Goal: Browse casually: Explore the website without a specific task or goal

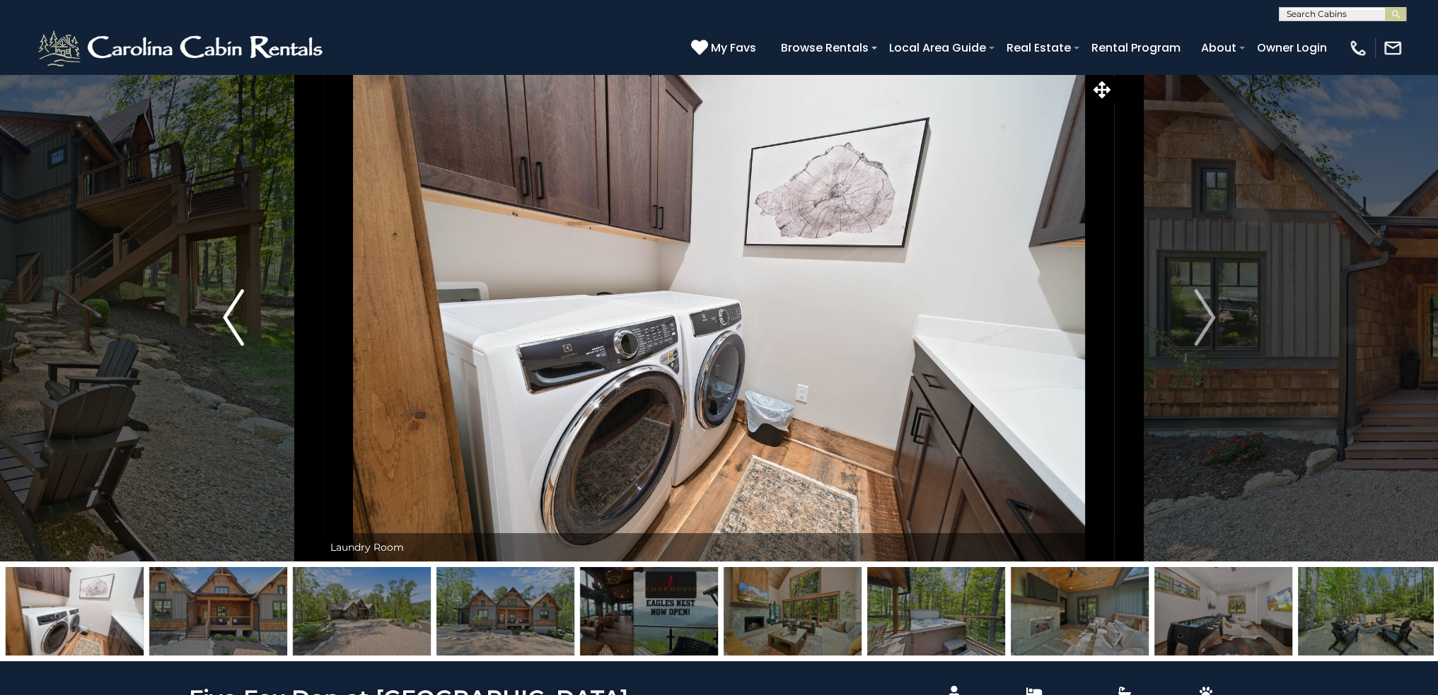
click at [233, 330] on img "Previous" at bounding box center [233, 317] width 21 height 57
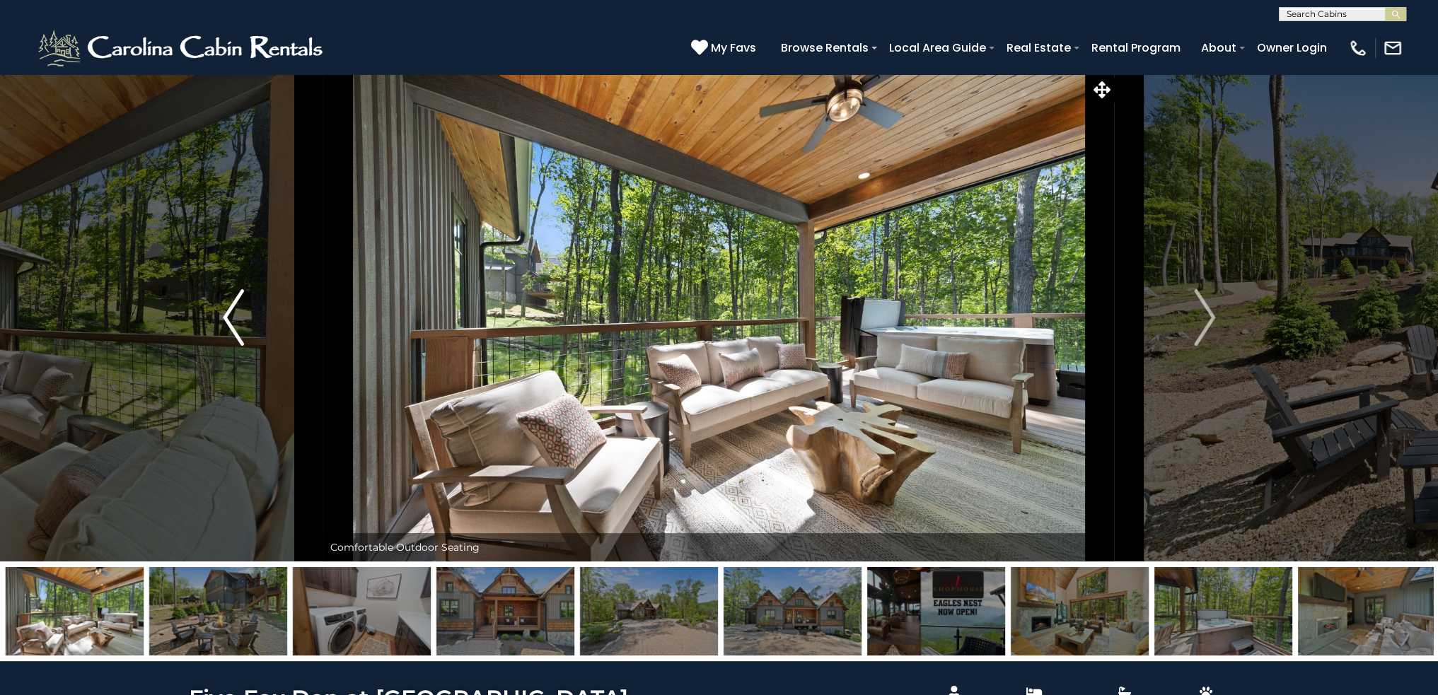
click at [233, 330] on img "Previous" at bounding box center [233, 317] width 21 height 57
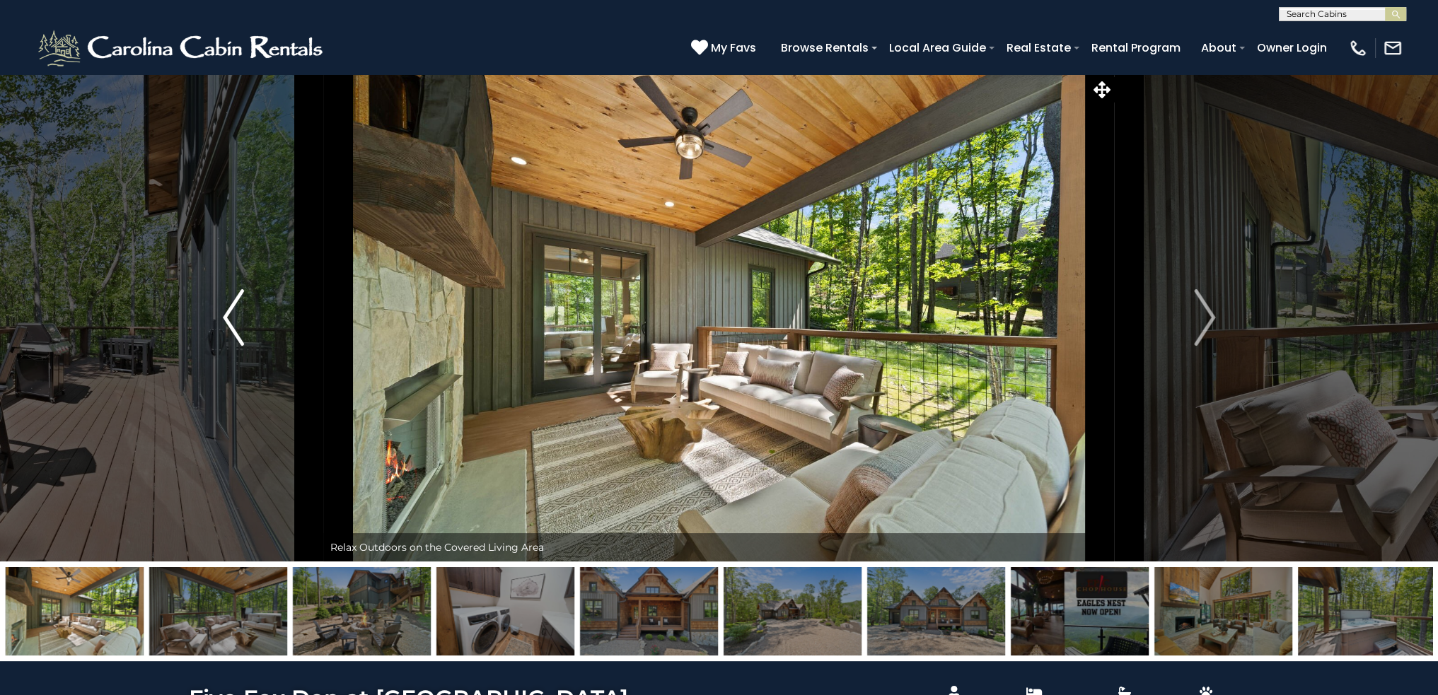
click at [233, 330] on img "Previous" at bounding box center [233, 317] width 21 height 57
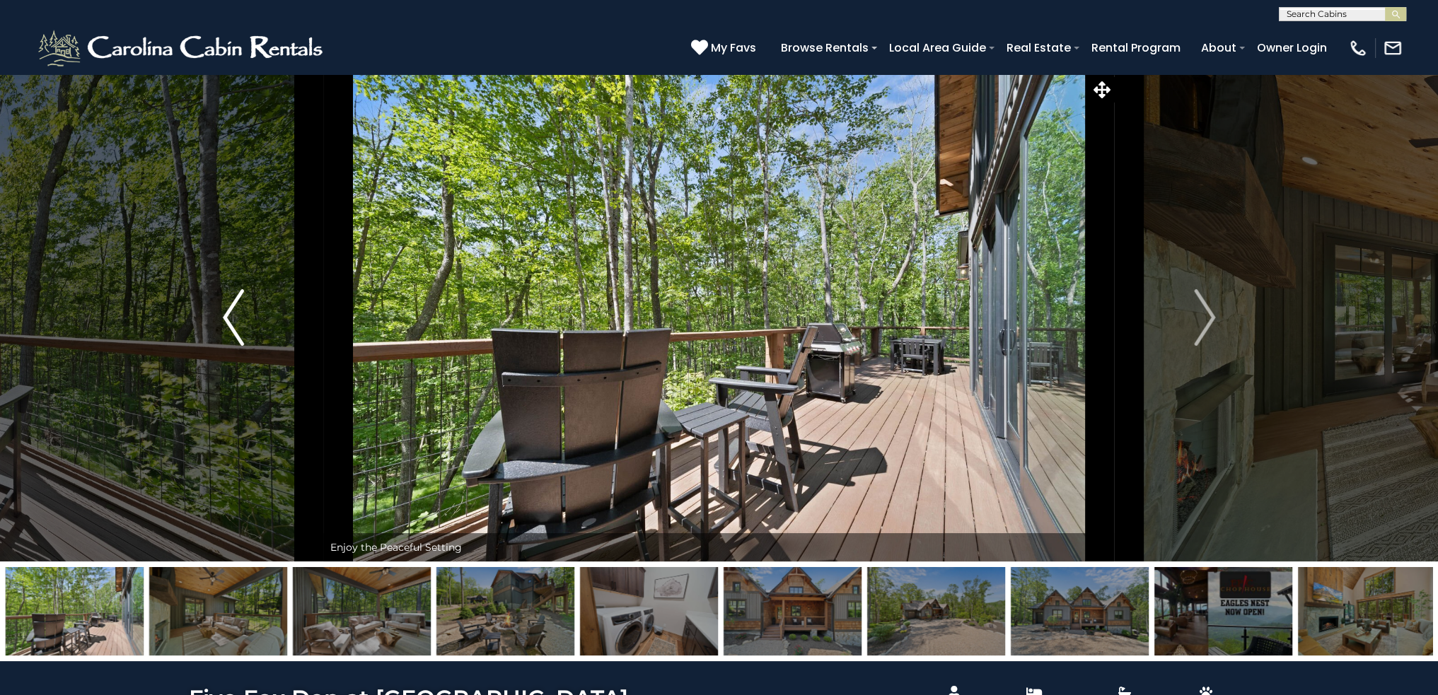
click at [233, 330] on img "Previous" at bounding box center [233, 317] width 21 height 57
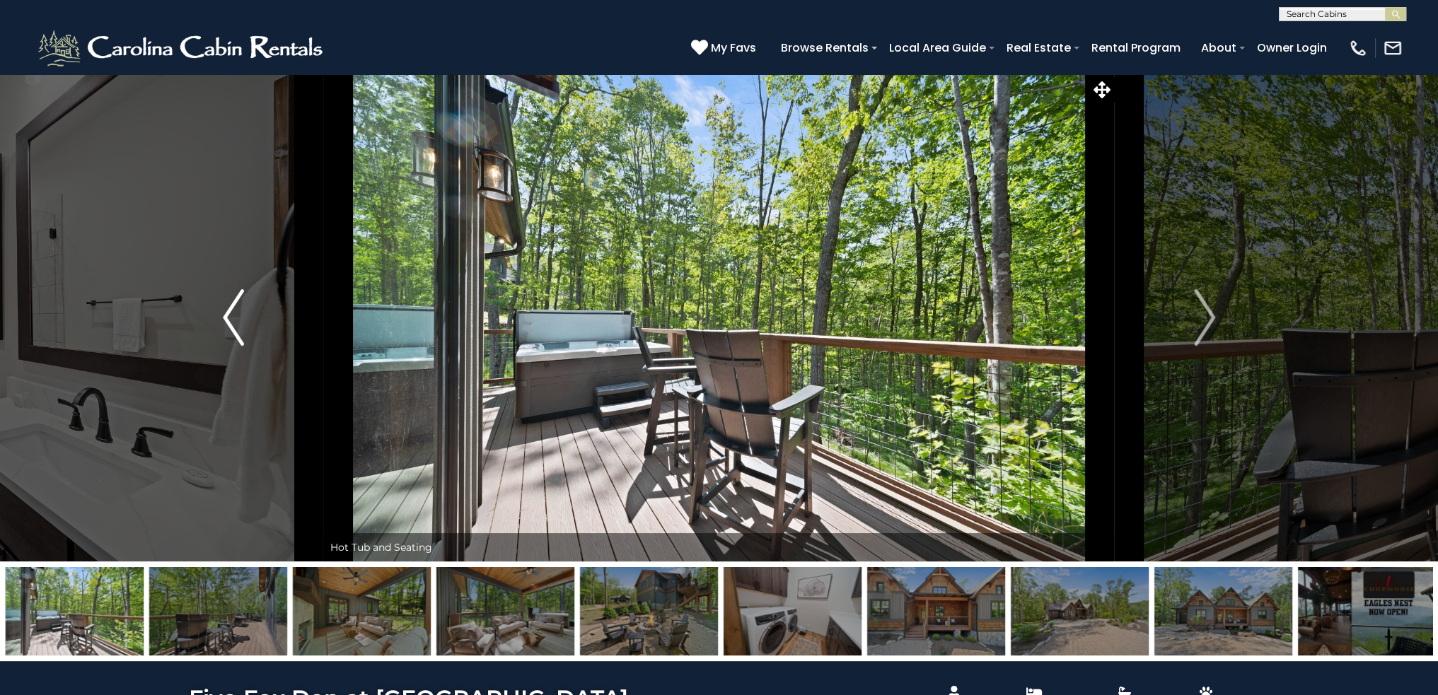
click at [233, 330] on img "Previous" at bounding box center [233, 317] width 21 height 57
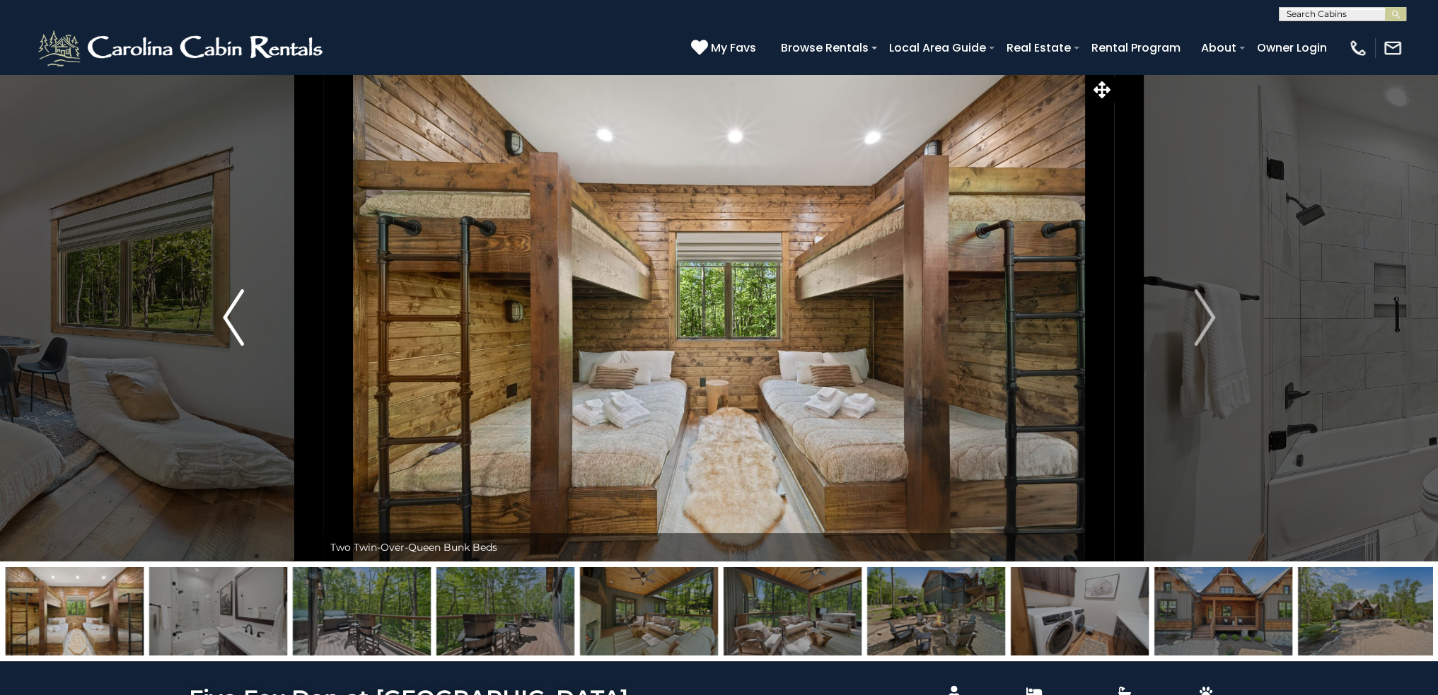
click at [233, 330] on img "Previous" at bounding box center [233, 317] width 21 height 57
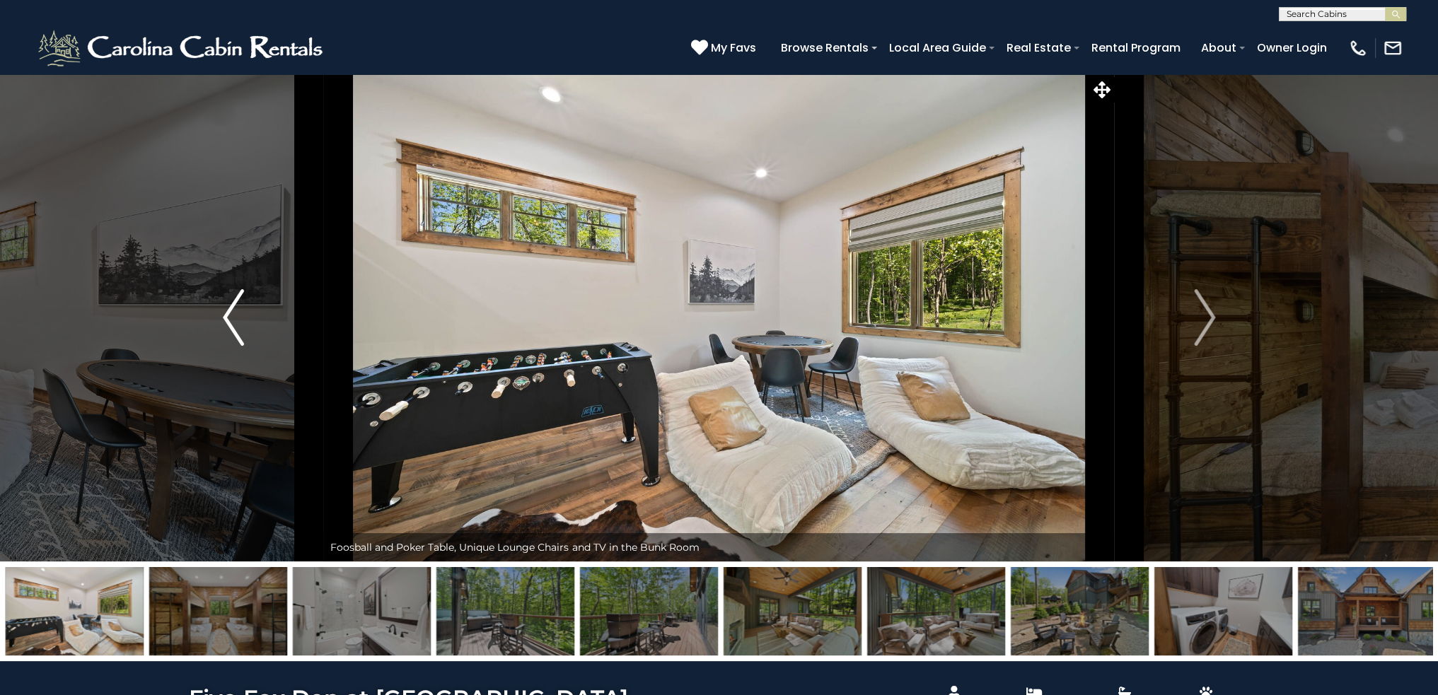
click at [233, 330] on img "Previous" at bounding box center [233, 317] width 21 height 57
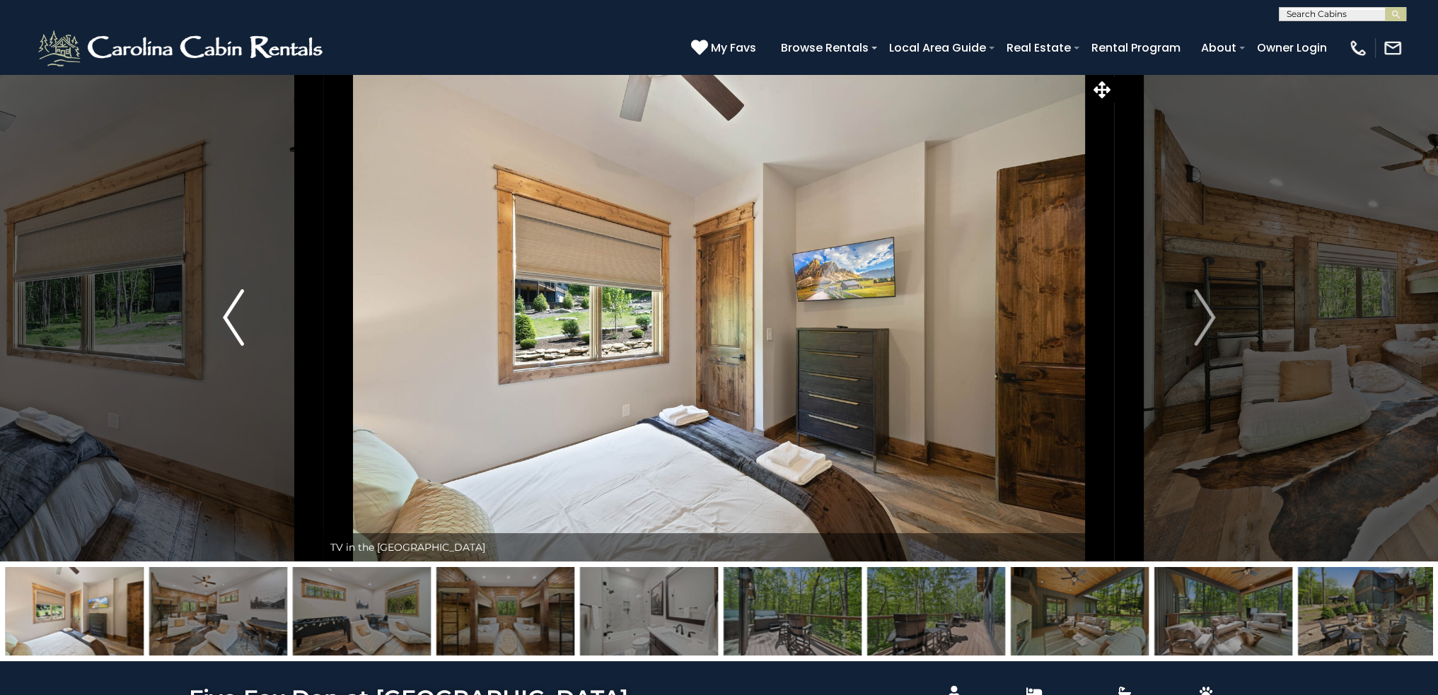
click at [233, 330] on img "Previous" at bounding box center [233, 317] width 21 height 57
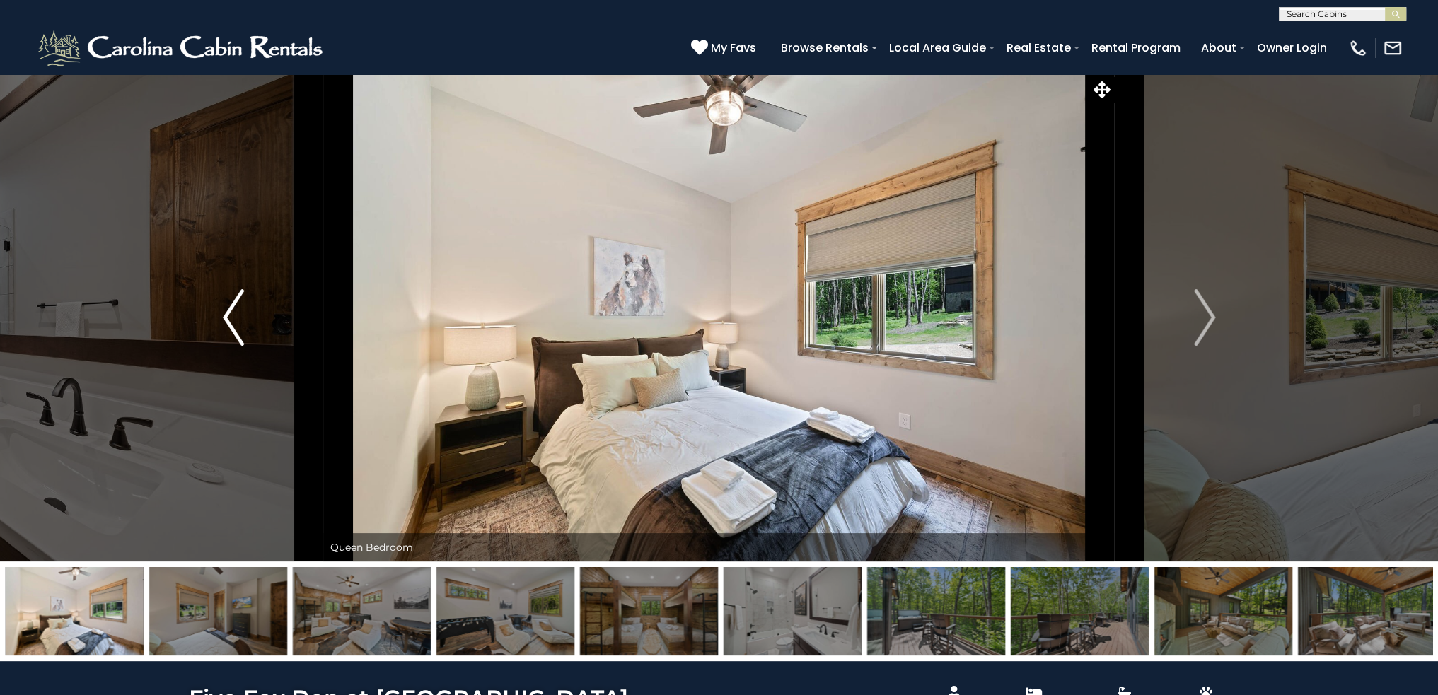
click at [233, 330] on img "Previous" at bounding box center [233, 317] width 21 height 57
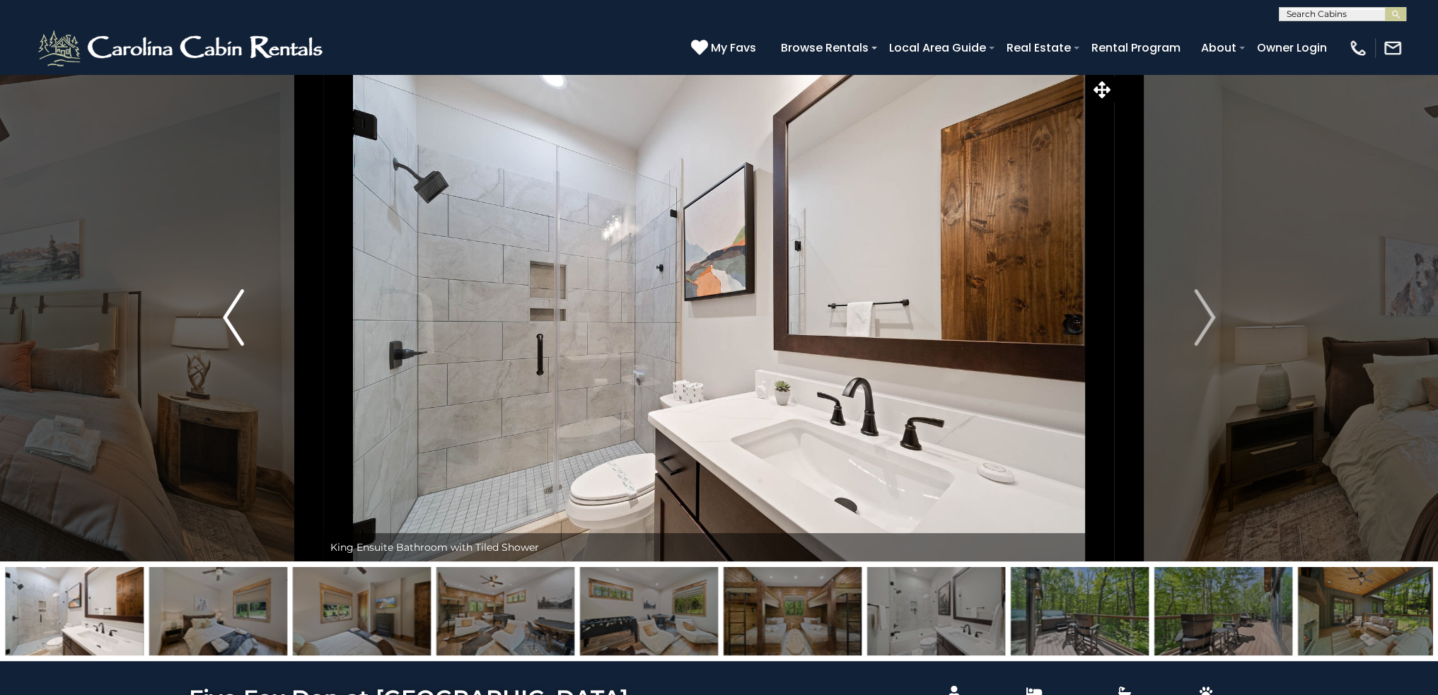
click at [232, 330] on img "Previous" at bounding box center [233, 317] width 21 height 57
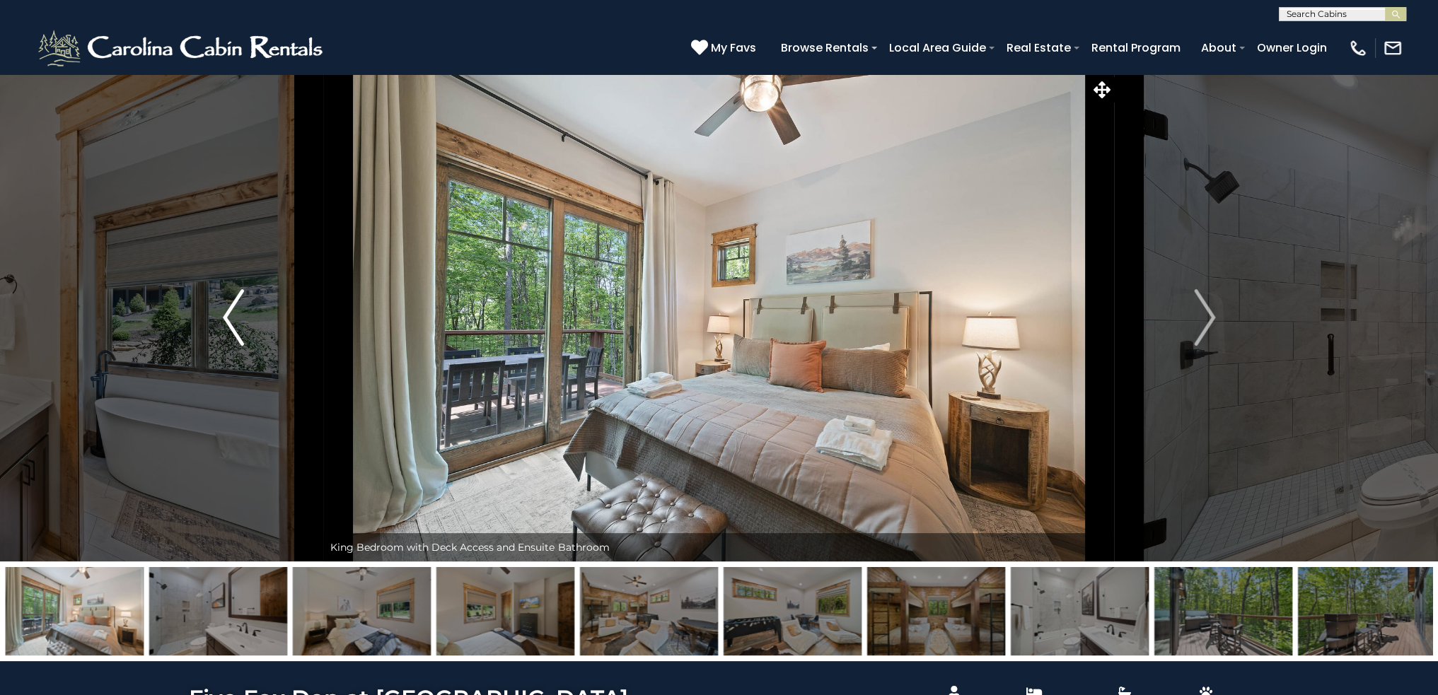
click at [229, 335] on img "Previous" at bounding box center [233, 317] width 21 height 57
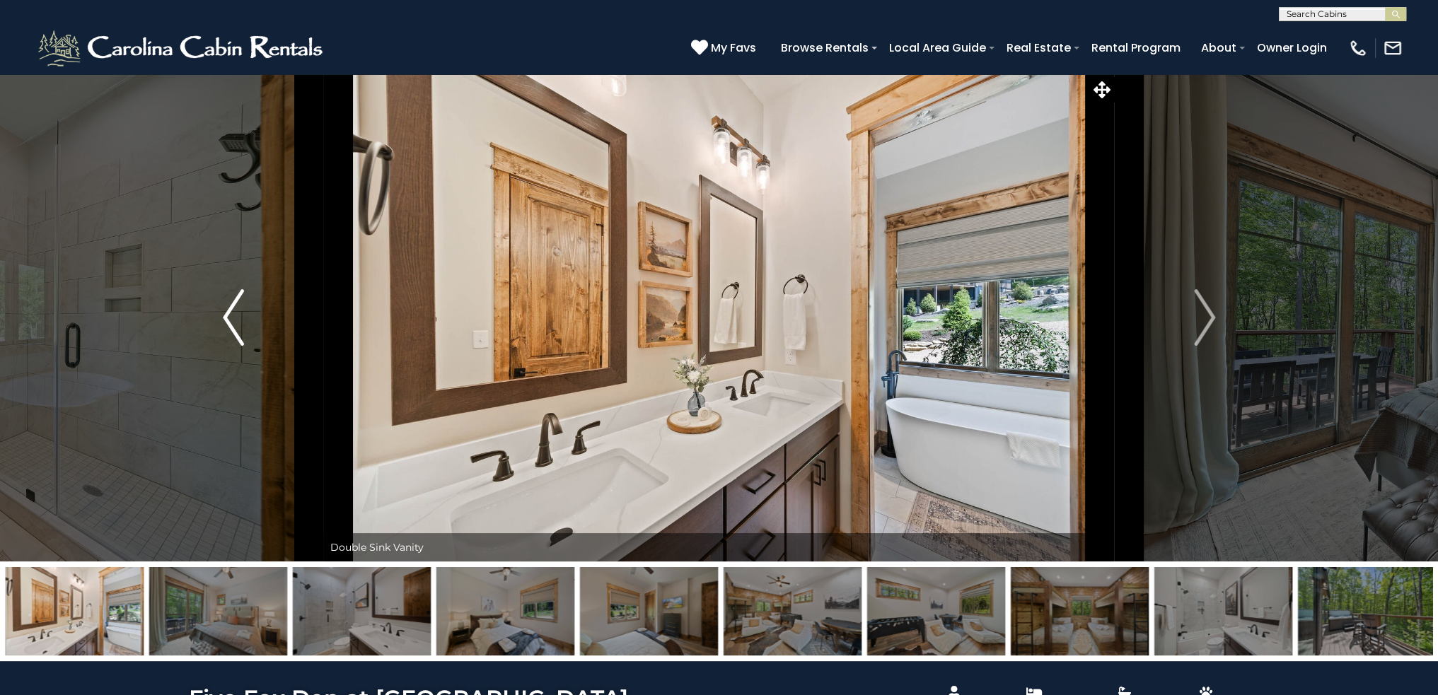
click at [227, 336] on img "Previous" at bounding box center [233, 317] width 21 height 57
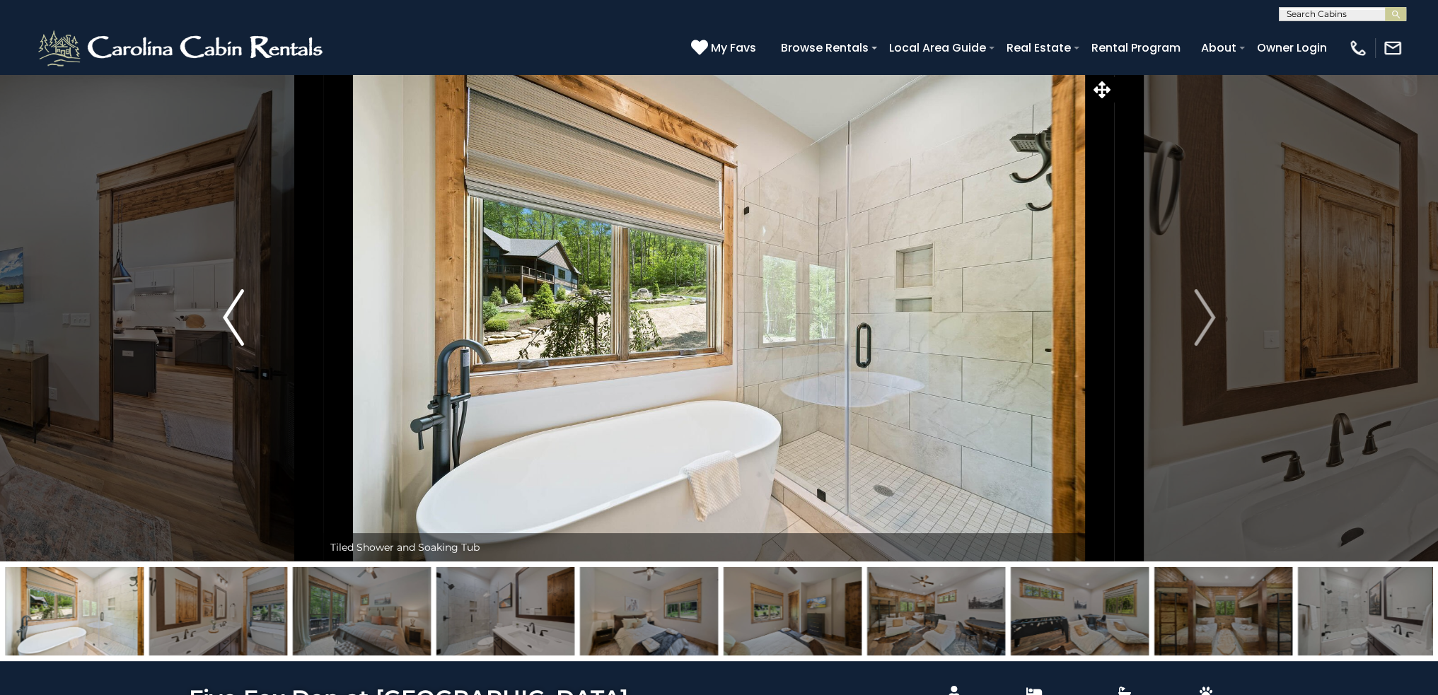
click at [226, 336] on img "Previous" at bounding box center [233, 317] width 21 height 57
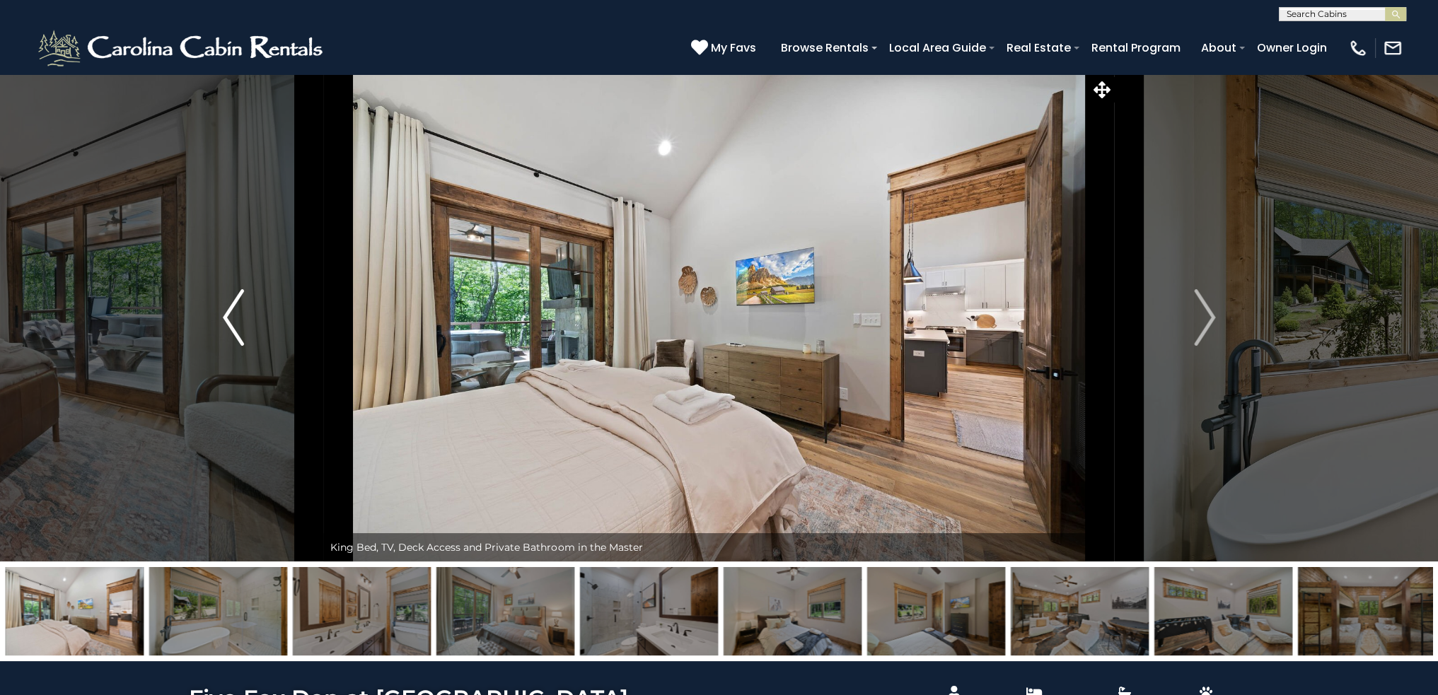
click at [226, 337] on img "Previous" at bounding box center [233, 317] width 21 height 57
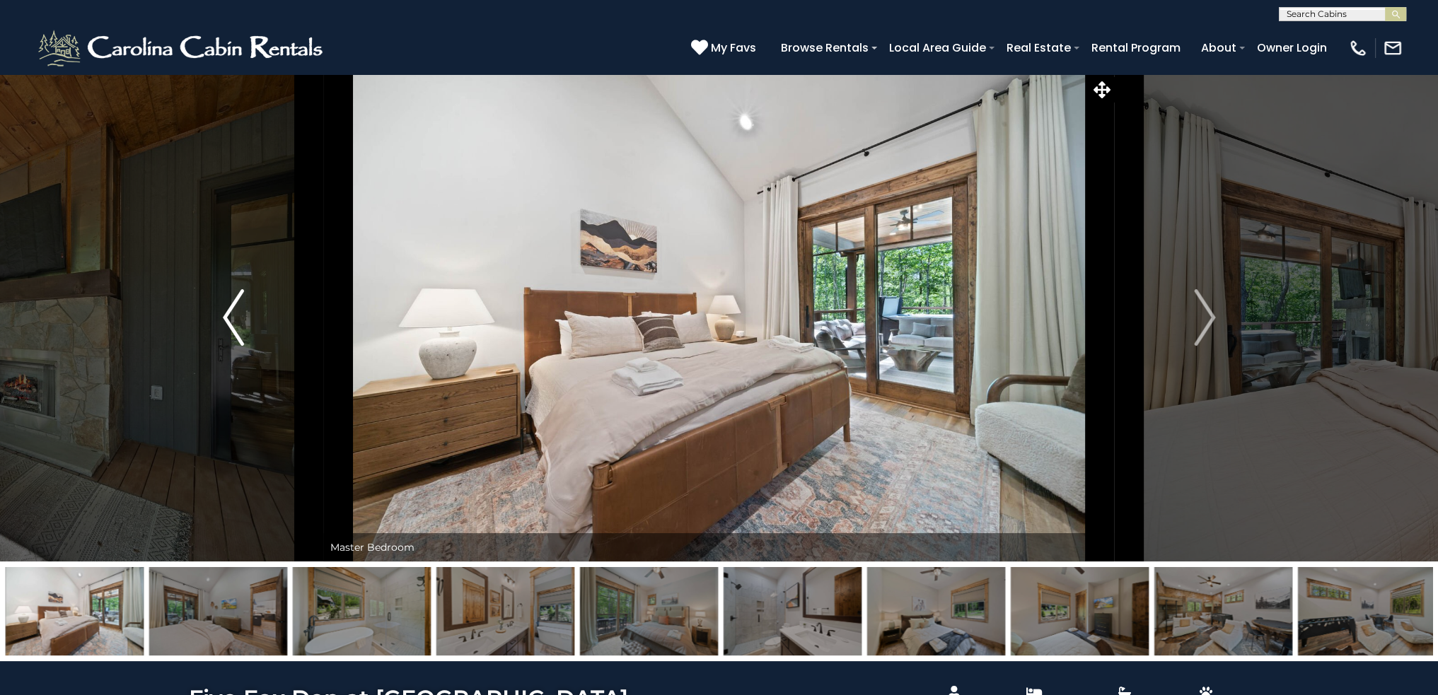
click at [226, 337] on img "Previous" at bounding box center [233, 317] width 21 height 57
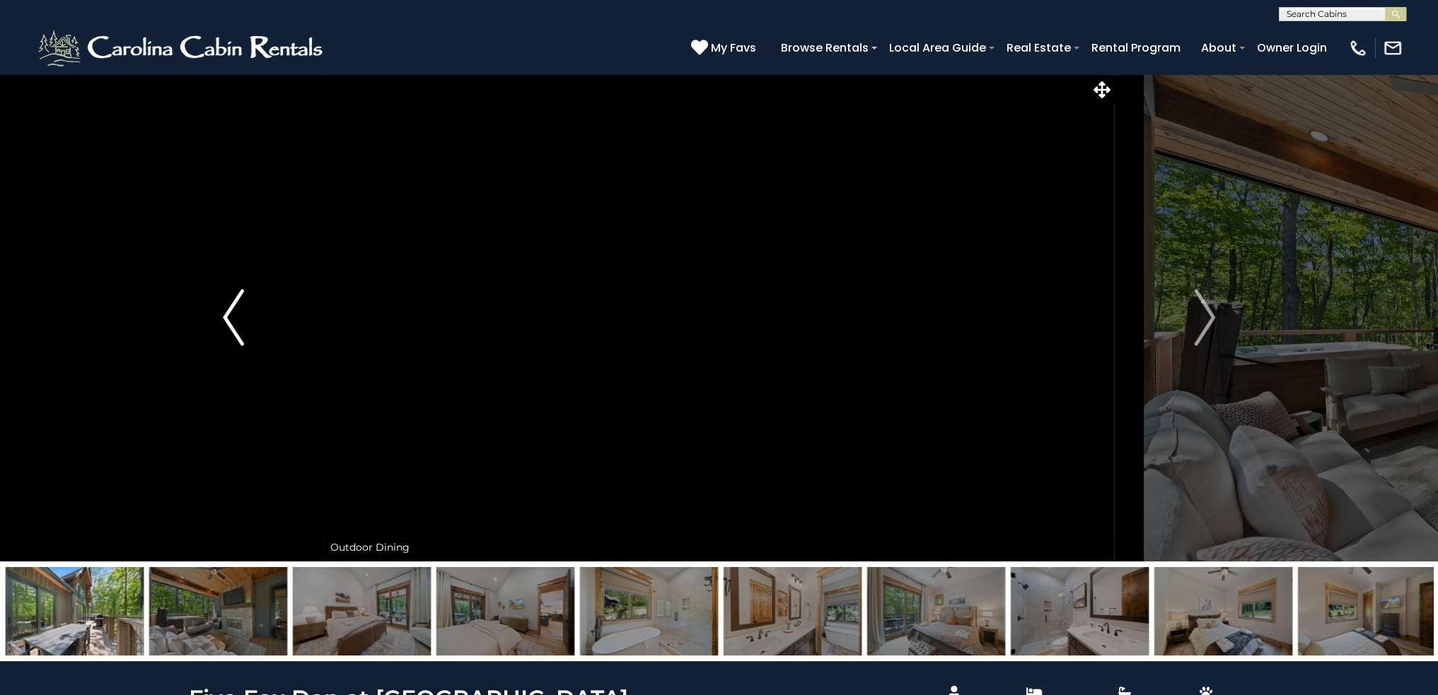
click at [226, 337] on img "Previous" at bounding box center [233, 317] width 21 height 57
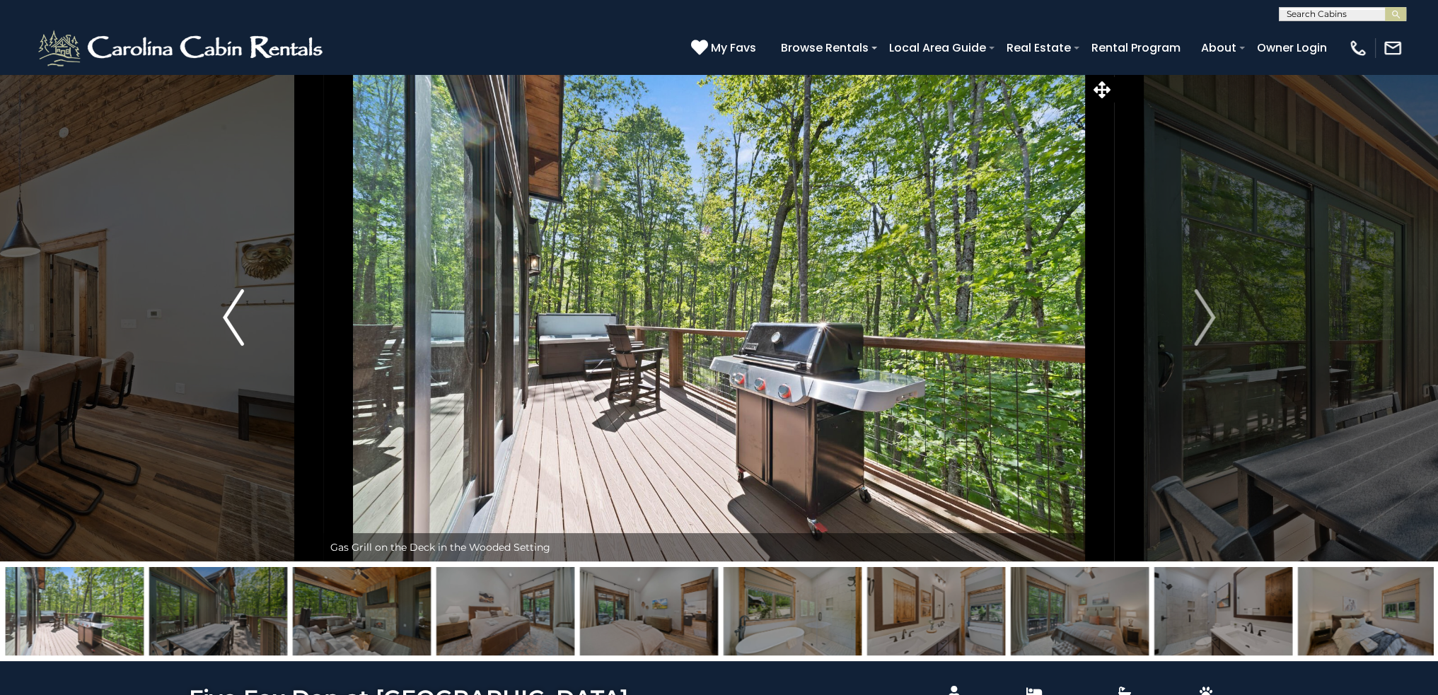
click at [226, 337] on img "Previous" at bounding box center [233, 317] width 21 height 57
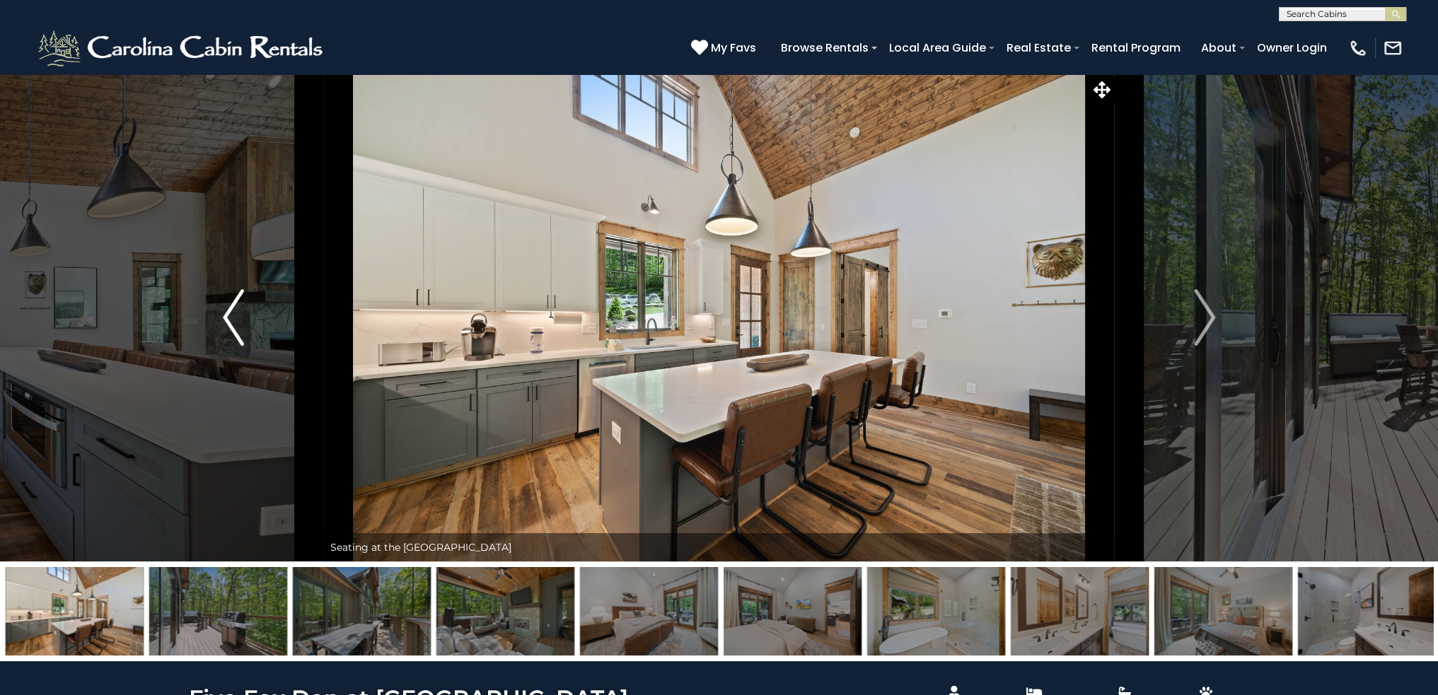
click at [226, 337] on img "Previous" at bounding box center [233, 317] width 21 height 57
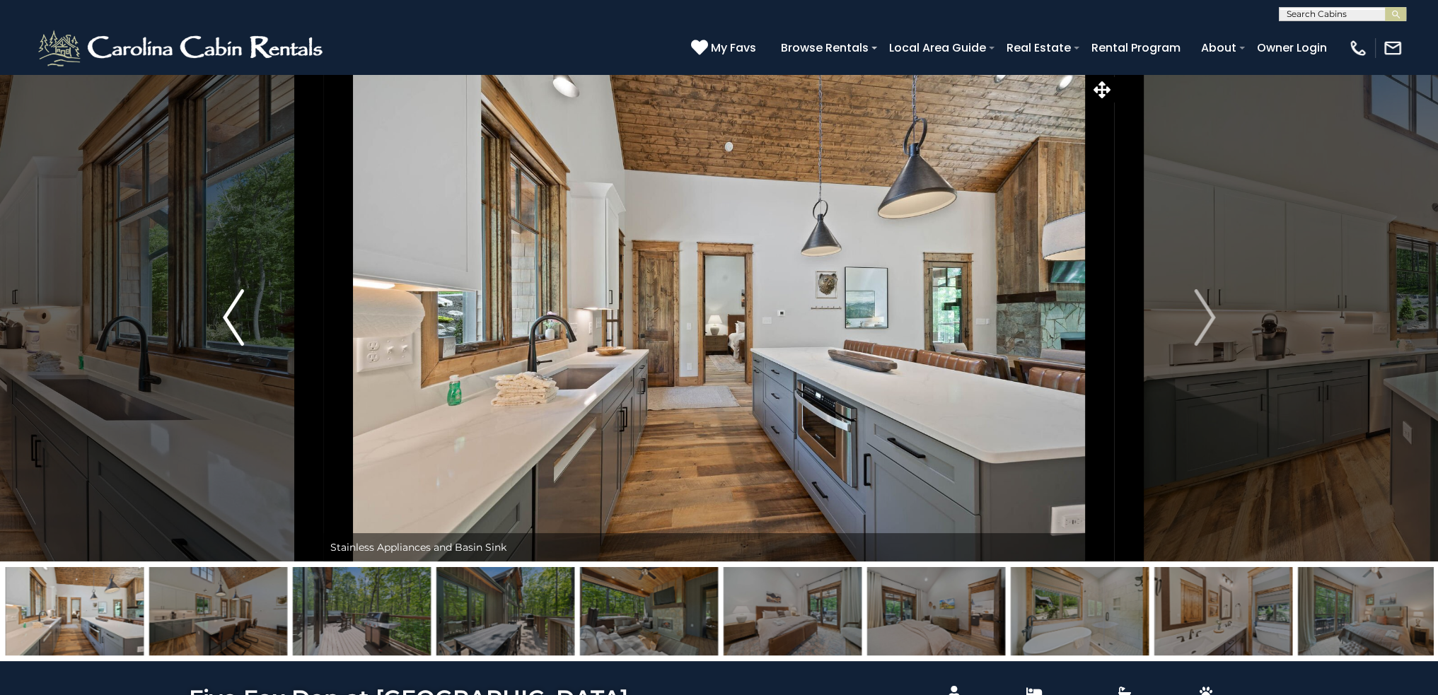
click at [226, 337] on img "Previous" at bounding box center [233, 317] width 21 height 57
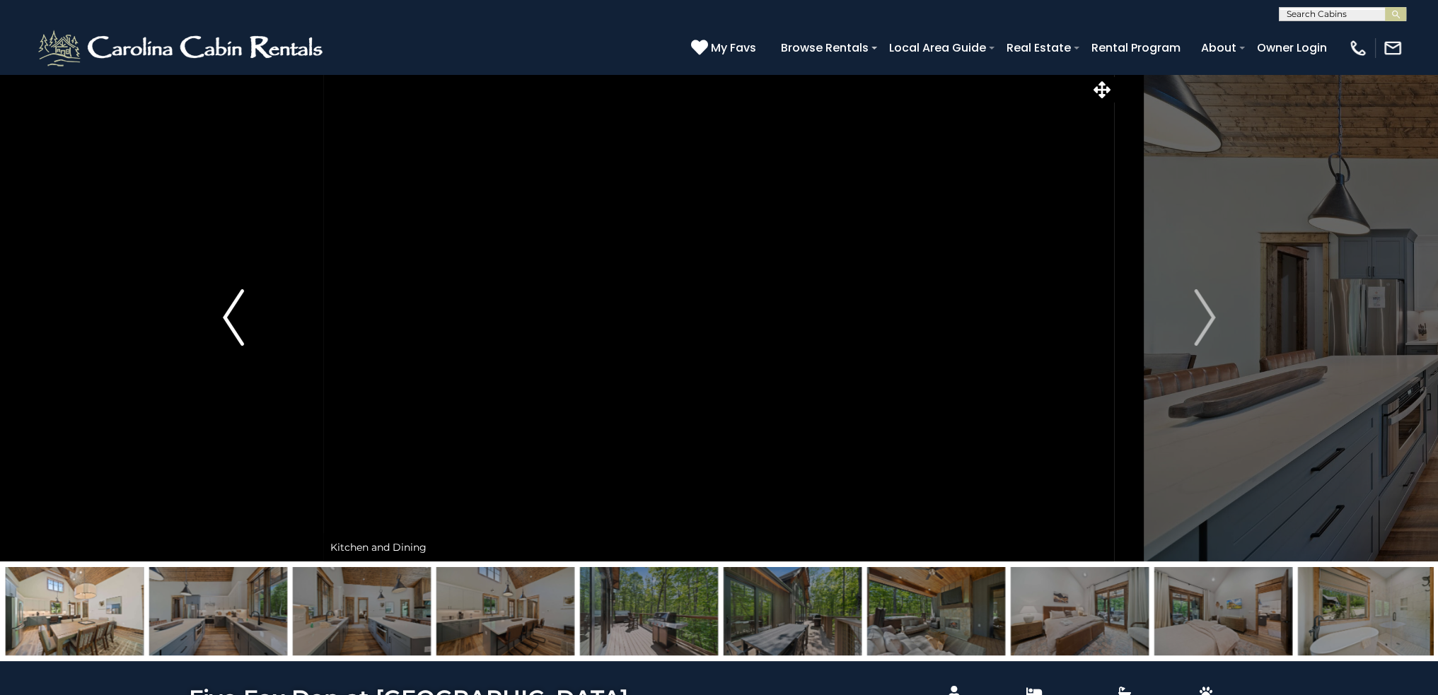
click at [226, 337] on img "Previous" at bounding box center [233, 317] width 21 height 57
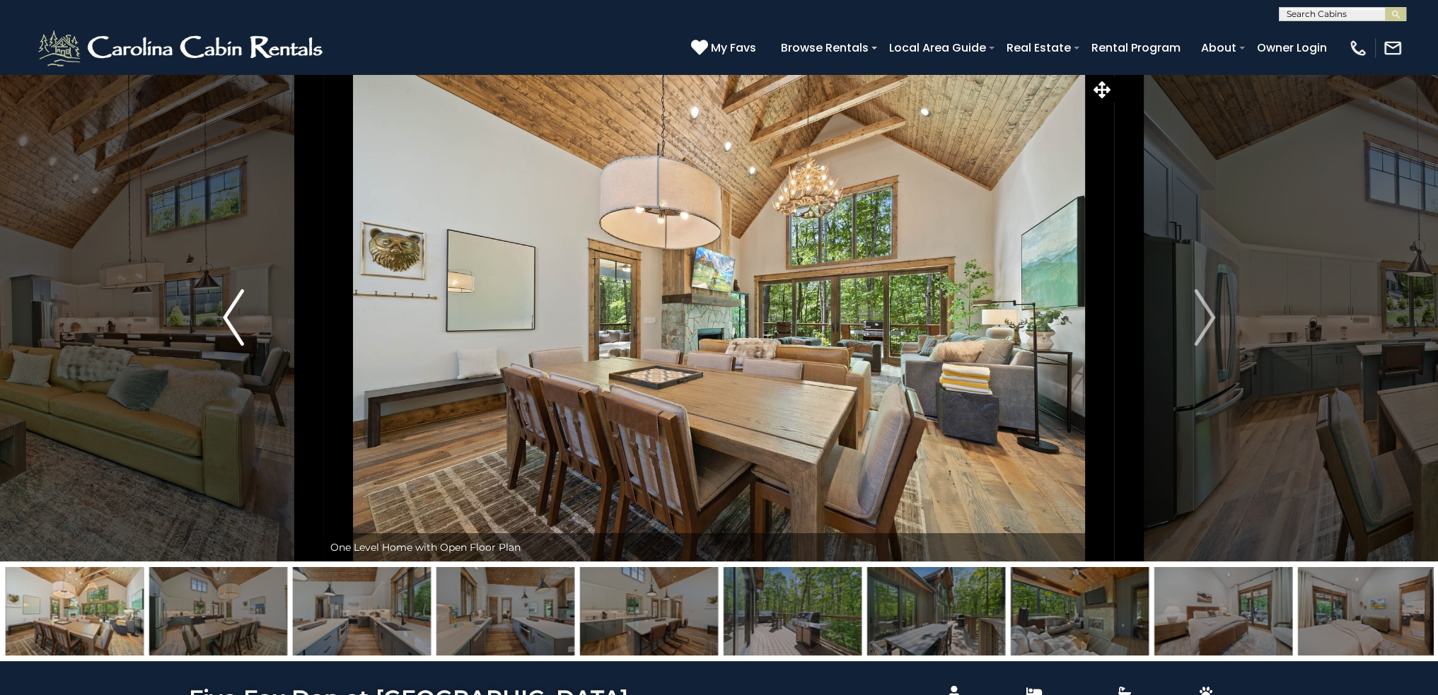
click at [226, 338] on img "Previous" at bounding box center [233, 317] width 21 height 57
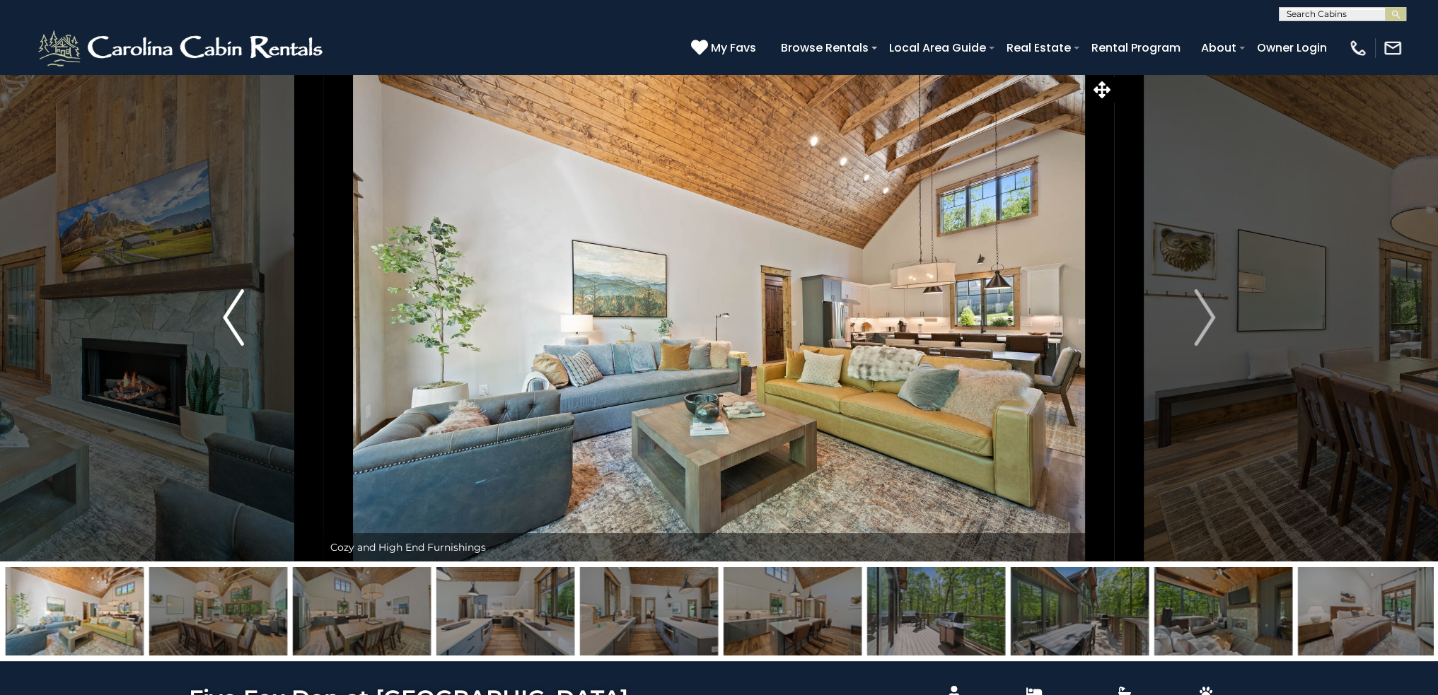
click at [226, 338] on img "Previous" at bounding box center [233, 317] width 21 height 57
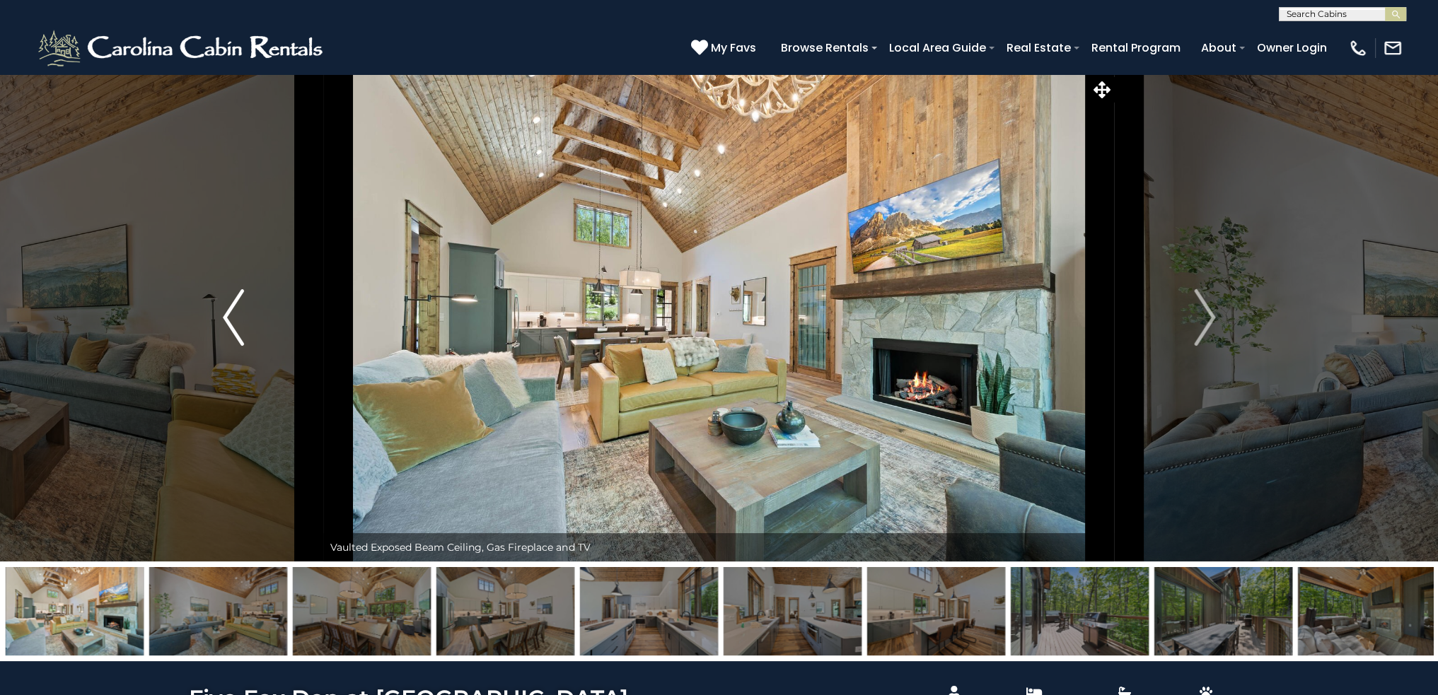
click at [226, 339] on img "Previous" at bounding box center [233, 317] width 21 height 57
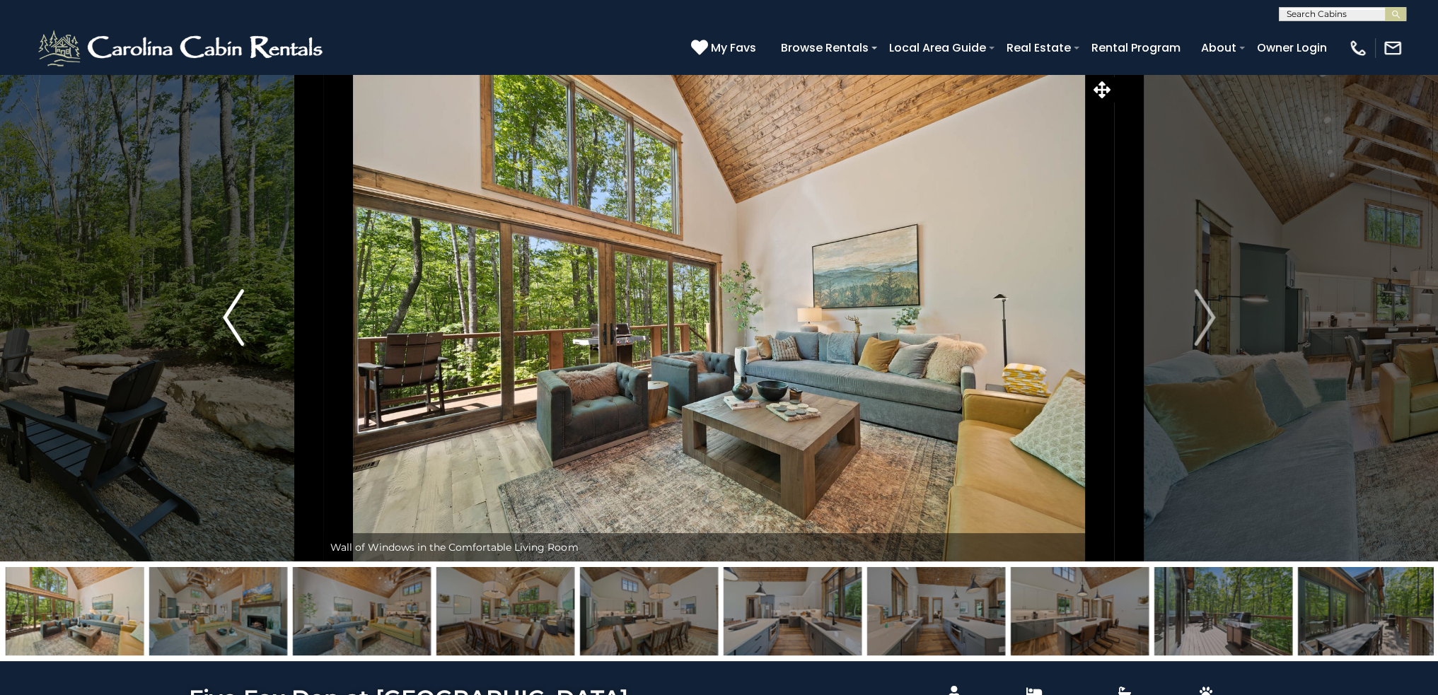
click at [226, 339] on img "Previous" at bounding box center [233, 317] width 21 height 57
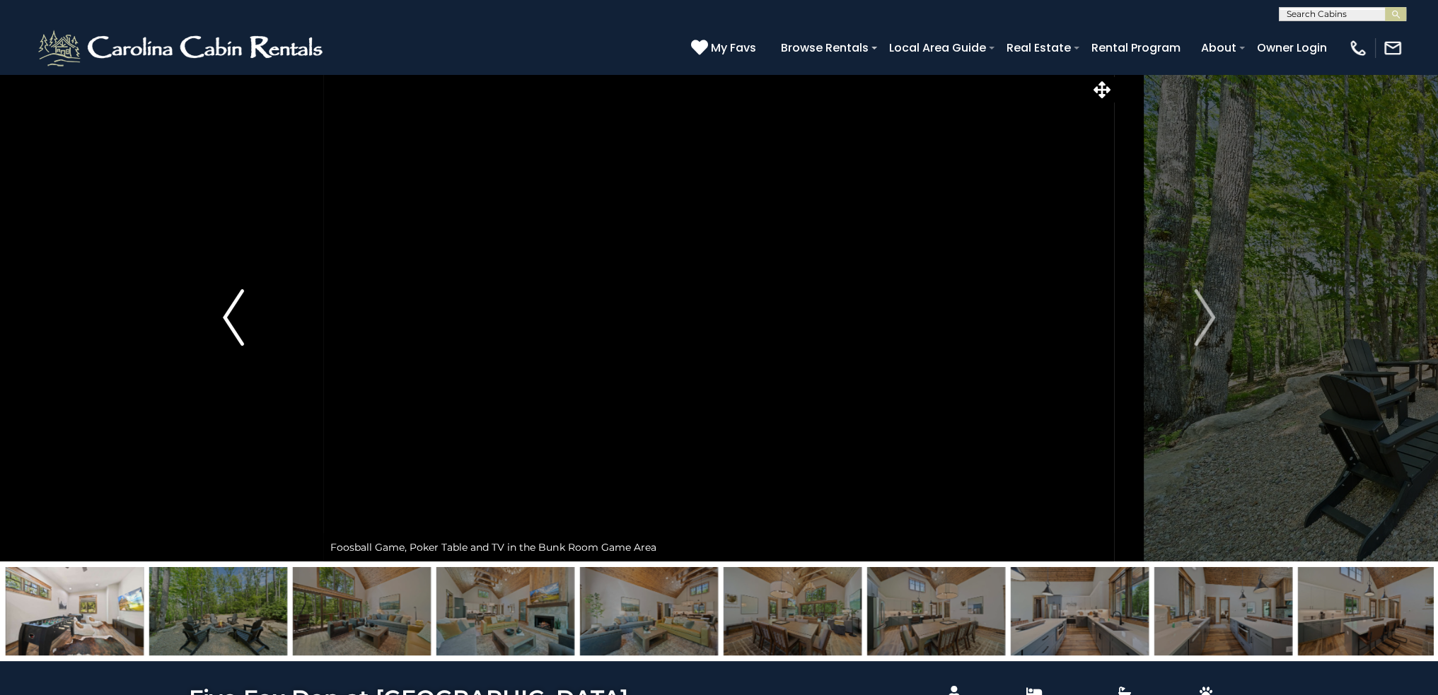
click at [226, 339] on img "Previous" at bounding box center [233, 317] width 21 height 57
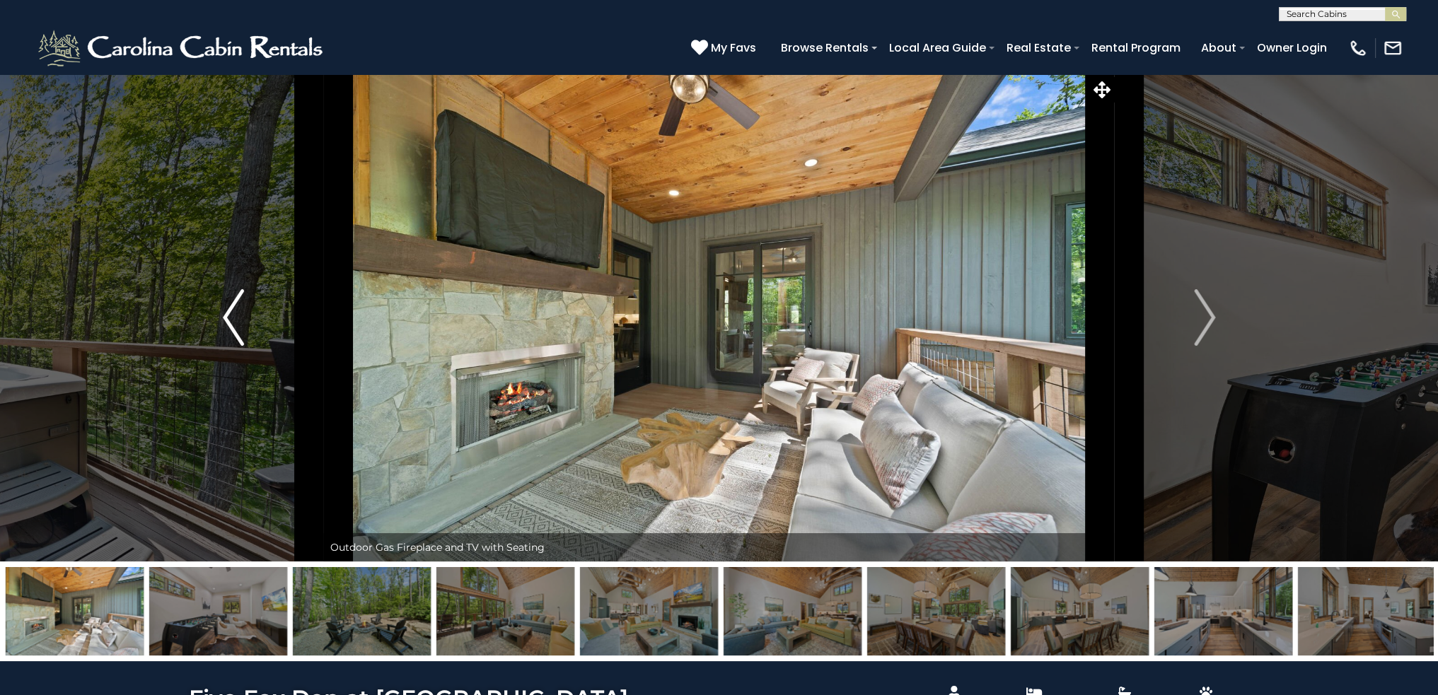
click at [226, 339] on img "Previous" at bounding box center [233, 317] width 21 height 57
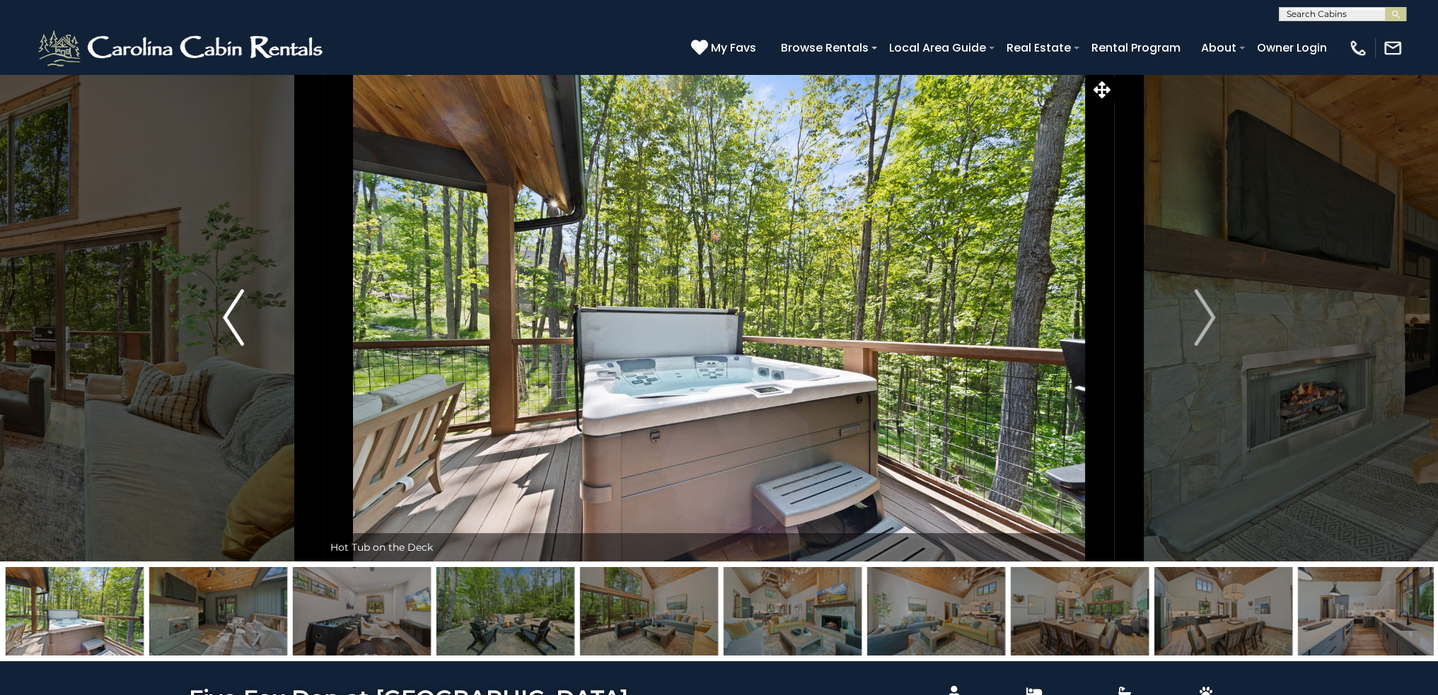
click at [226, 339] on img "Previous" at bounding box center [233, 317] width 21 height 57
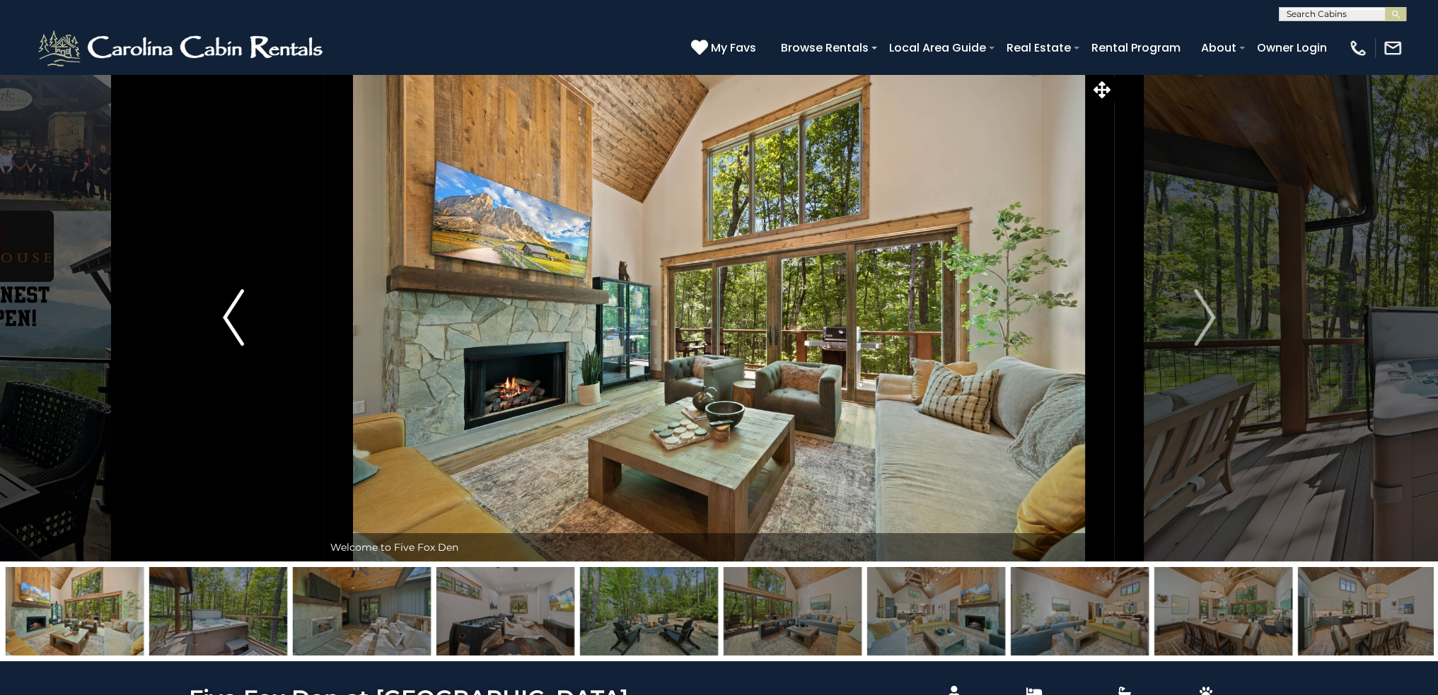
click at [226, 339] on img "Previous" at bounding box center [233, 317] width 21 height 57
click at [226, 341] on img "Previous" at bounding box center [233, 317] width 21 height 57
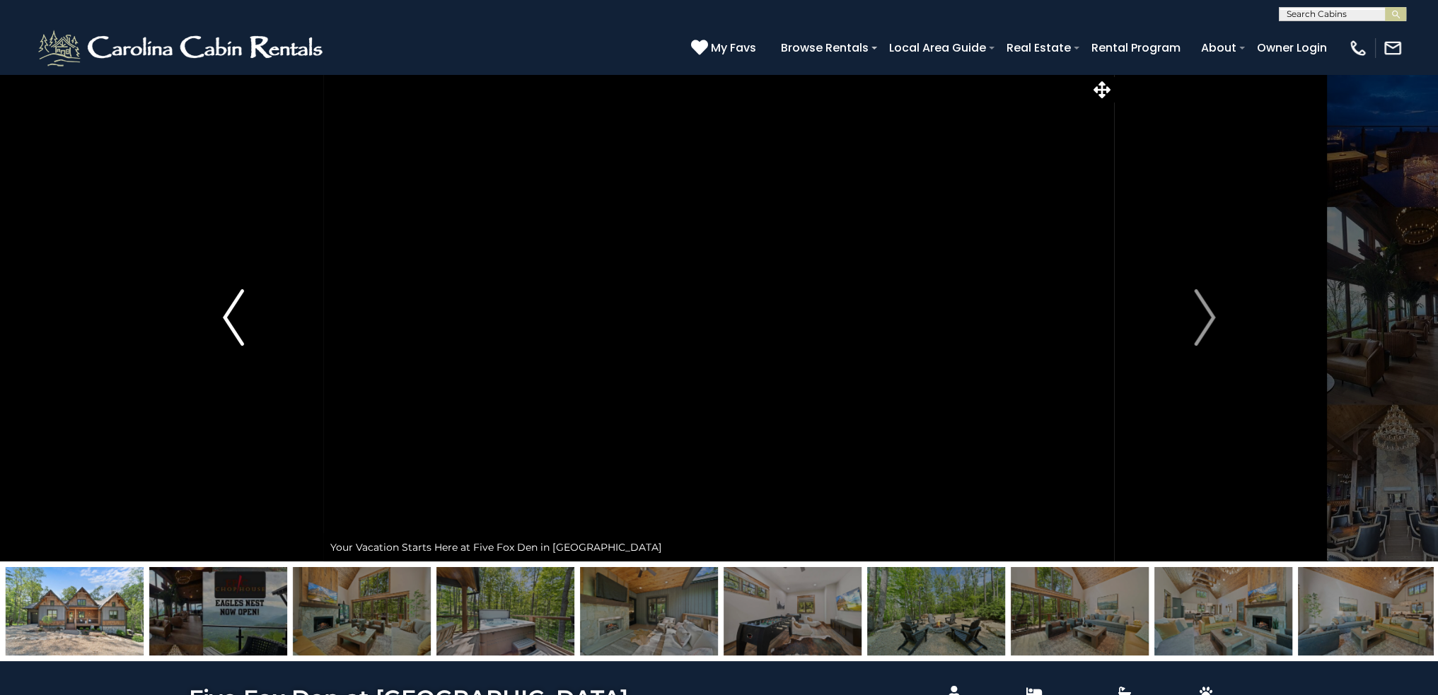
click at [226, 341] on img "Previous" at bounding box center [233, 317] width 21 height 57
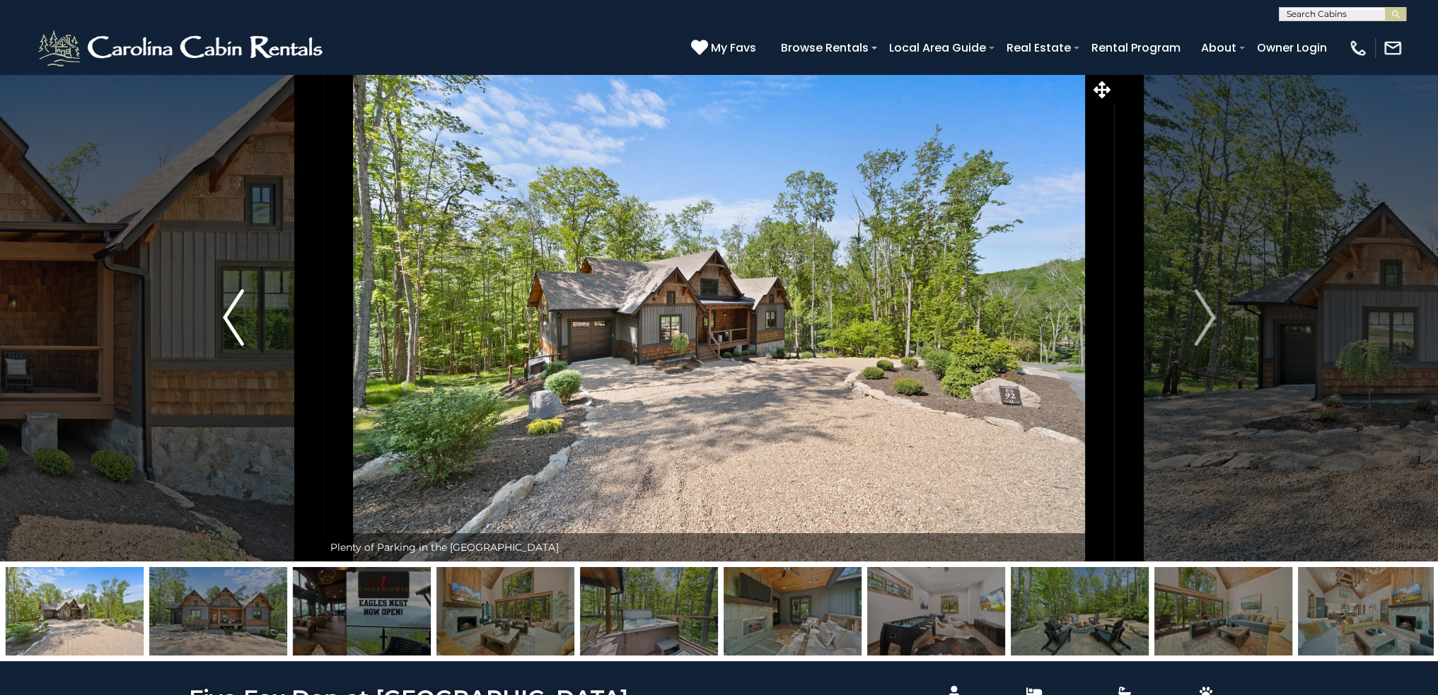
click at [228, 342] on img "Previous" at bounding box center [233, 317] width 21 height 57
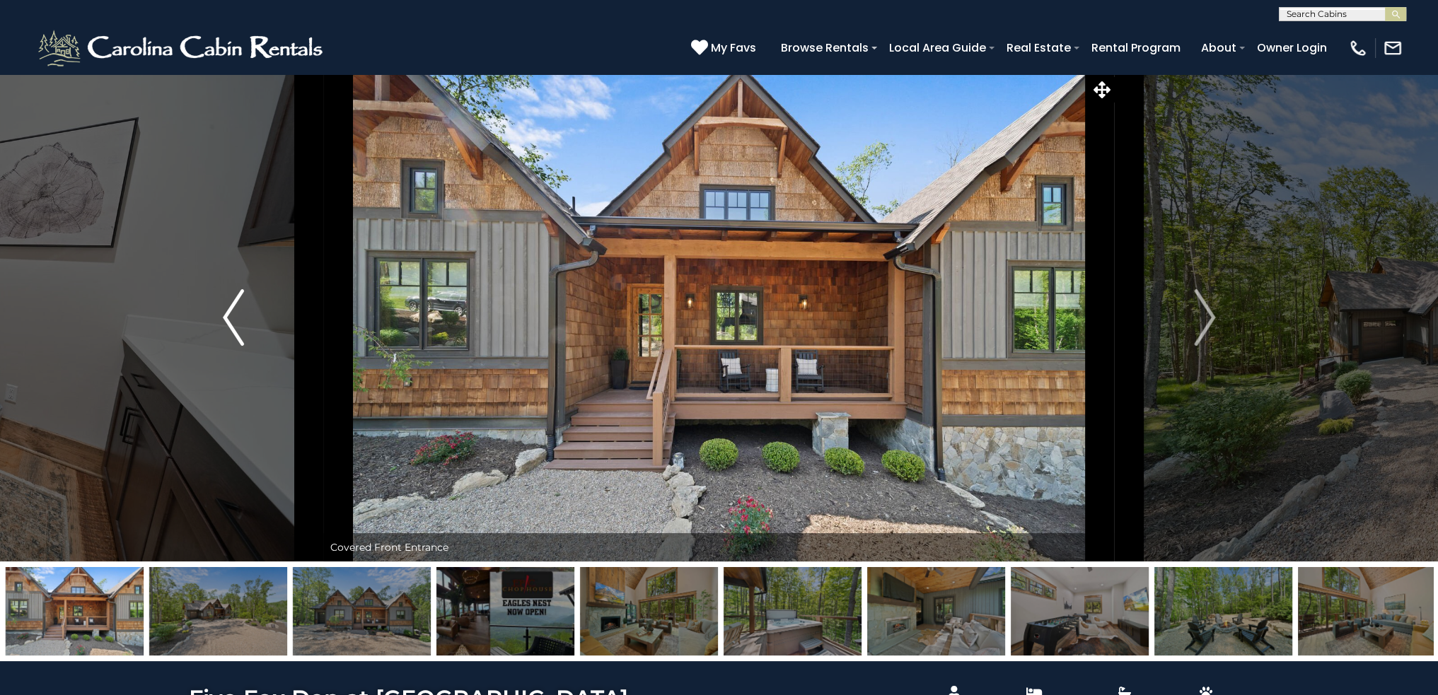
click at [228, 342] on img "Previous" at bounding box center [233, 317] width 21 height 57
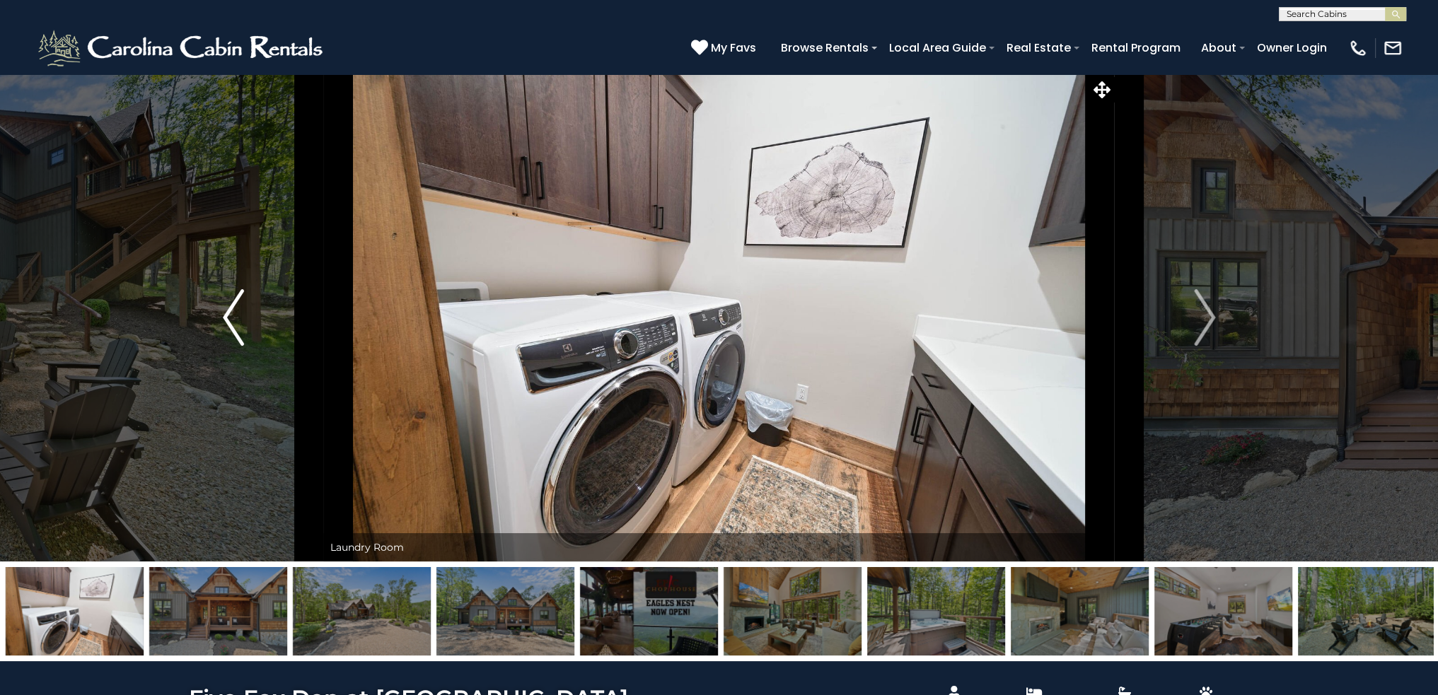
click at [228, 344] on img "Previous" at bounding box center [233, 317] width 21 height 57
click at [231, 342] on img "Previous" at bounding box center [233, 317] width 21 height 57
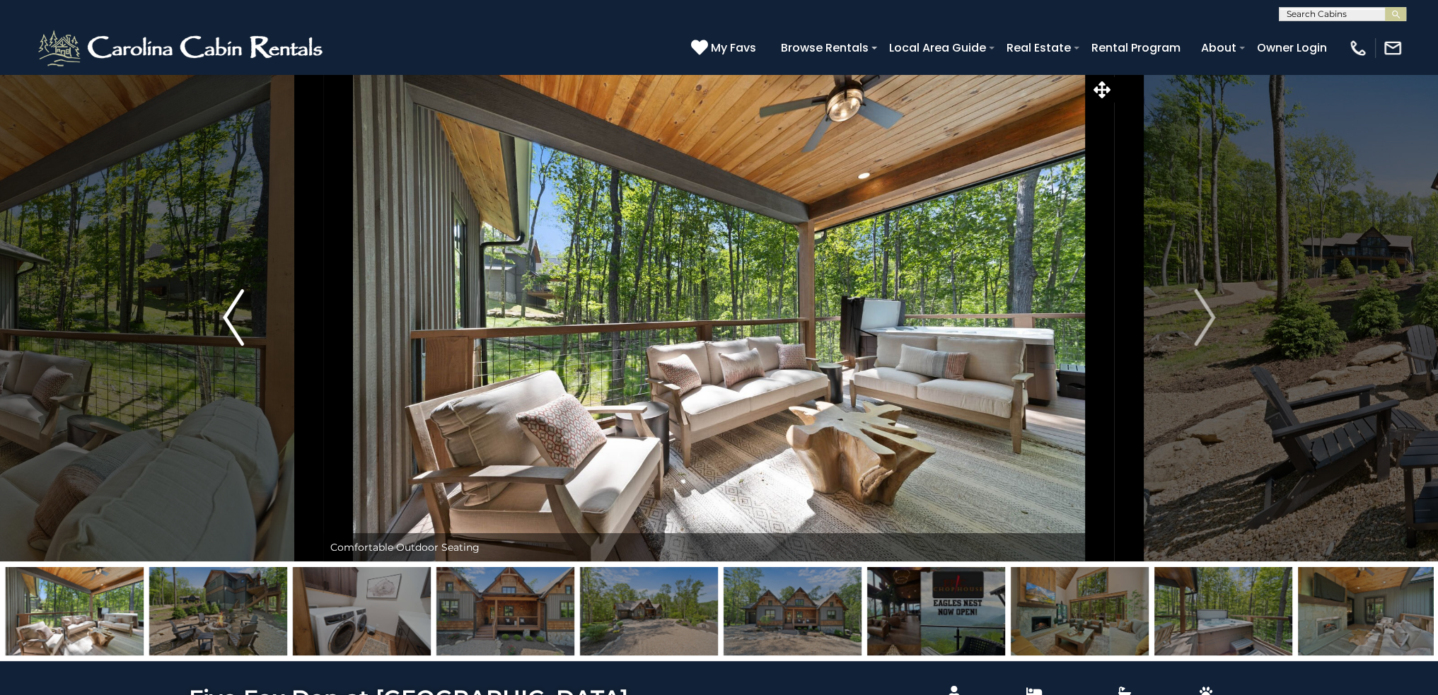
click at [231, 342] on img "Previous" at bounding box center [233, 317] width 21 height 57
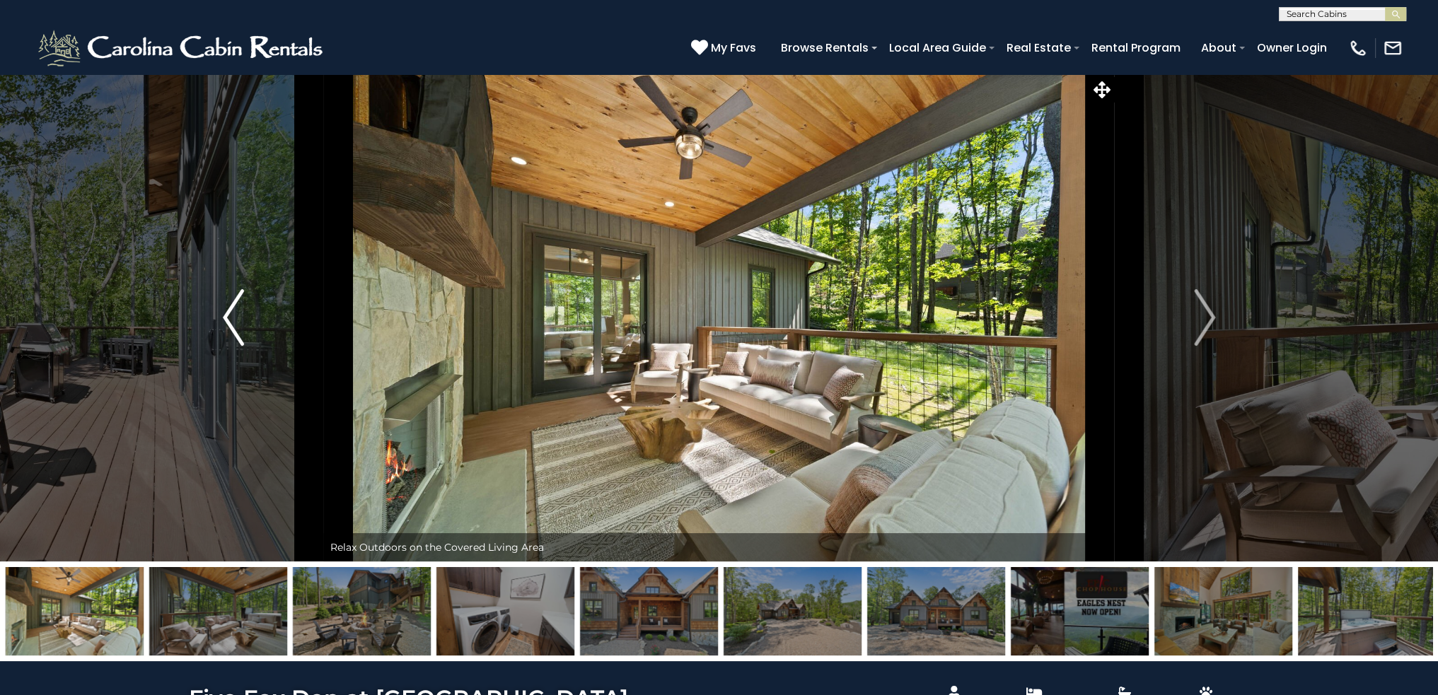
click at [233, 344] on img "Previous" at bounding box center [233, 317] width 21 height 57
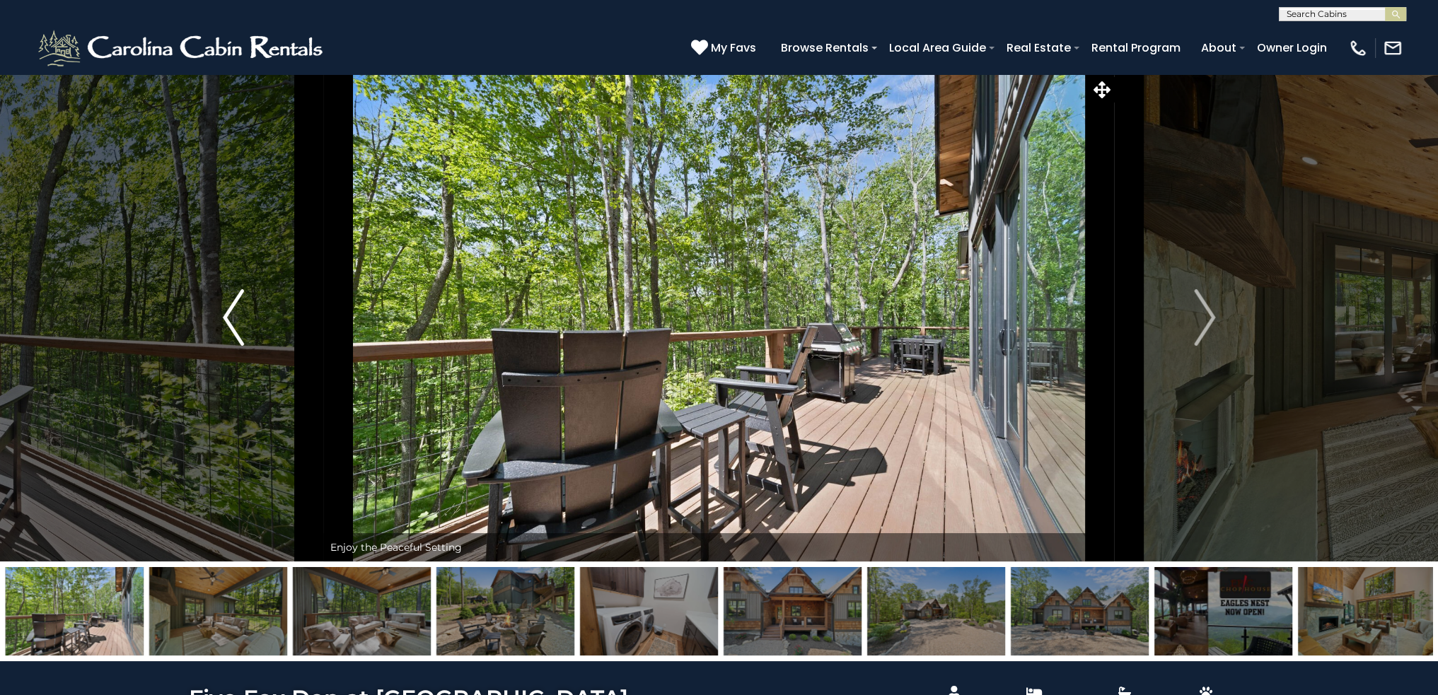
click at [235, 344] on img "Previous" at bounding box center [233, 317] width 21 height 57
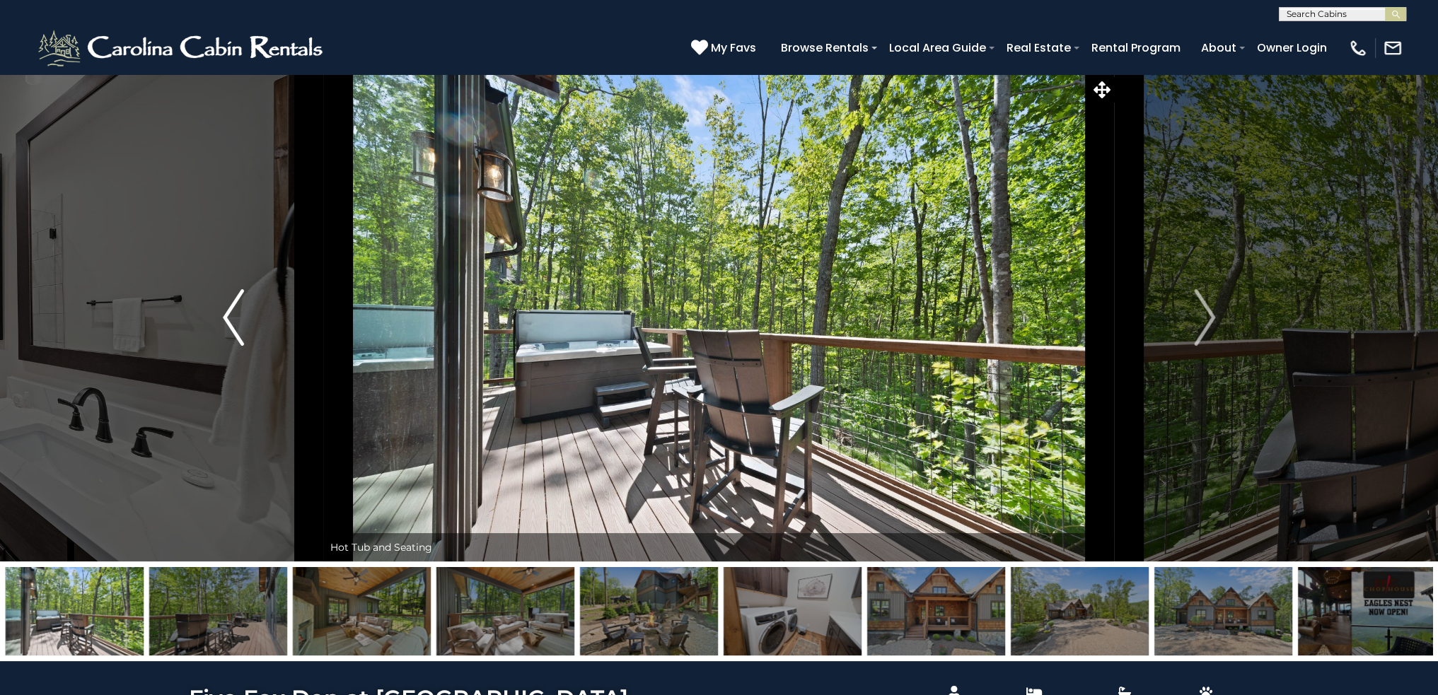
click at [236, 344] on img "Previous" at bounding box center [233, 317] width 21 height 57
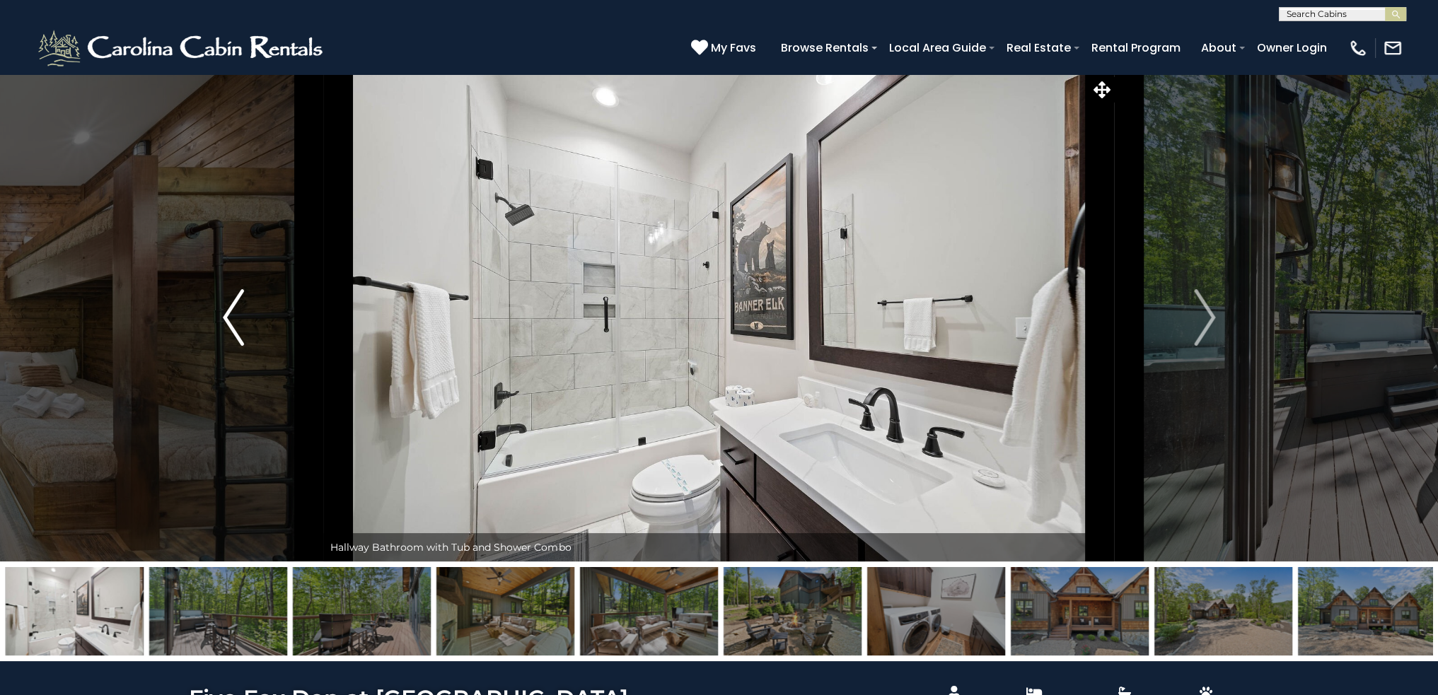
click at [236, 344] on img "Previous" at bounding box center [233, 317] width 21 height 57
click at [240, 345] on img "Previous" at bounding box center [233, 317] width 21 height 57
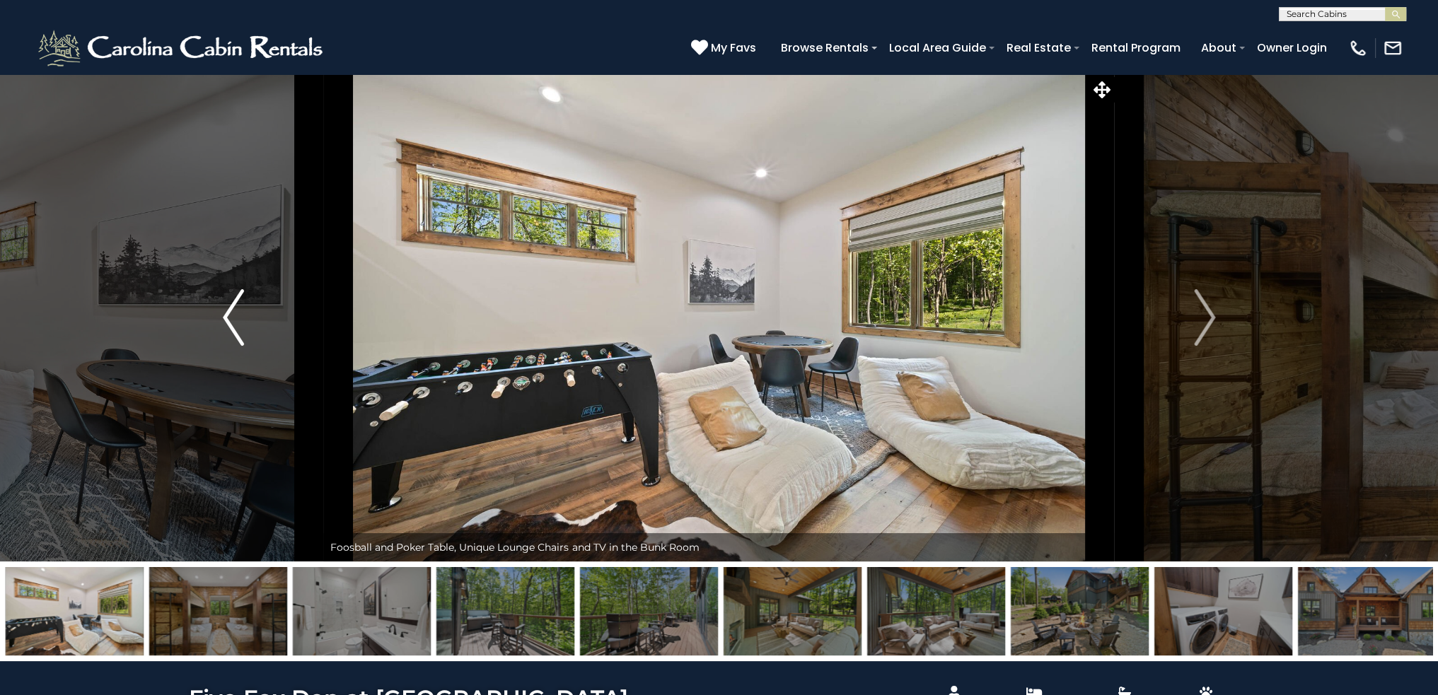
click at [241, 347] on button "Previous" at bounding box center [233, 318] width 180 height 488
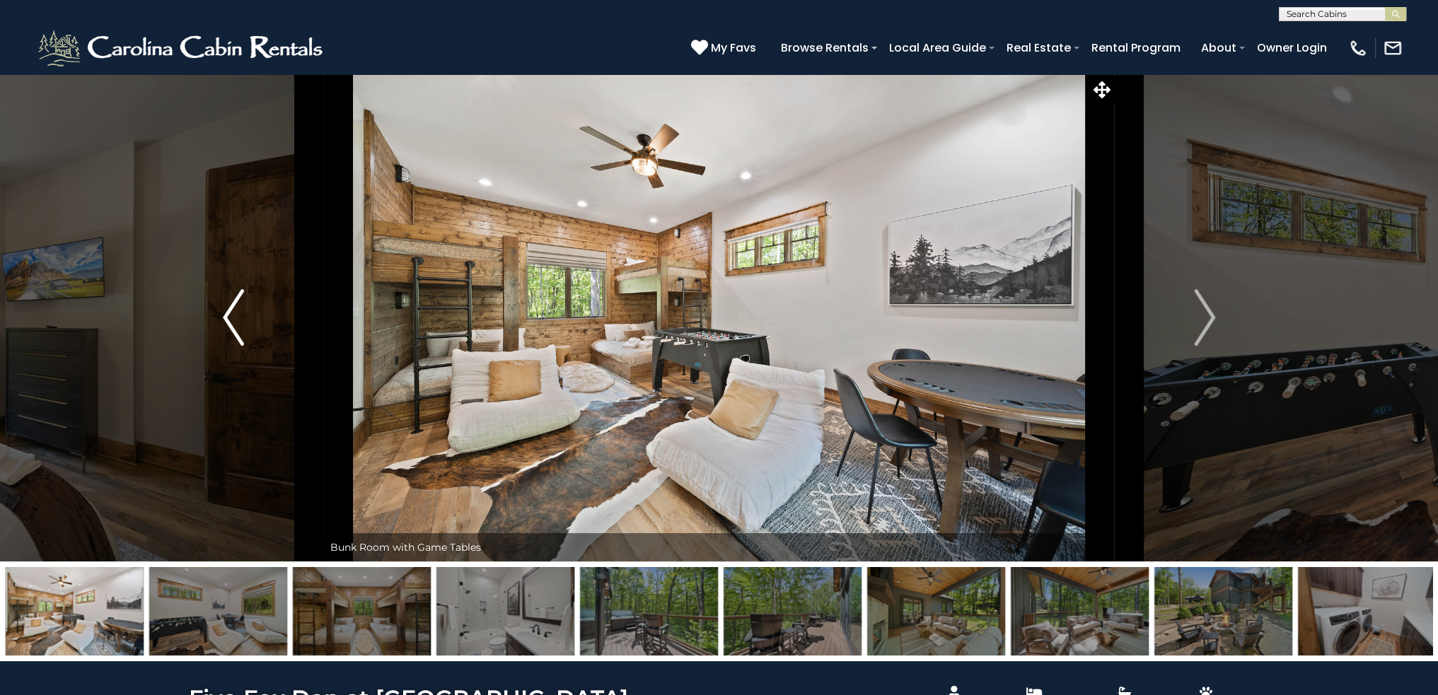
click at [241, 347] on button "Previous" at bounding box center [233, 318] width 180 height 488
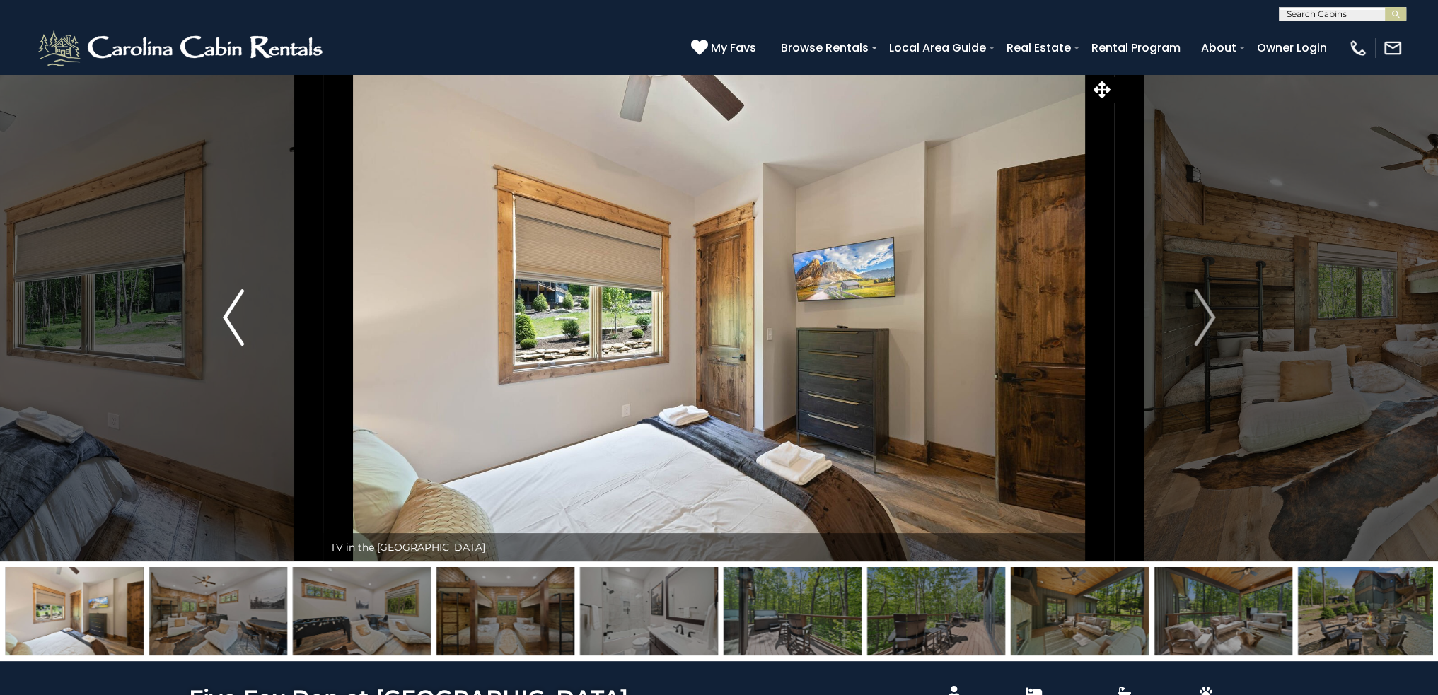
click at [240, 348] on button "Previous" at bounding box center [233, 318] width 180 height 488
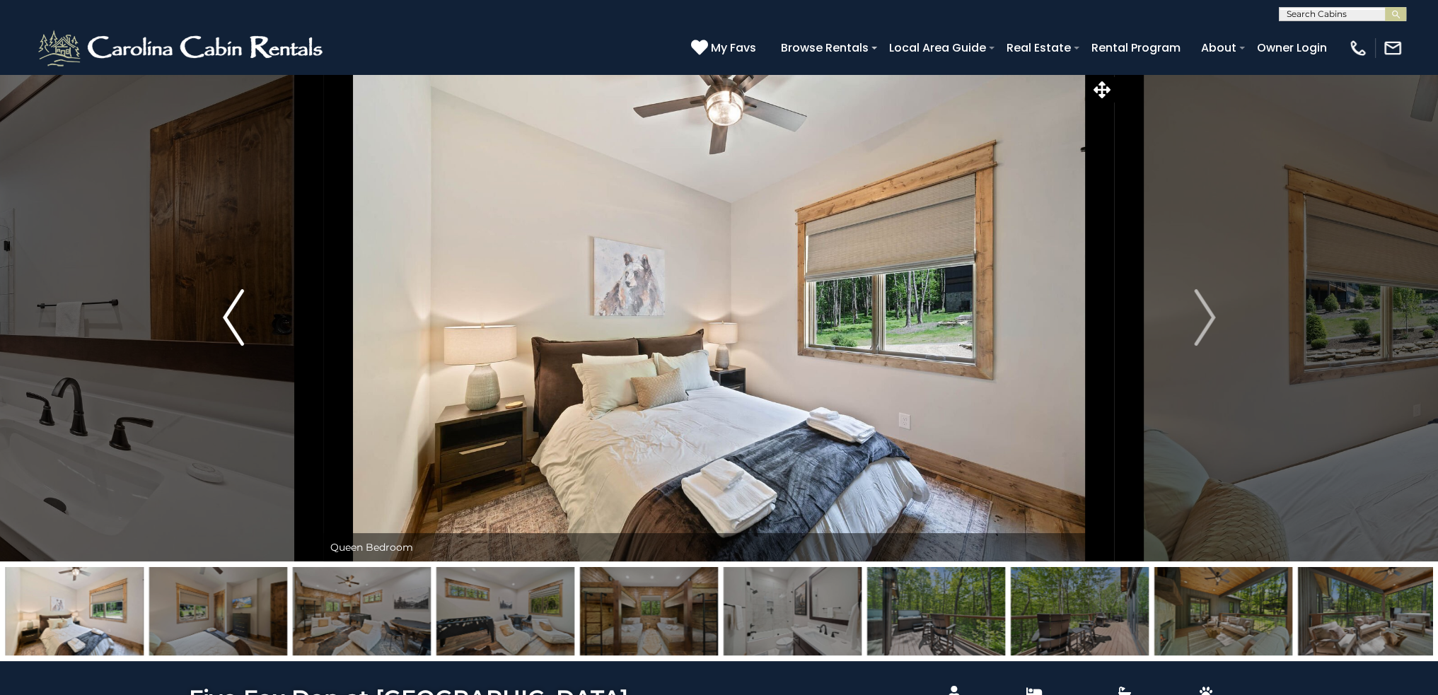
click at [242, 347] on button "Previous" at bounding box center [233, 318] width 180 height 488
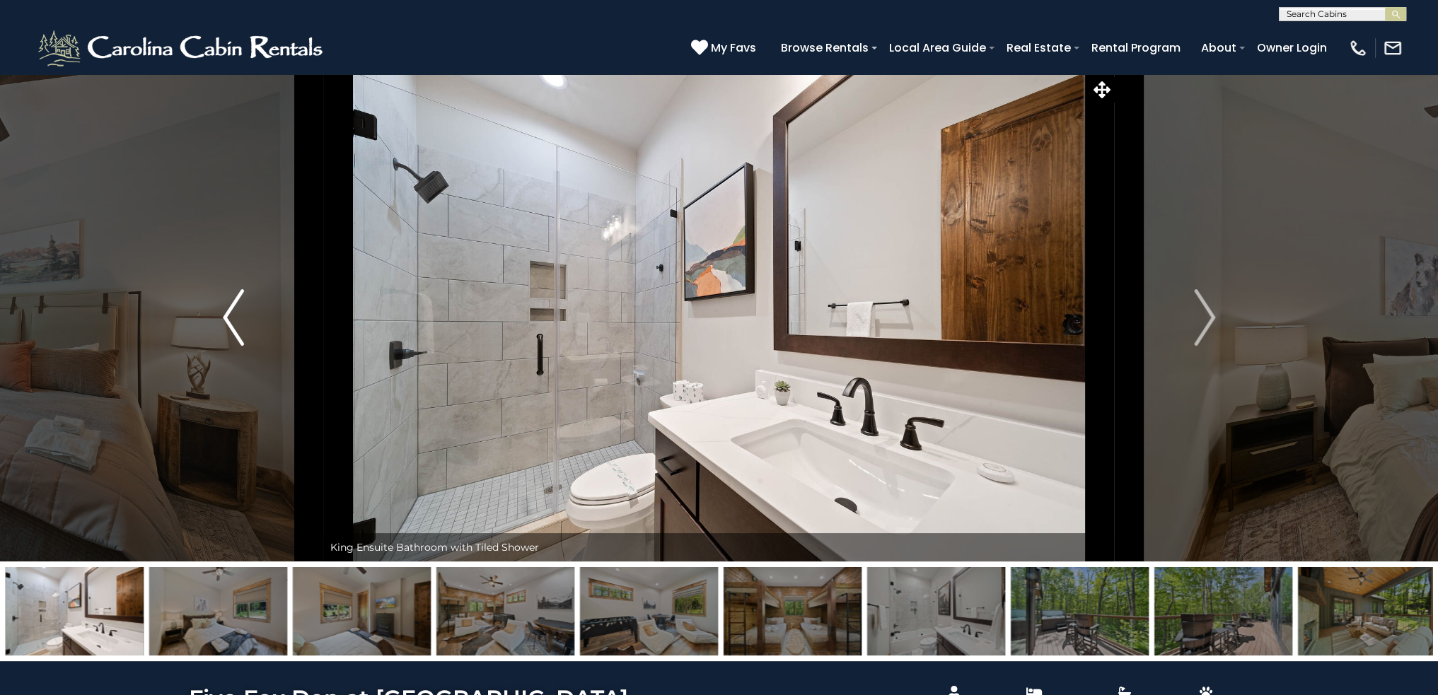
click at [242, 347] on button "Previous" at bounding box center [233, 318] width 180 height 488
click at [243, 347] on button "Previous" at bounding box center [233, 318] width 180 height 488
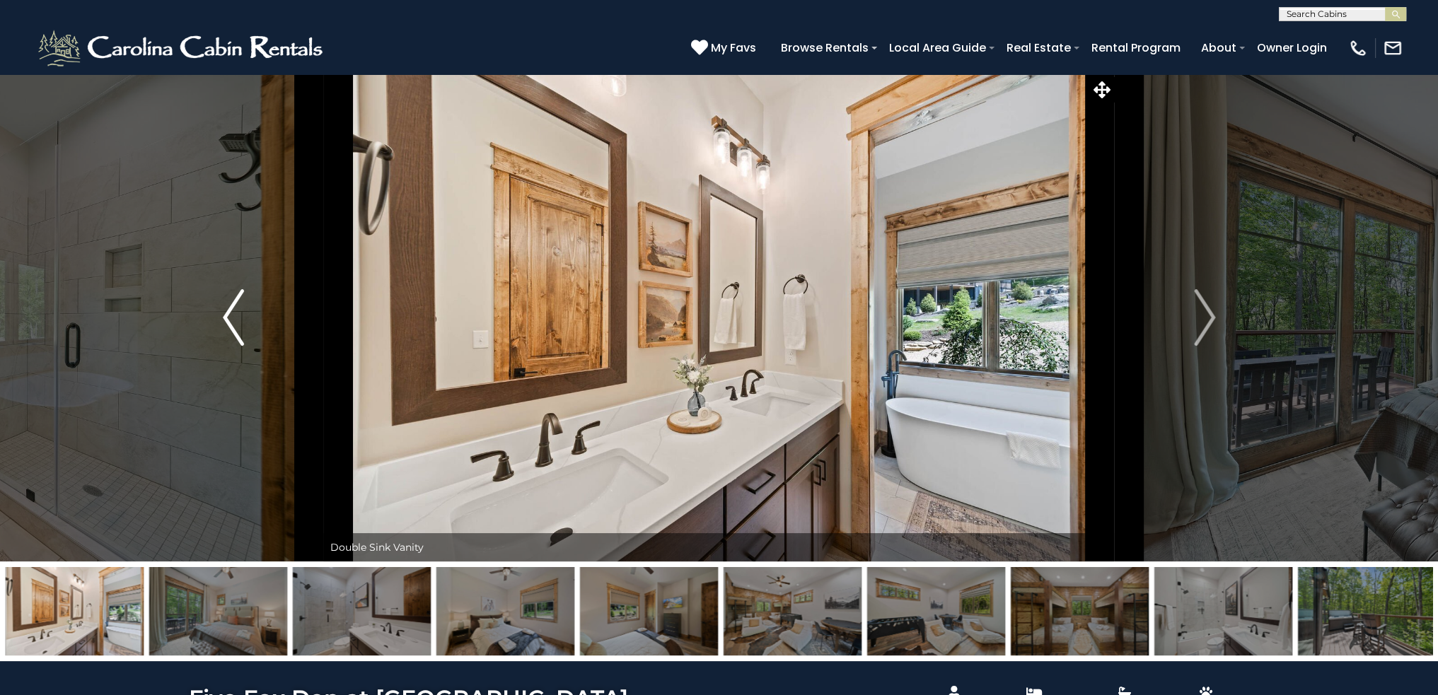
click at [243, 347] on button "Previous" at bounding box center [233, 318] width 180 height 488
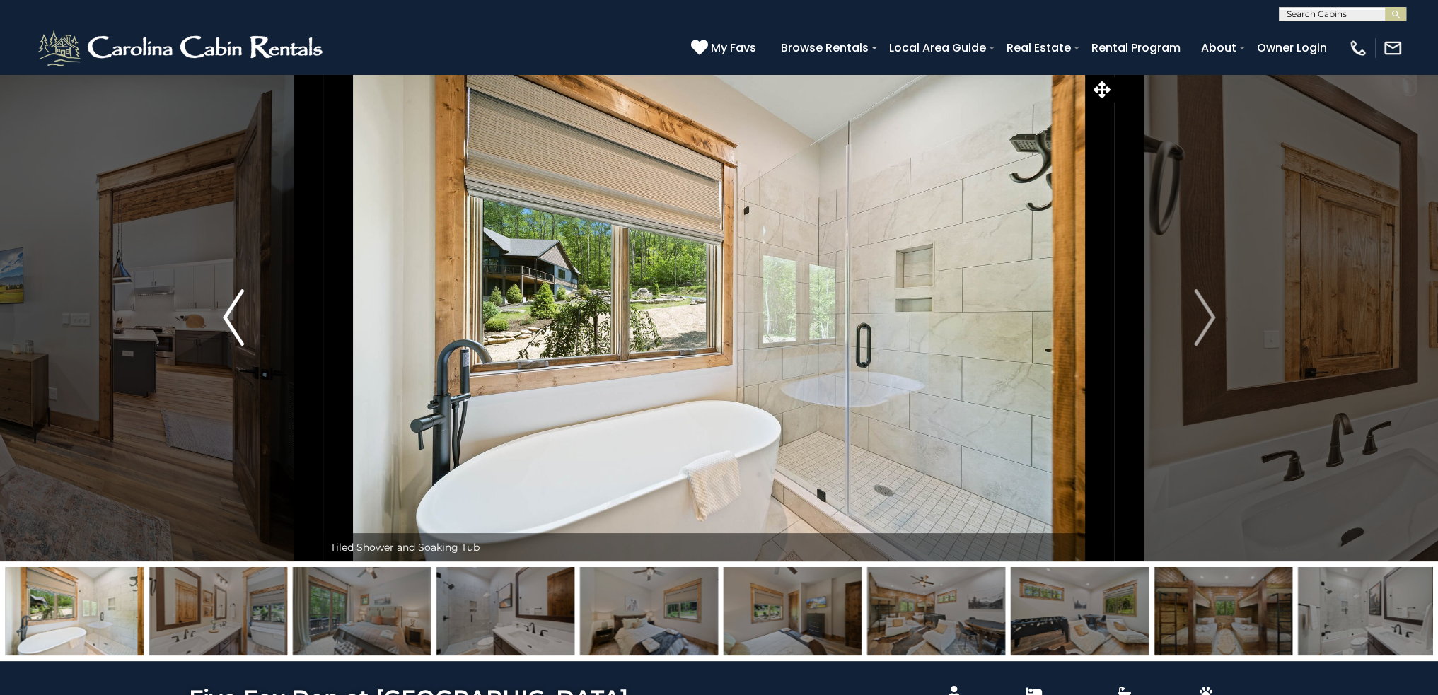
click at [243, 349] on button "Previous" at bounding box center [233, 318] width 180 height 488
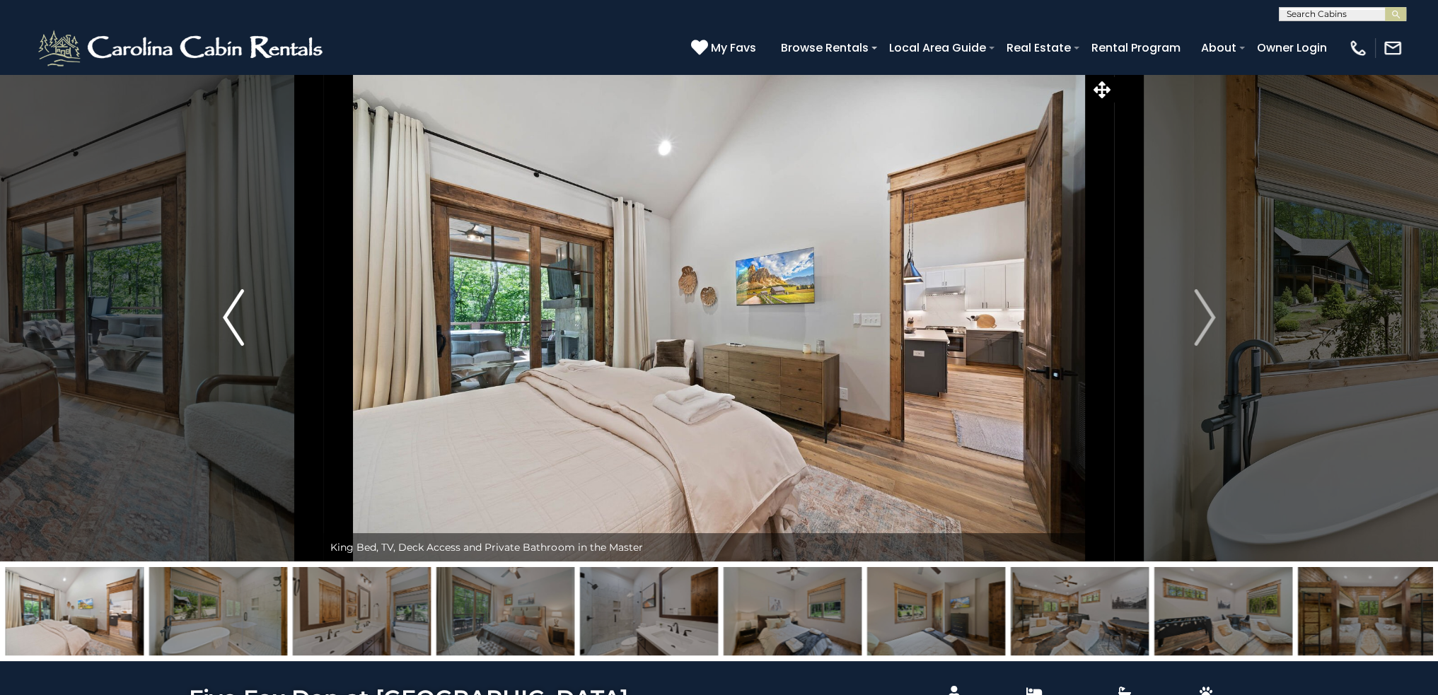
click at [246, 348] on button "Previous" at bounding box center [233, 318] width 180 height 488
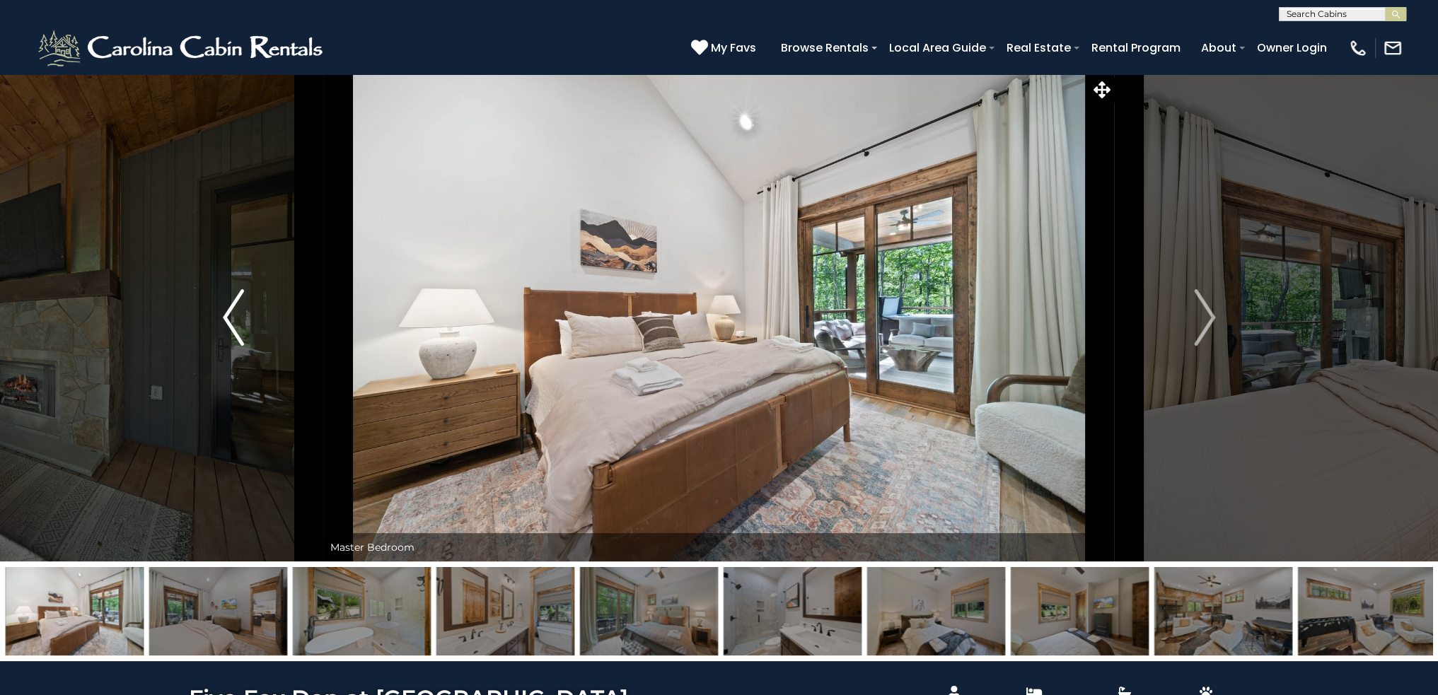
click at [248, 350] on button "Previous" at bounding box center [233, 318] width 180 height 488
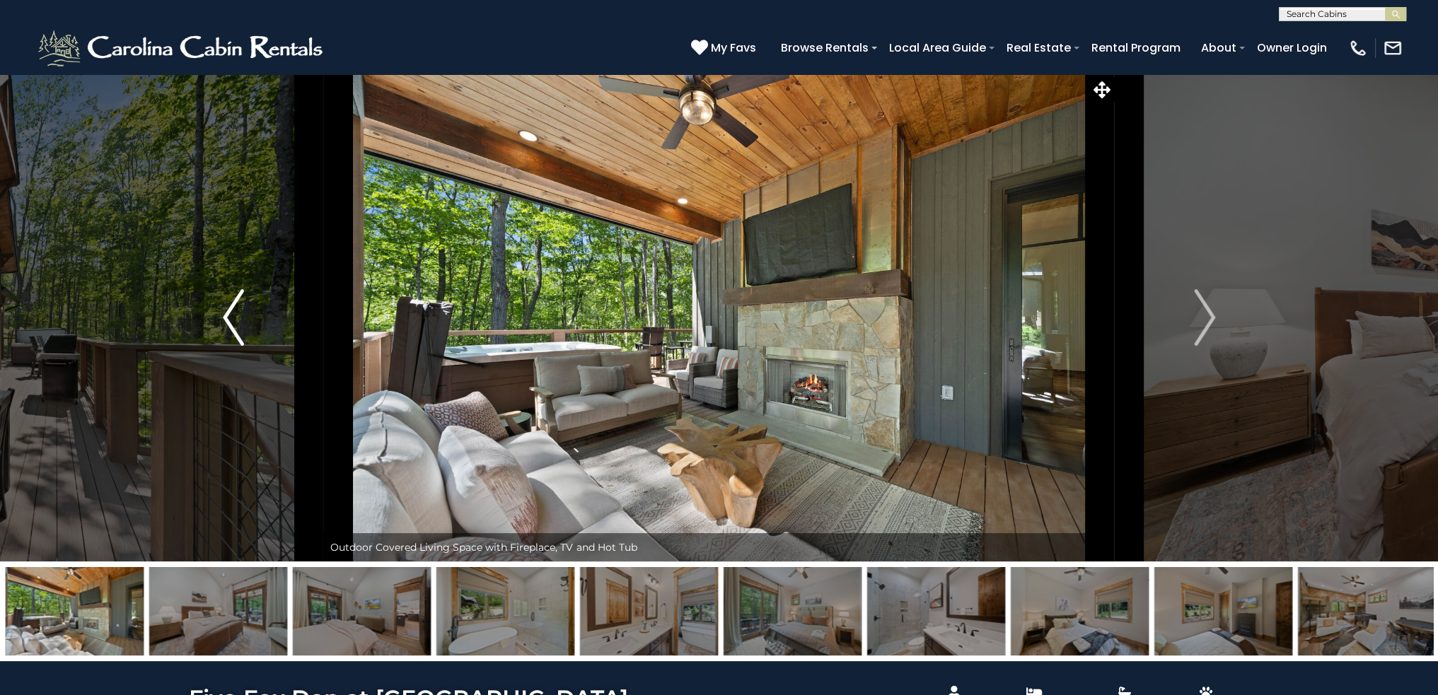
click at [249, 350] on button "Previous" at bounding box center [233, 318] width 180 height 488
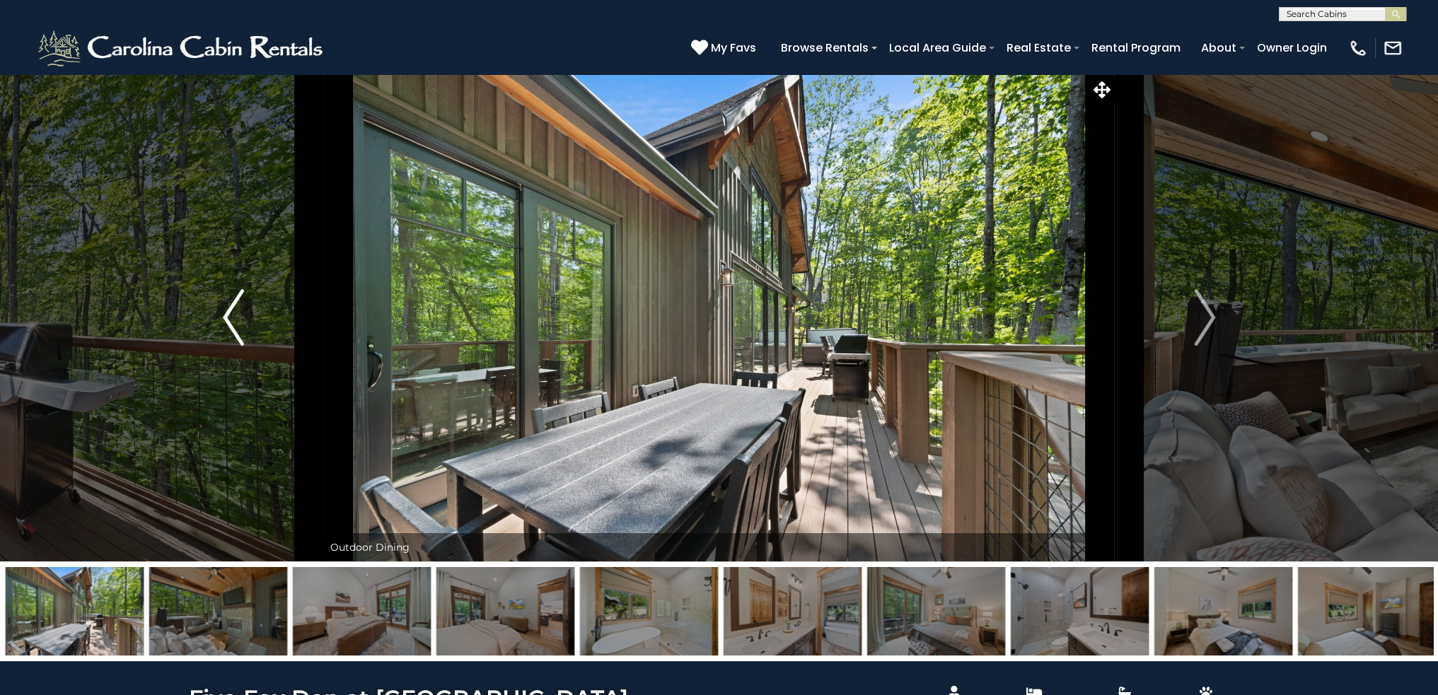
click at [250, 351] on button "Previous" at bounding box center [233, 318] width 180 height 488
click at [251, 352] on button "Previous" at bounding box center [233, 318] width 180 height 488
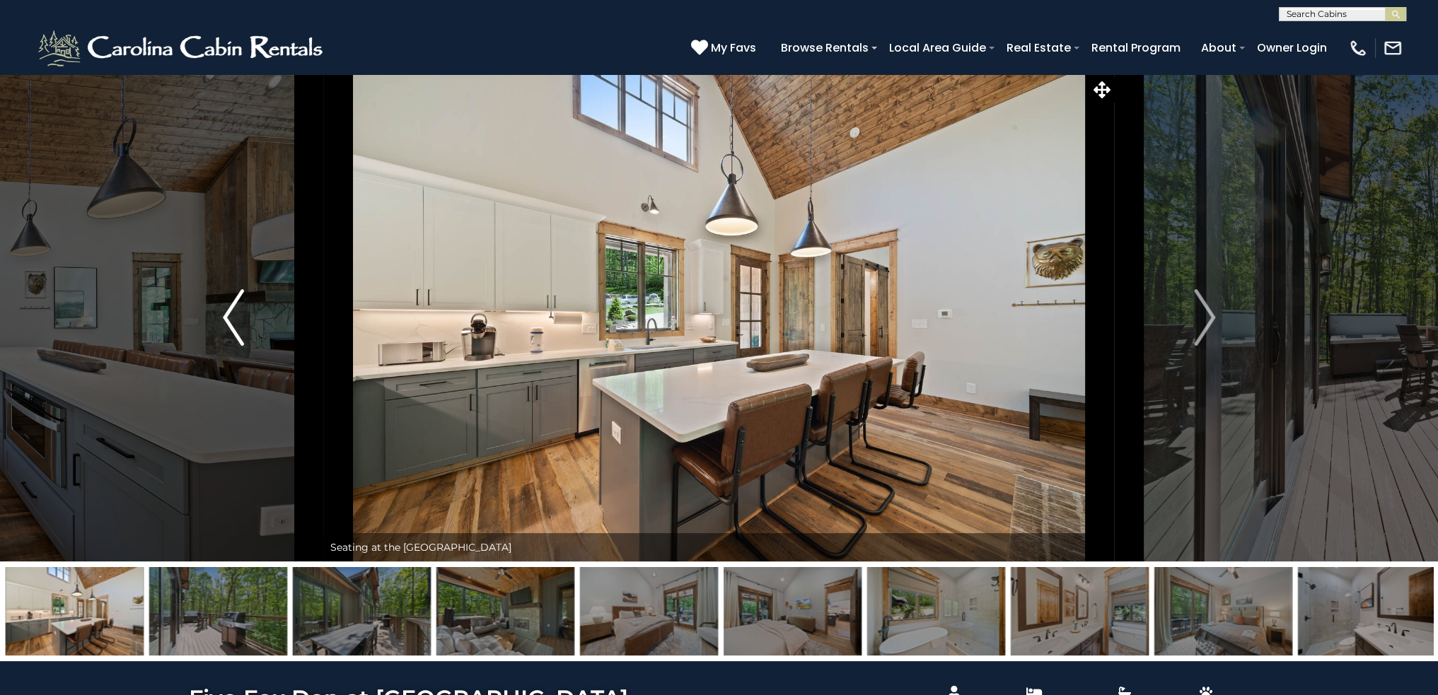
click at [252, 353] on button "Previous" at bounding box center [233, 318] width 180 height 488
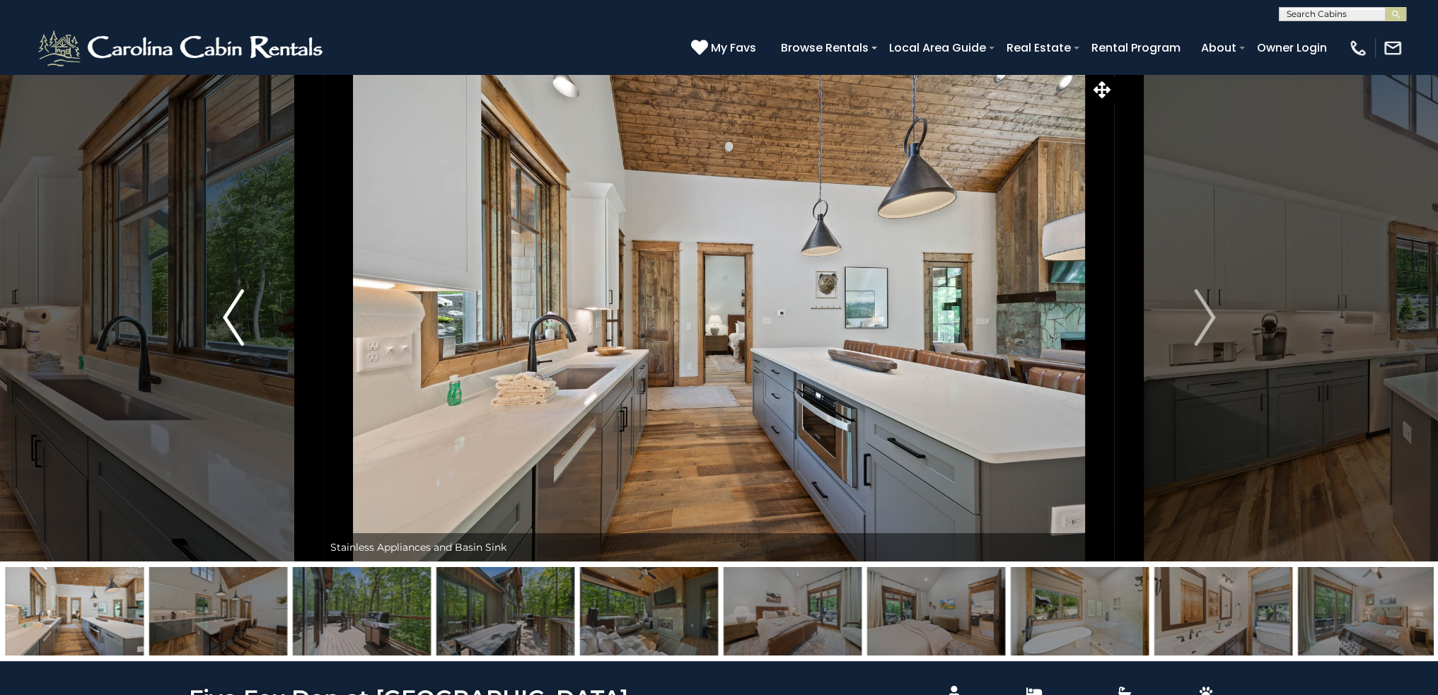
click at [254, 352] on button "Previous" at bounding box center [233, 318] width 180 height 488
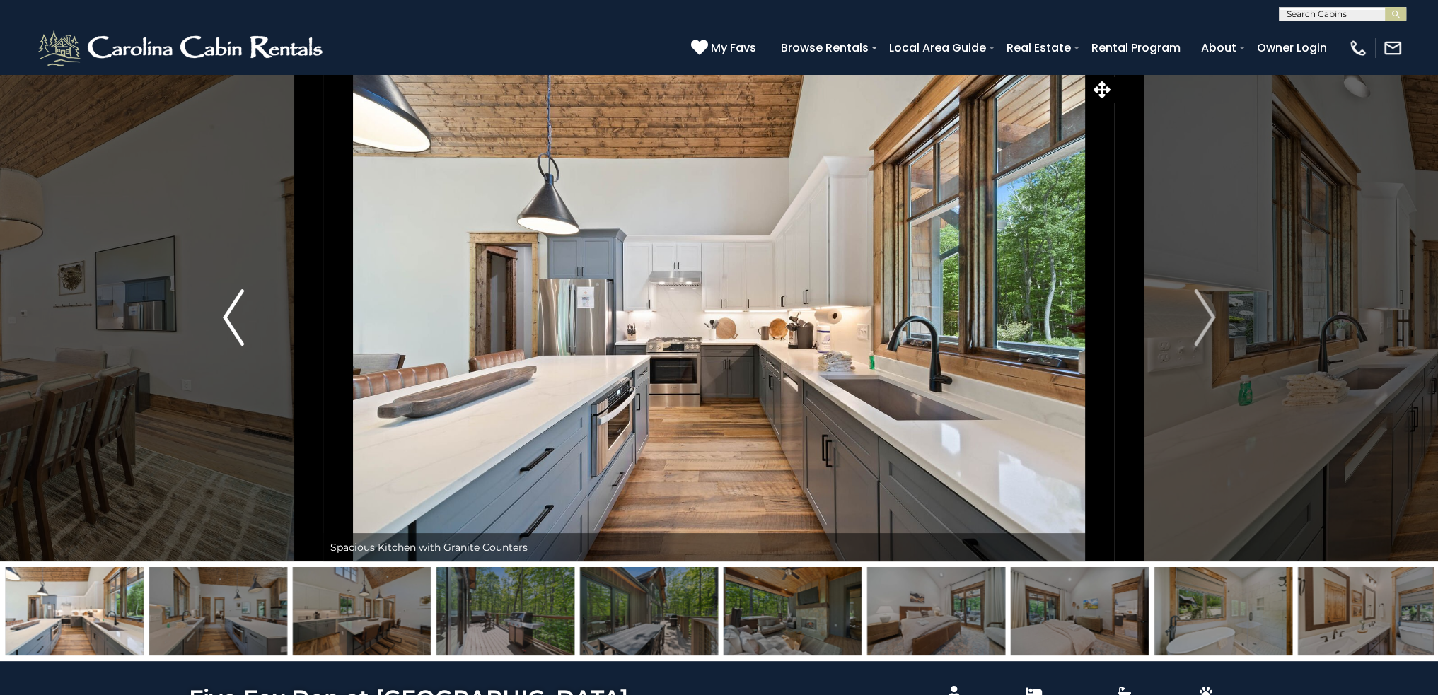
click at [255, 353] on button "Previous" at bounding box center [233, 318] width 180 height 488
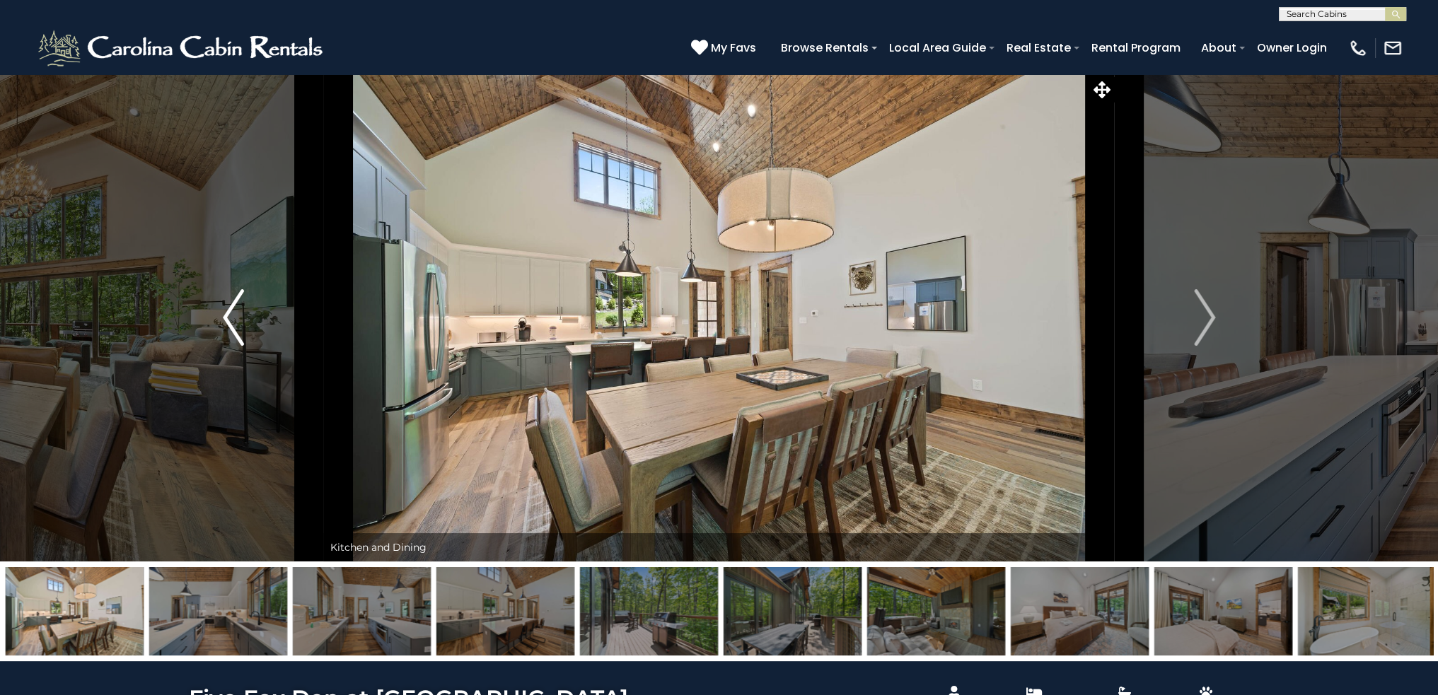
click at [255, 353] on button "Previous" at bounding box center [233, 318] width 180 height 488
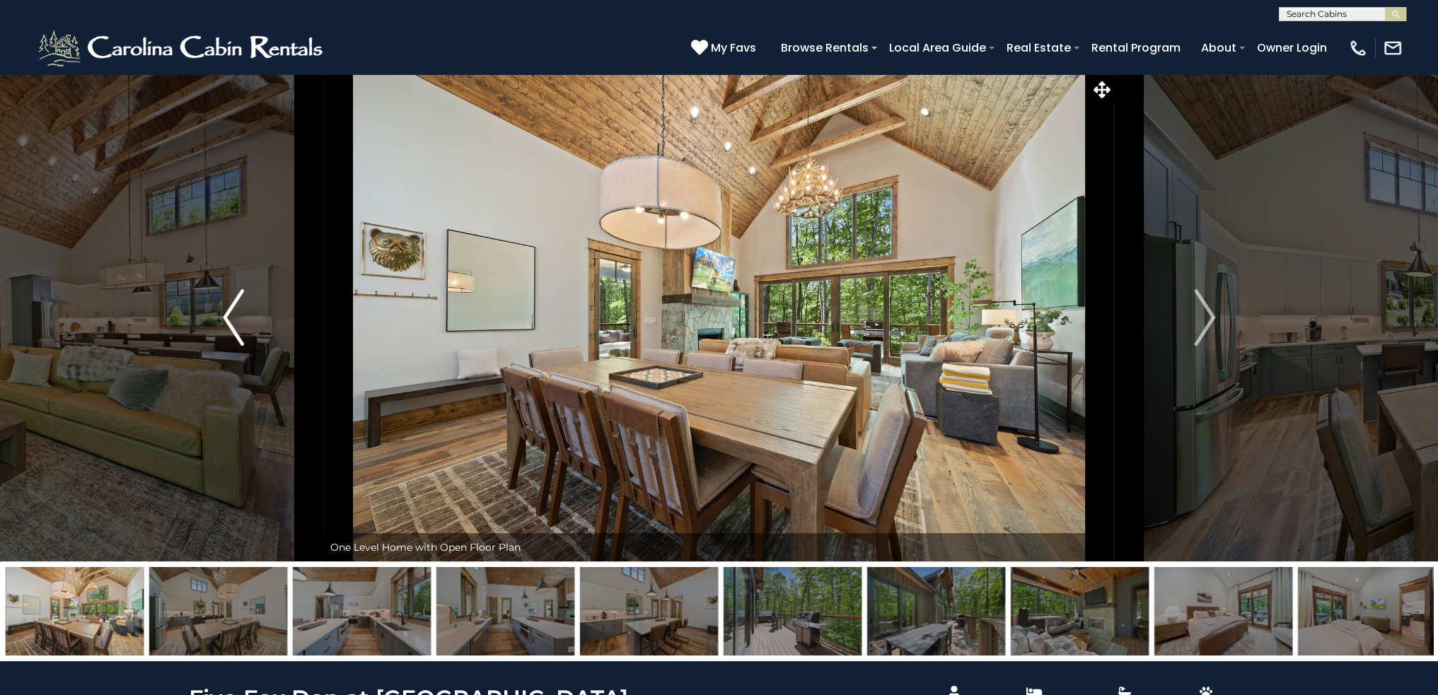
click at [257, 354] on button "Previous" at bounding box center [233, 318] width 180 height 488
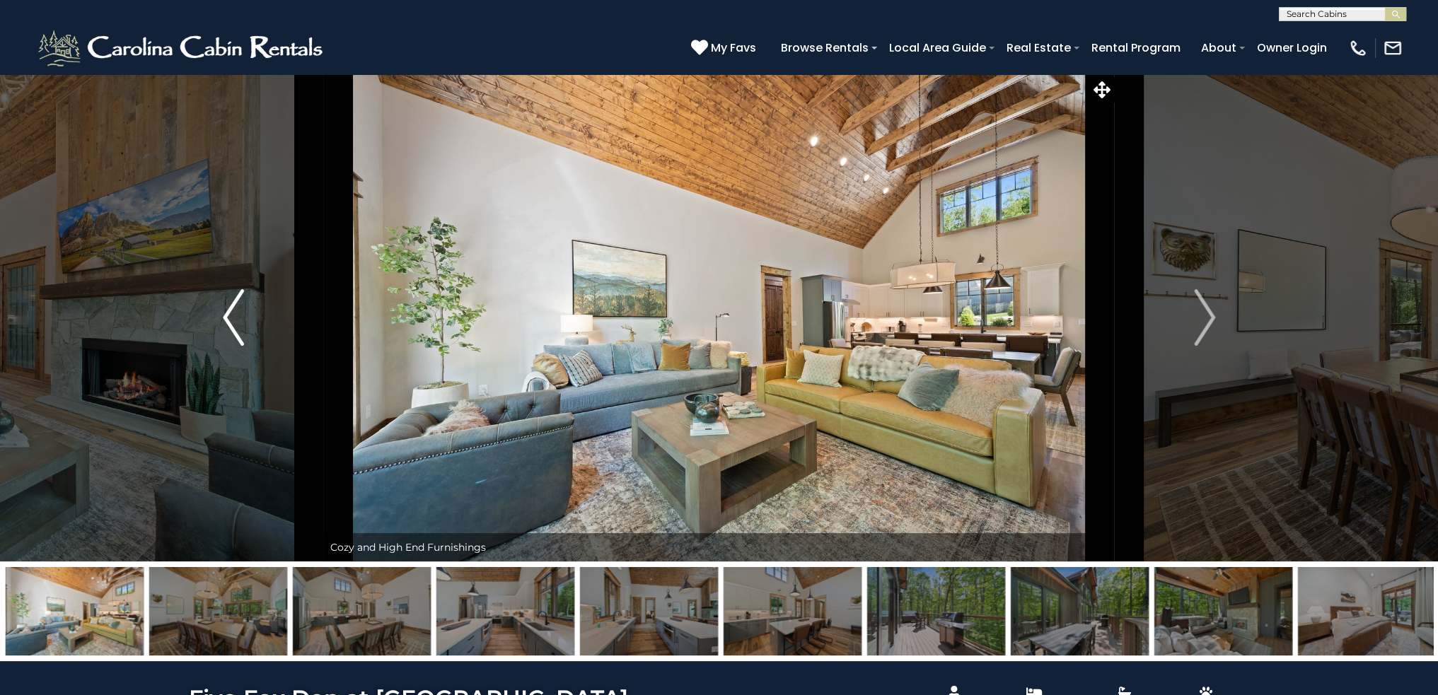
click at [258, 353] on button "Previous" at bounding box center [233, 318] width 180 height 488
click at [258, 355] on button "Previous" at bounding box center [233, 318] width 180 height 488
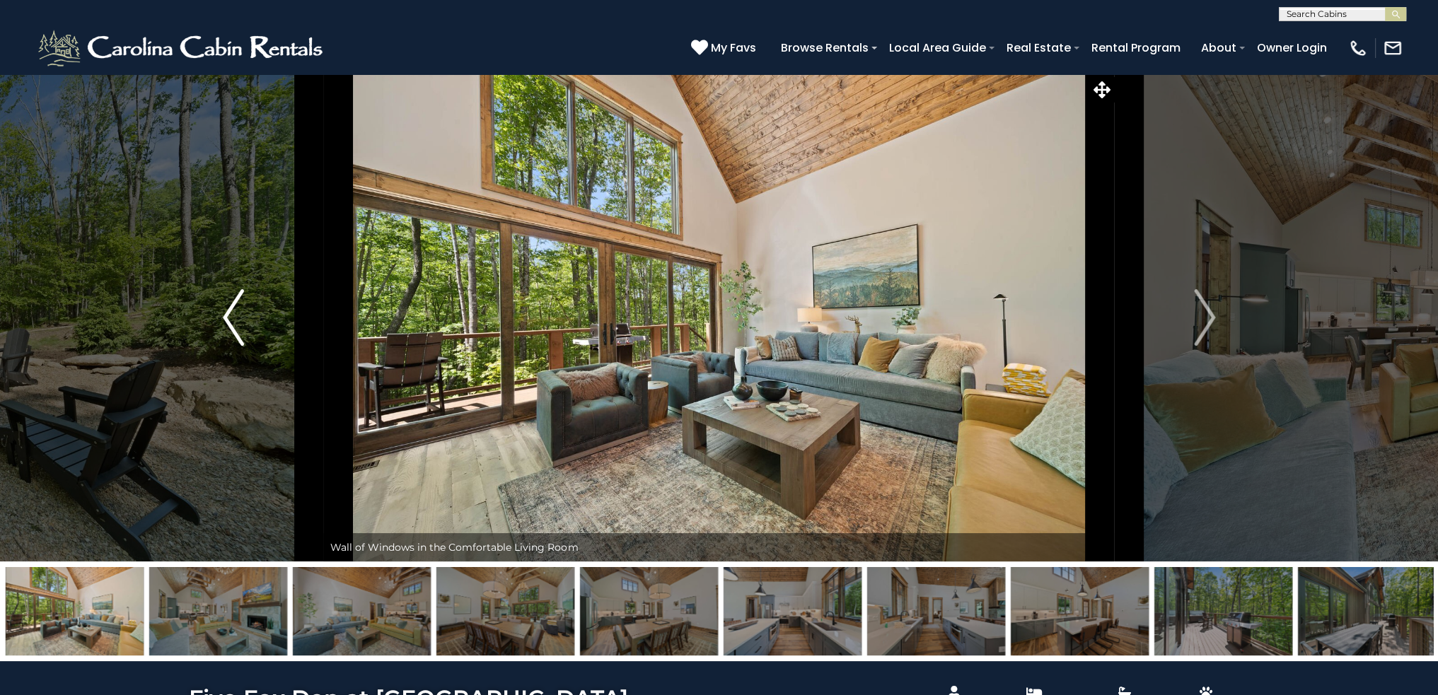
click at [260, 355] on button "Previous" at bounding box center [233, 318] width 180 height 488
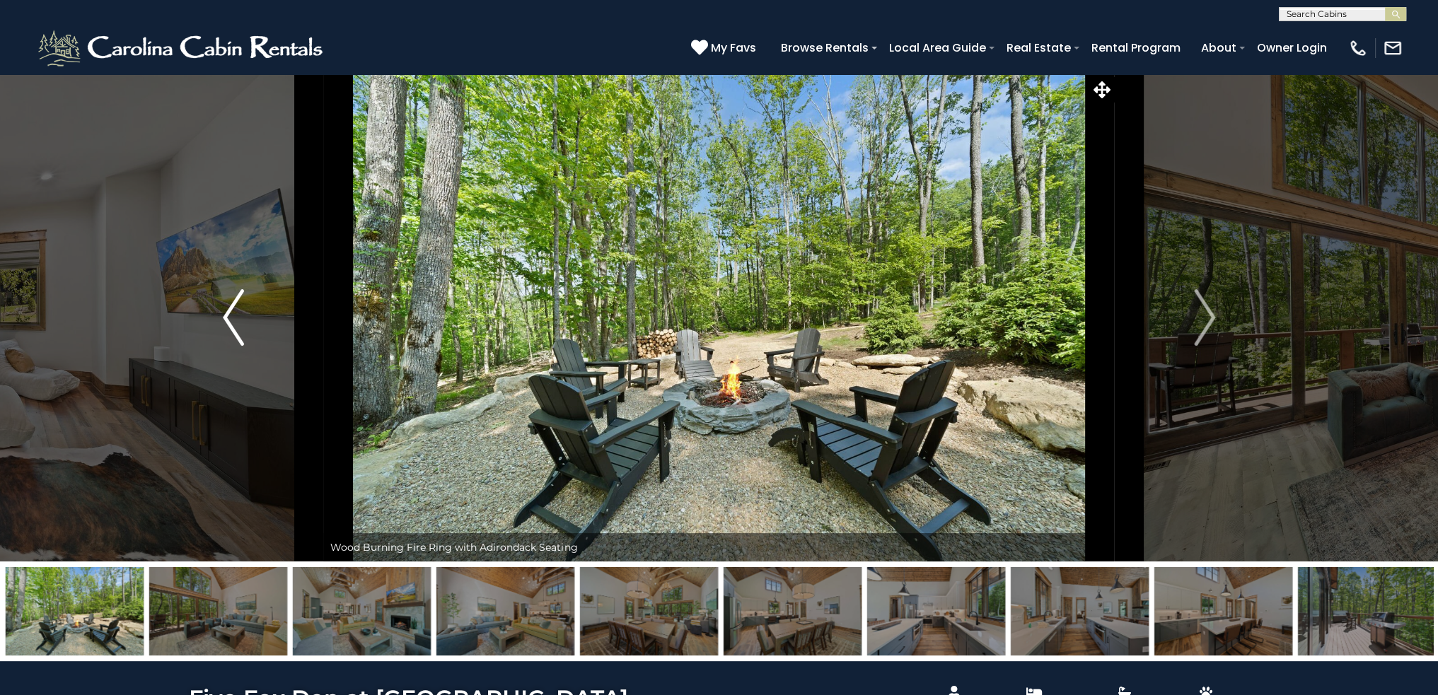
click at [260, 355] on button "Previous" at bounding box center [233, 318] width 180 height 488
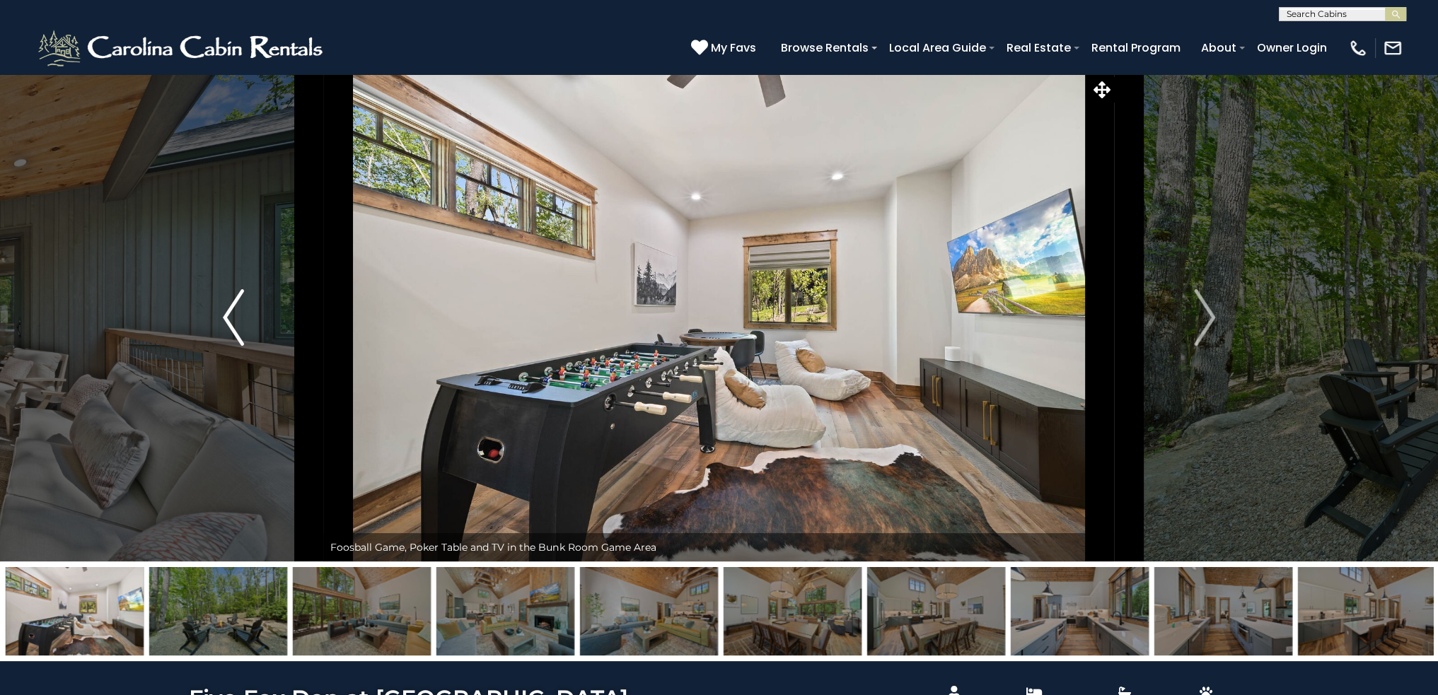
click at [262, 356] on button "Previous" at bounding box center [233, 318] width 180 height 488
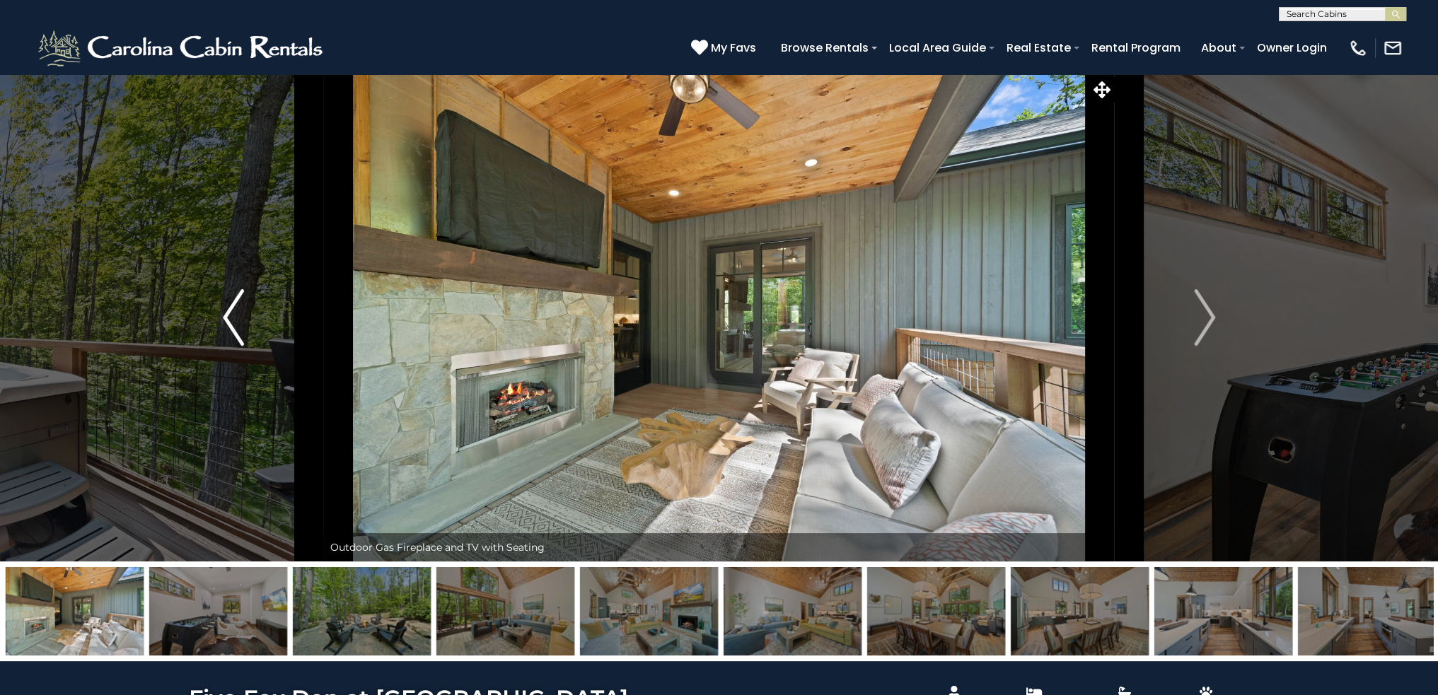
click at [262, 356] on button "Previous" at bounding box center [233, 318] width 180 height 488
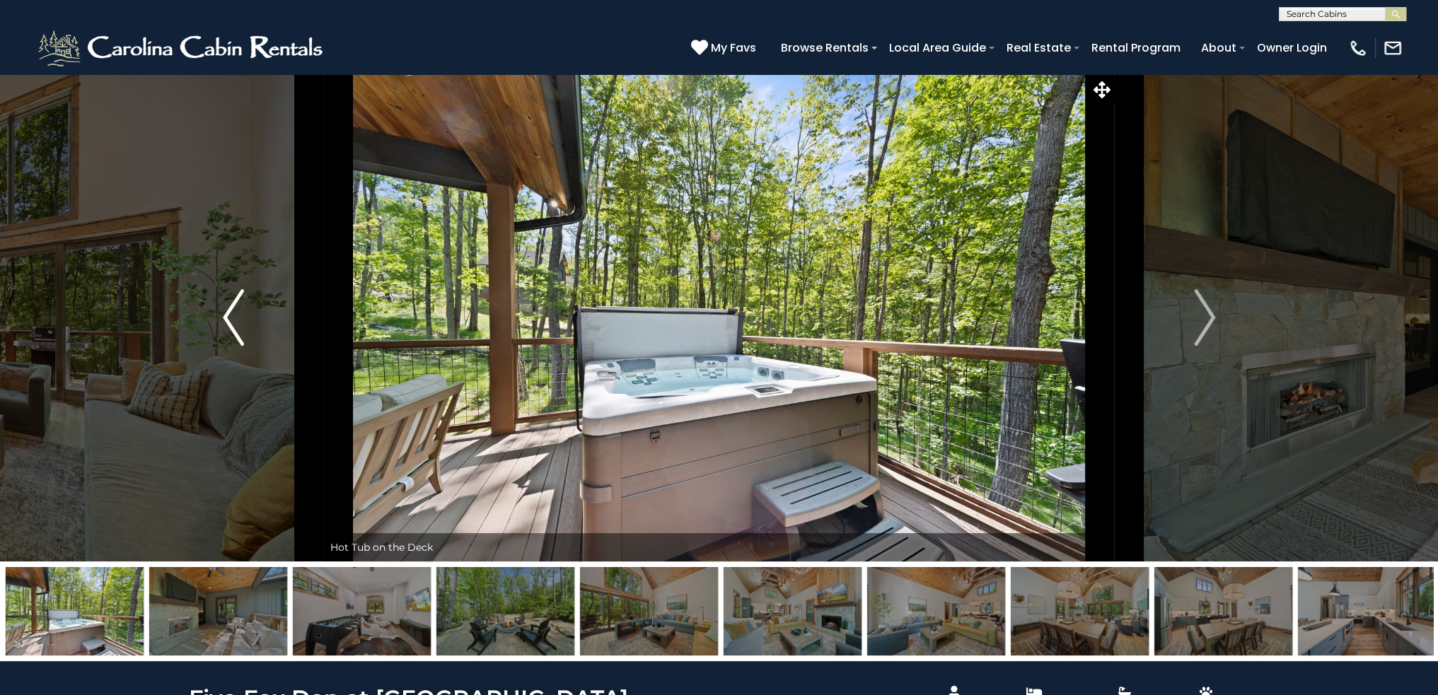
click at [262, 357] on button "Previous" at bounding box center [233, 318] width 180 height 488
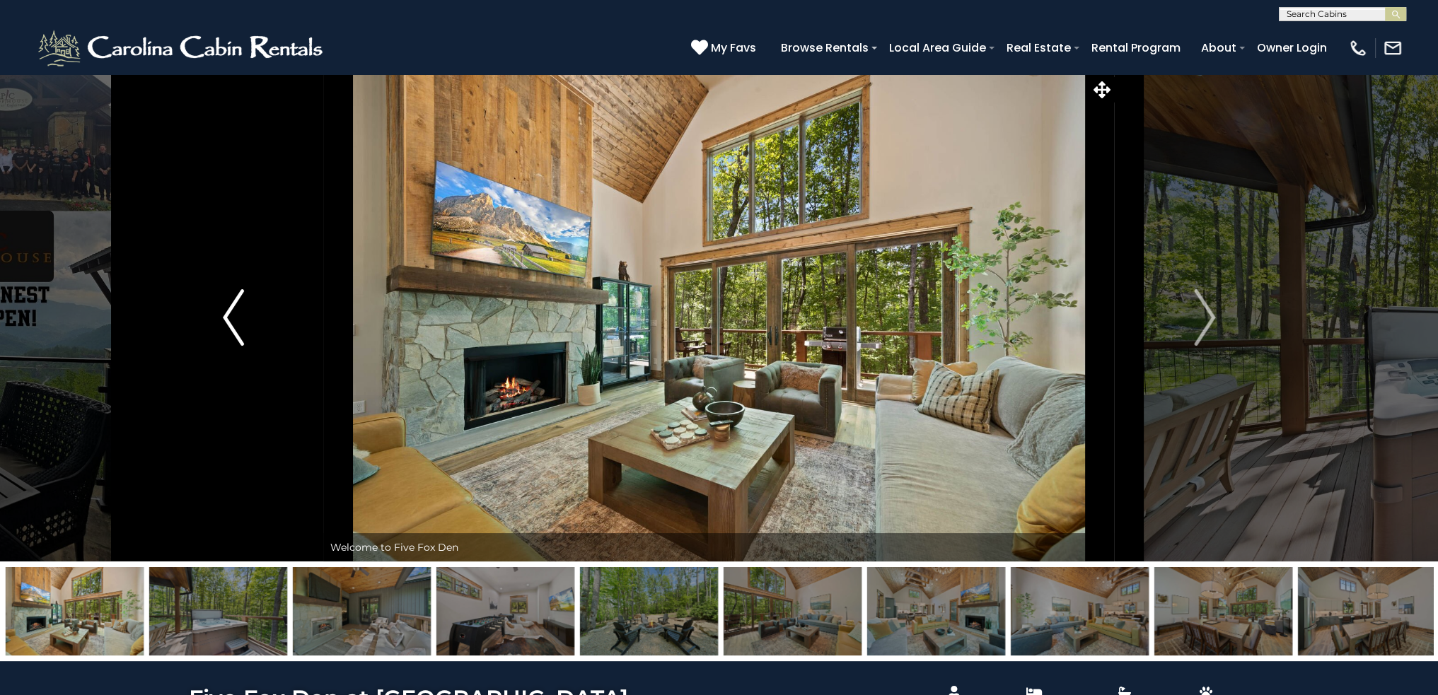
click at [263, 358] on button "Previous" at bounding box center [233, 318] width 180 height 488
click at [266, 358] on button "Previous" at bounding box center [233, 318] width 180 height 488
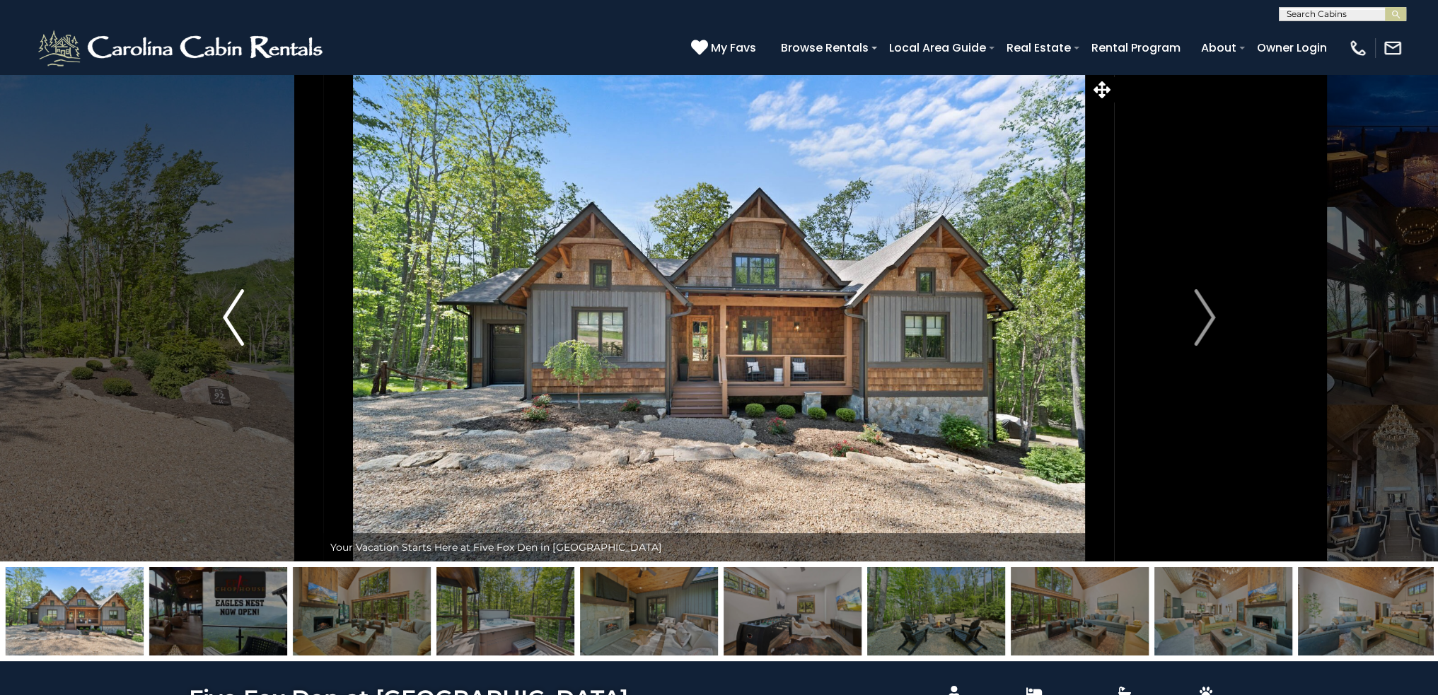
click at [266, 359] on button "Previous" at bounding box center [233, 318] width 180 height 488
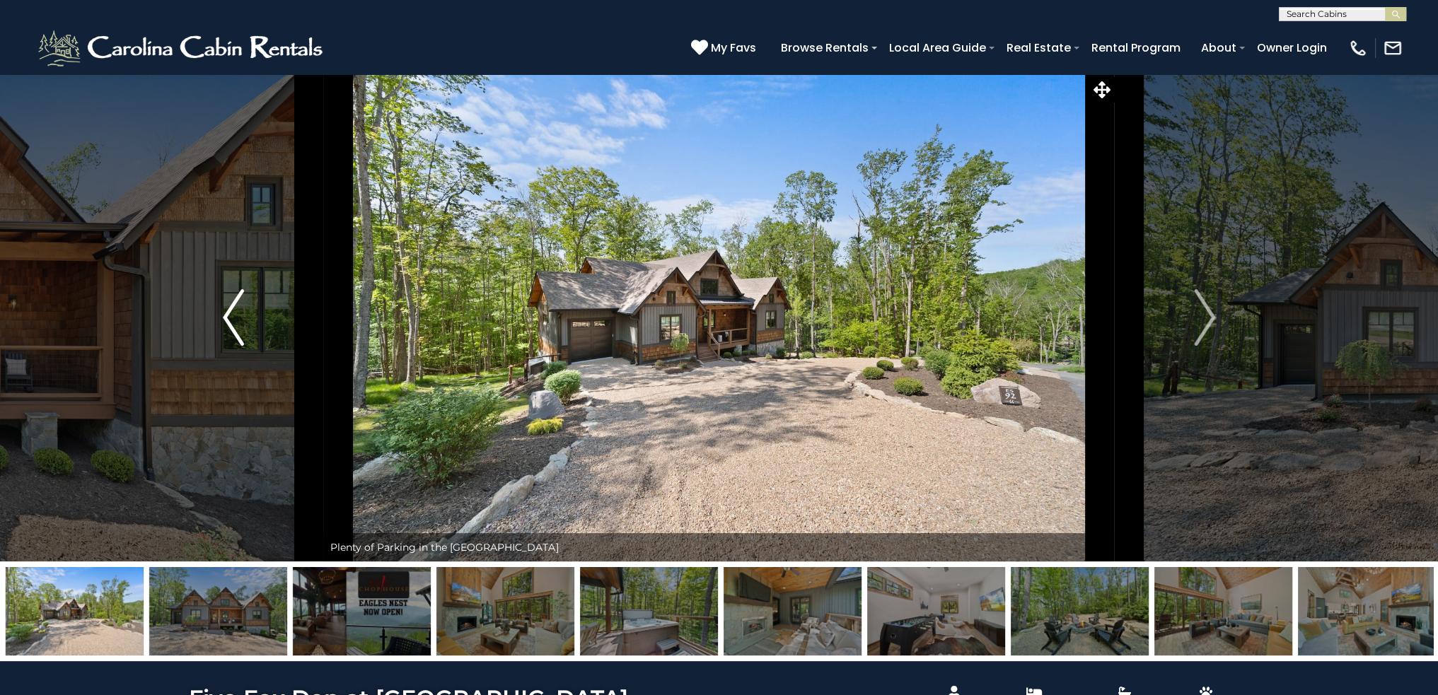
click at [266, 359] on button "Previous" at bounding box center [233, 318] width 180 height 488
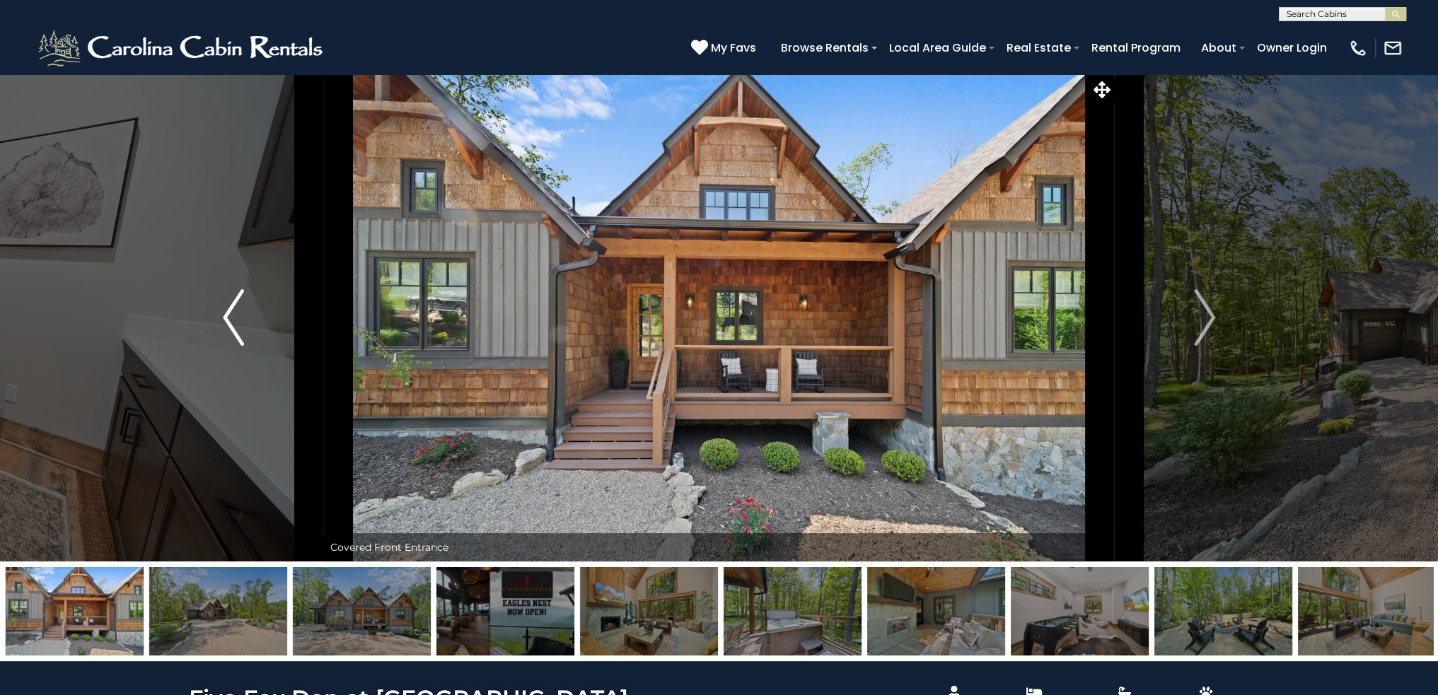
click at [267, 359] on button "Previous" at bounding box center [233, 318] width 180 height 488
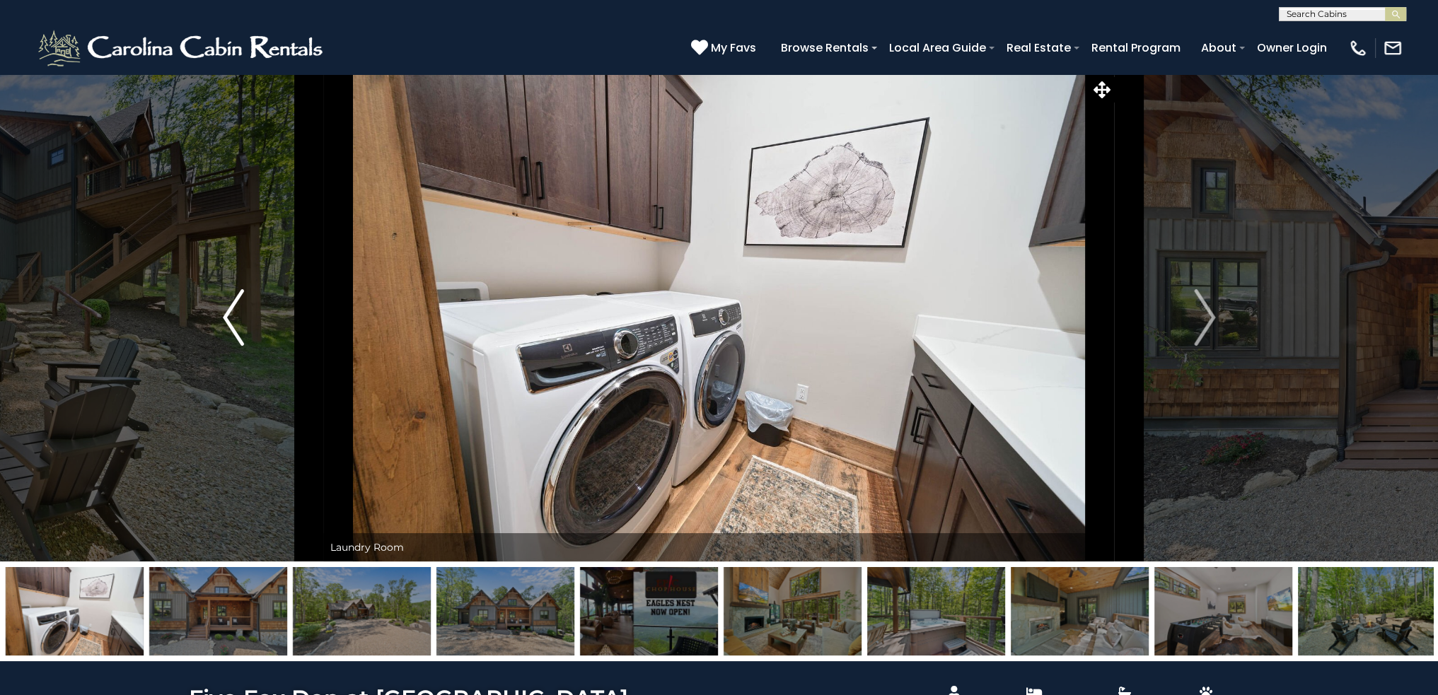
click at [267, 359] on button "Previous" at bounding box center [233, 318] width 180 height 488
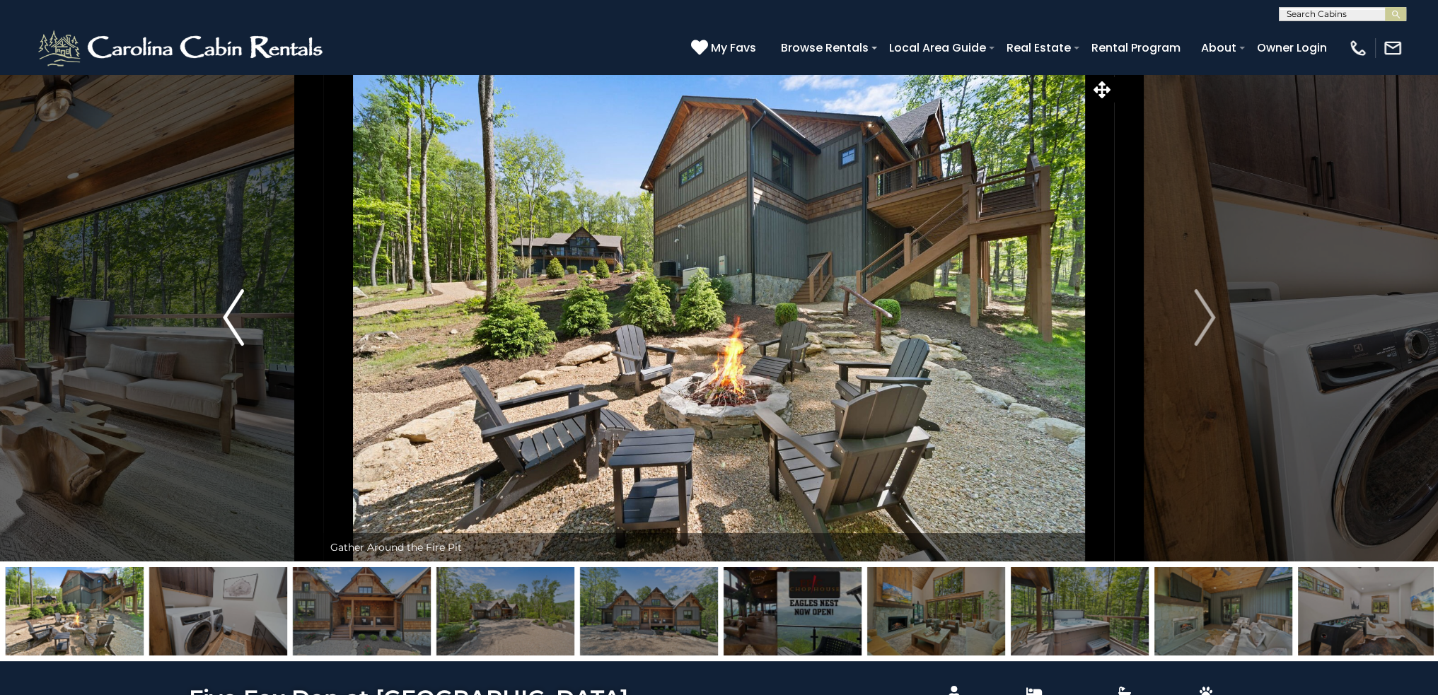
click at [267, 360] on button "Previous" at bounding box center [233, 318] width 180 height 488
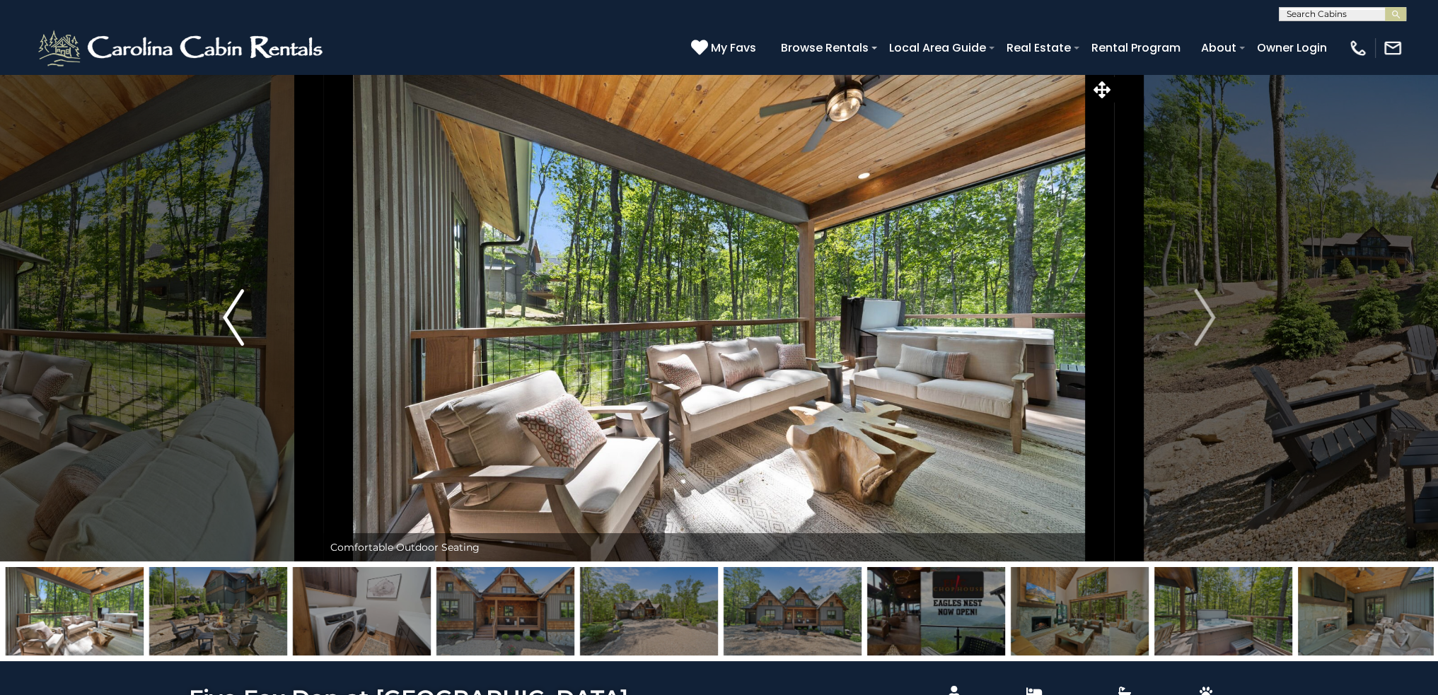
click at [269, 359] on button "Previous" at bounding box center [233, 318] width 180 height 488
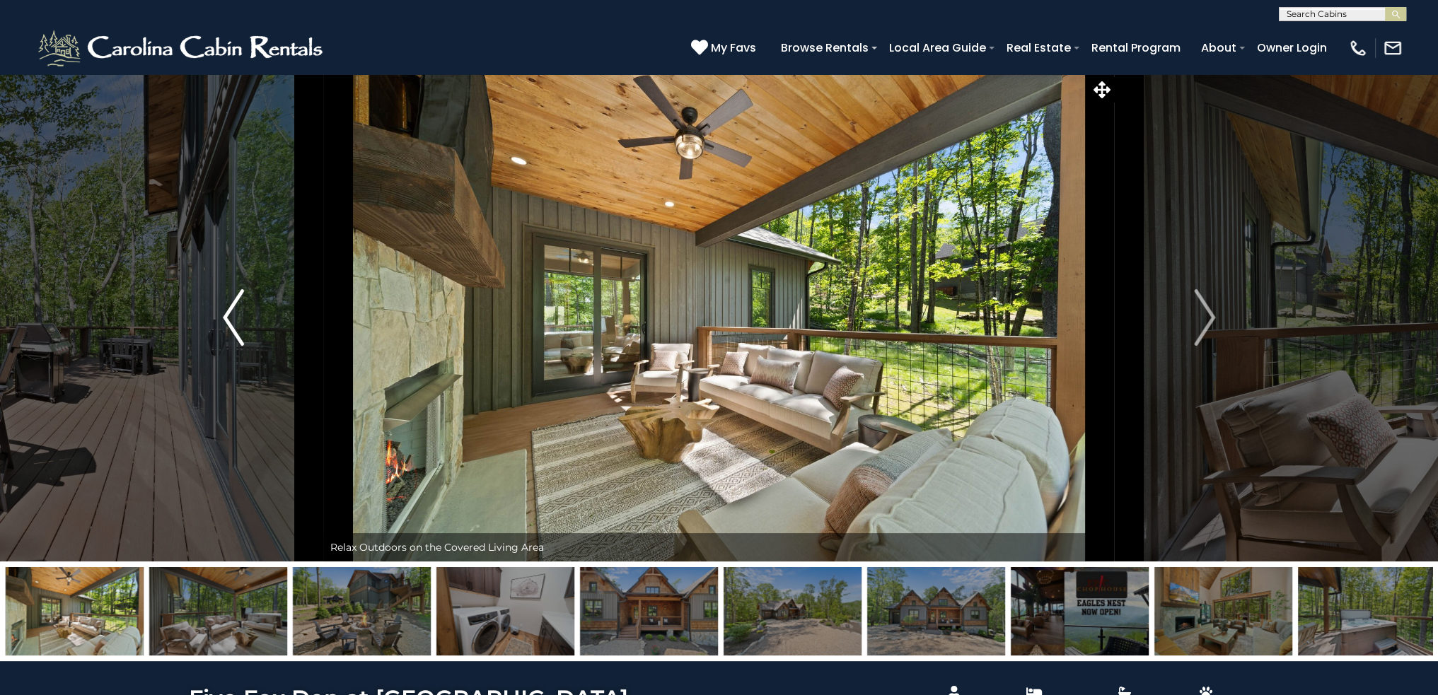
click at [269, 359] on button "Previous" at bounding box center [233, 318] width 180 height 488
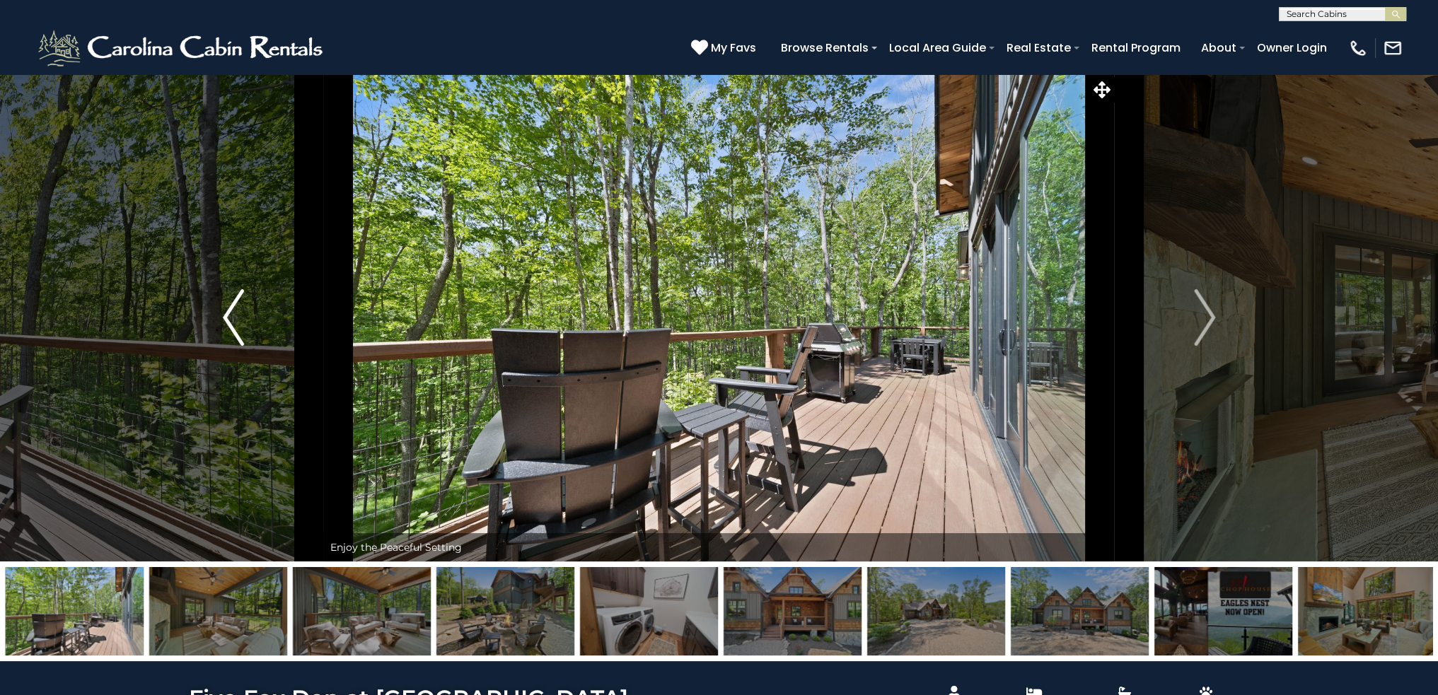
click at [269, 360] on button "Previous" at bounding box center [233, 318] width 180 height 488
click at [266, 361] on button "Previous" at bounding box center [233, 318] width 180 height 488
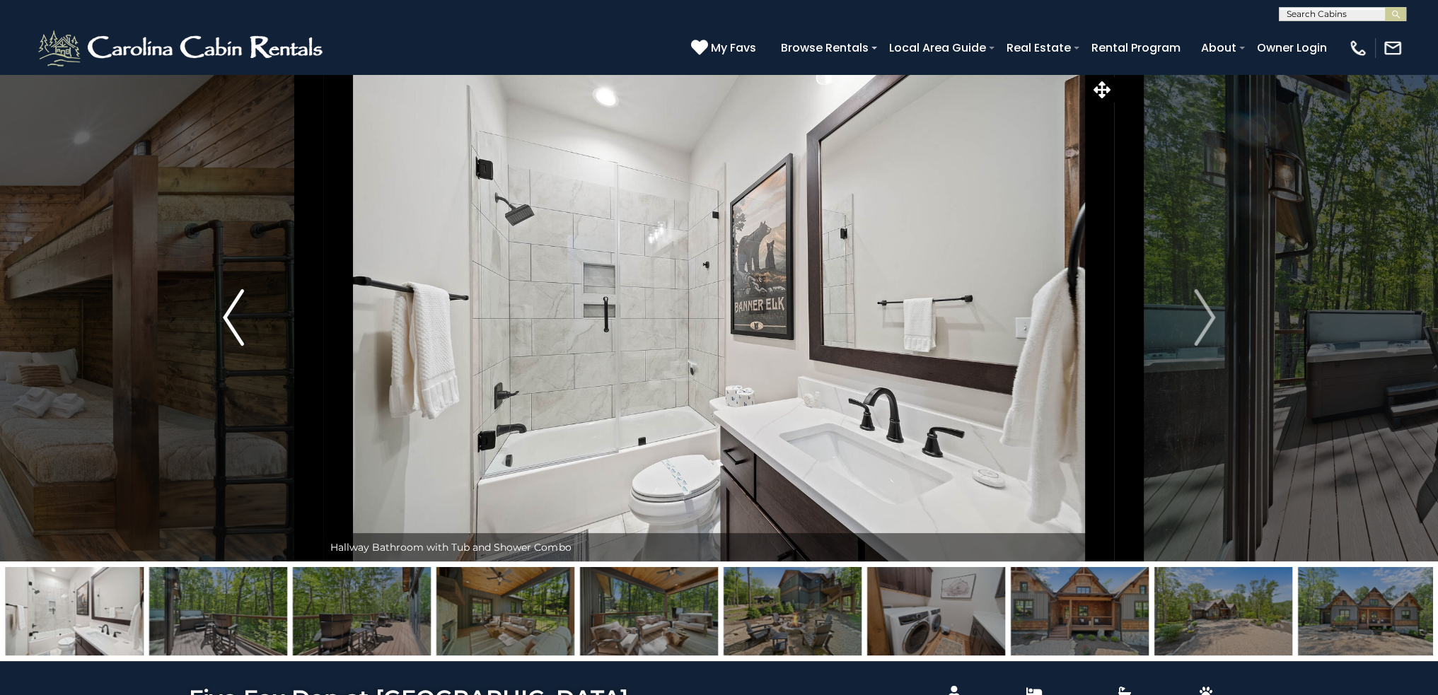
click at [267, 356] on button "Previous" at bounding box center [233, 318] width 180 height 488
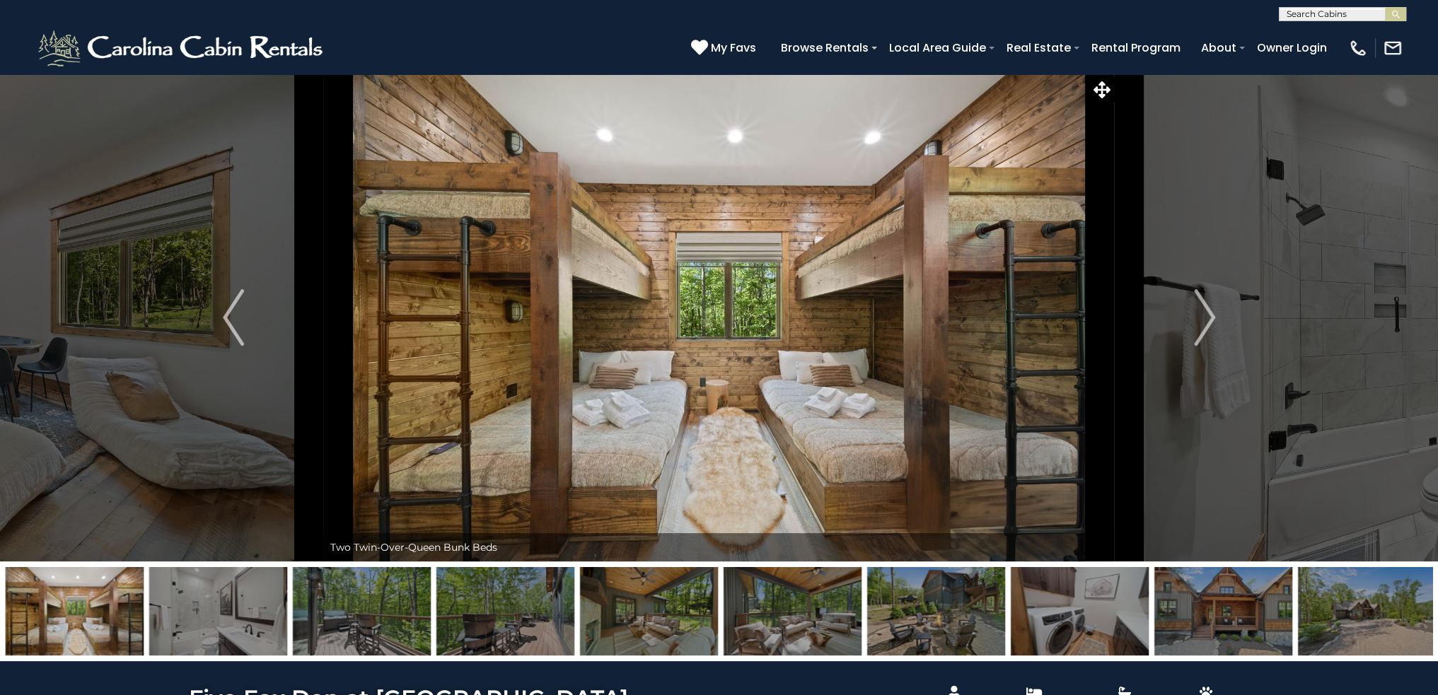
click at [968, 613] on img at bounding box center [936, 611] width 138 height 88
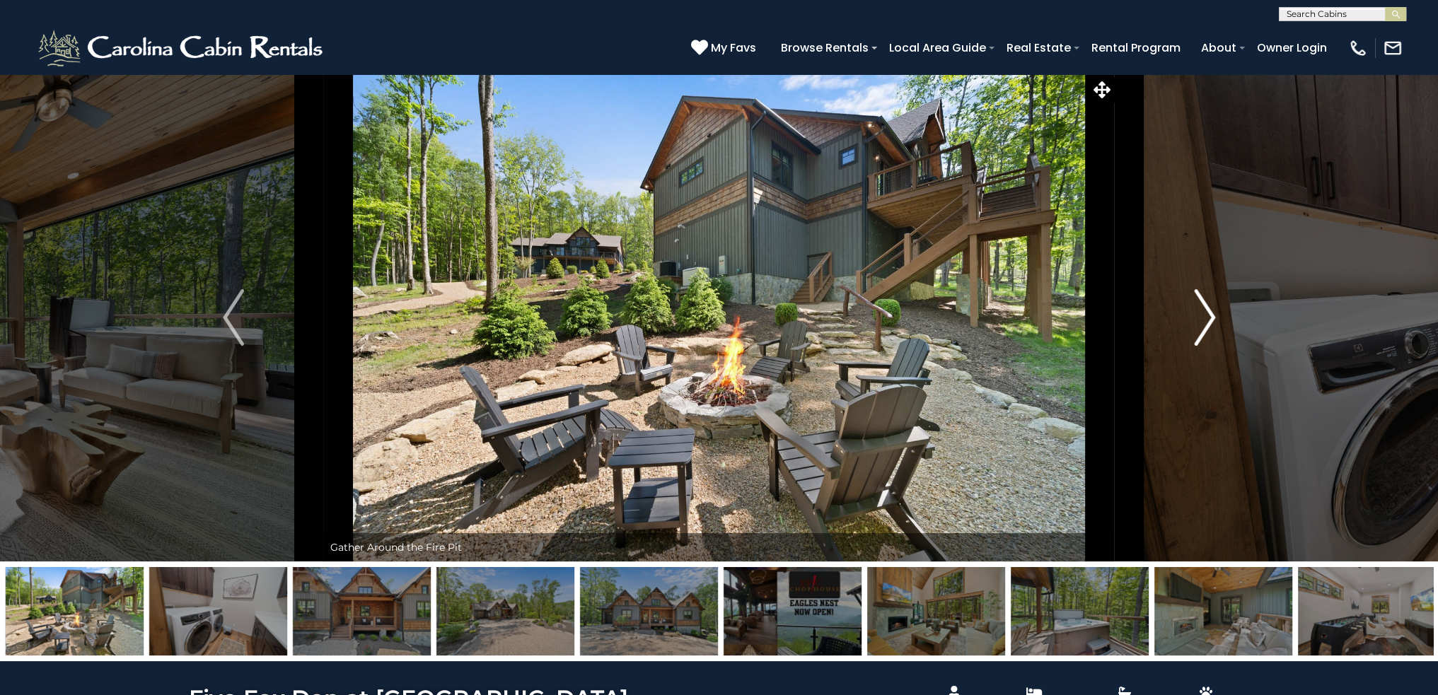
click at [1205, 322] on img "Next" at bounding box center [1204, 317] width 21 height 57
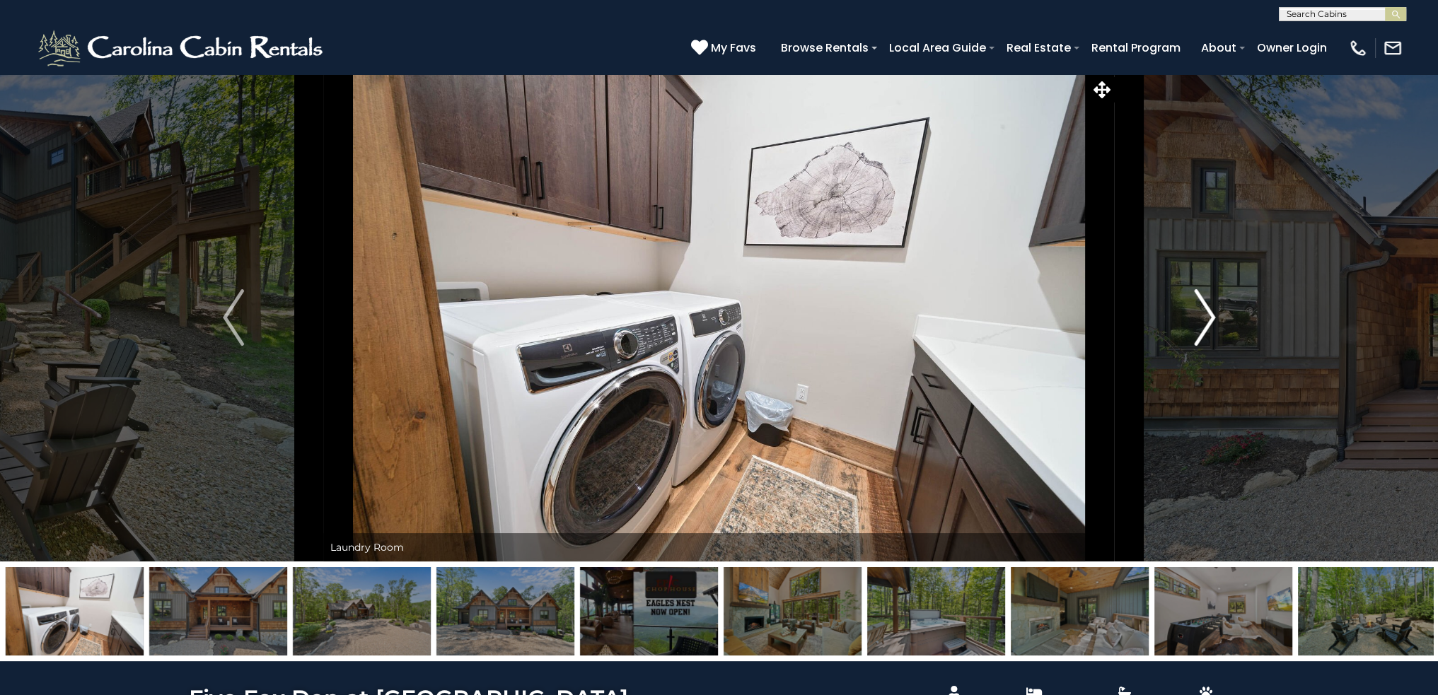
click at [1208, 317] on img "Next" at bounding box center [1204, 317] width 21 height 57
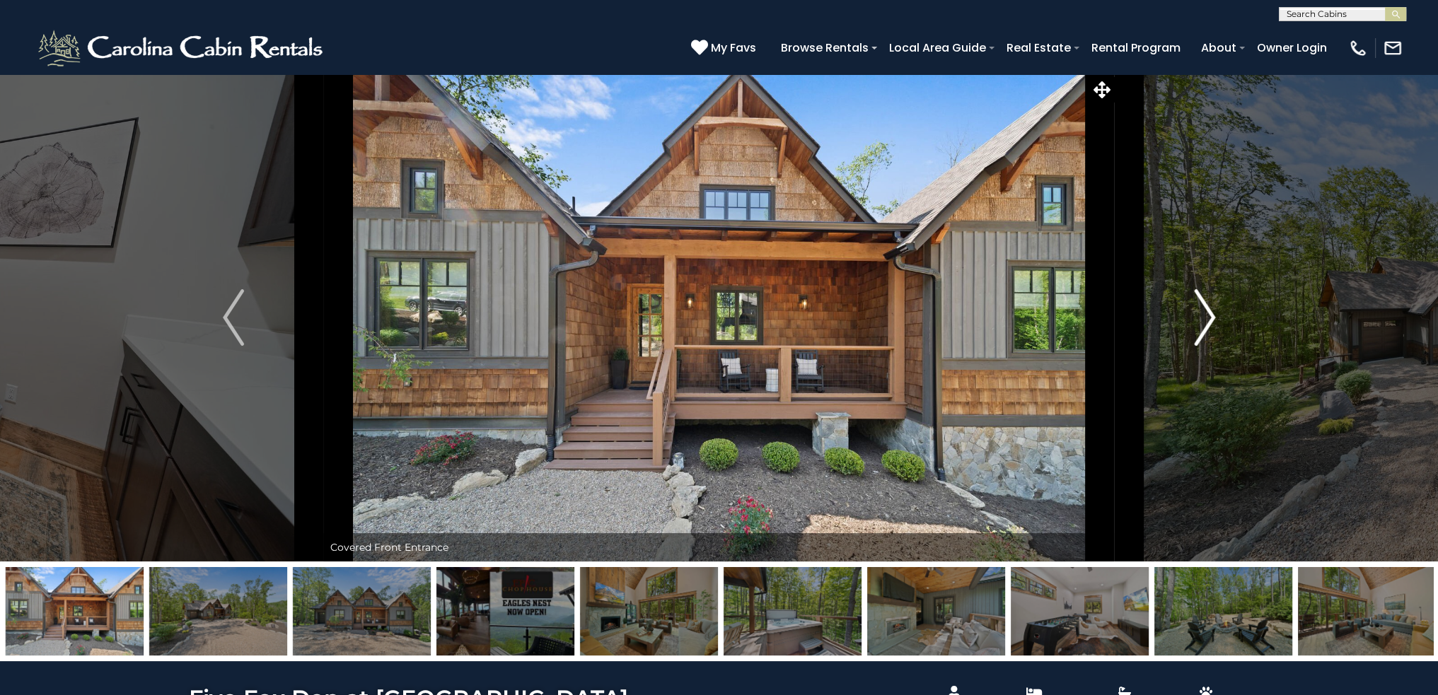
click at [1207, 317] on img "Next" at bounding box center [1204, 317] width 21 height 57
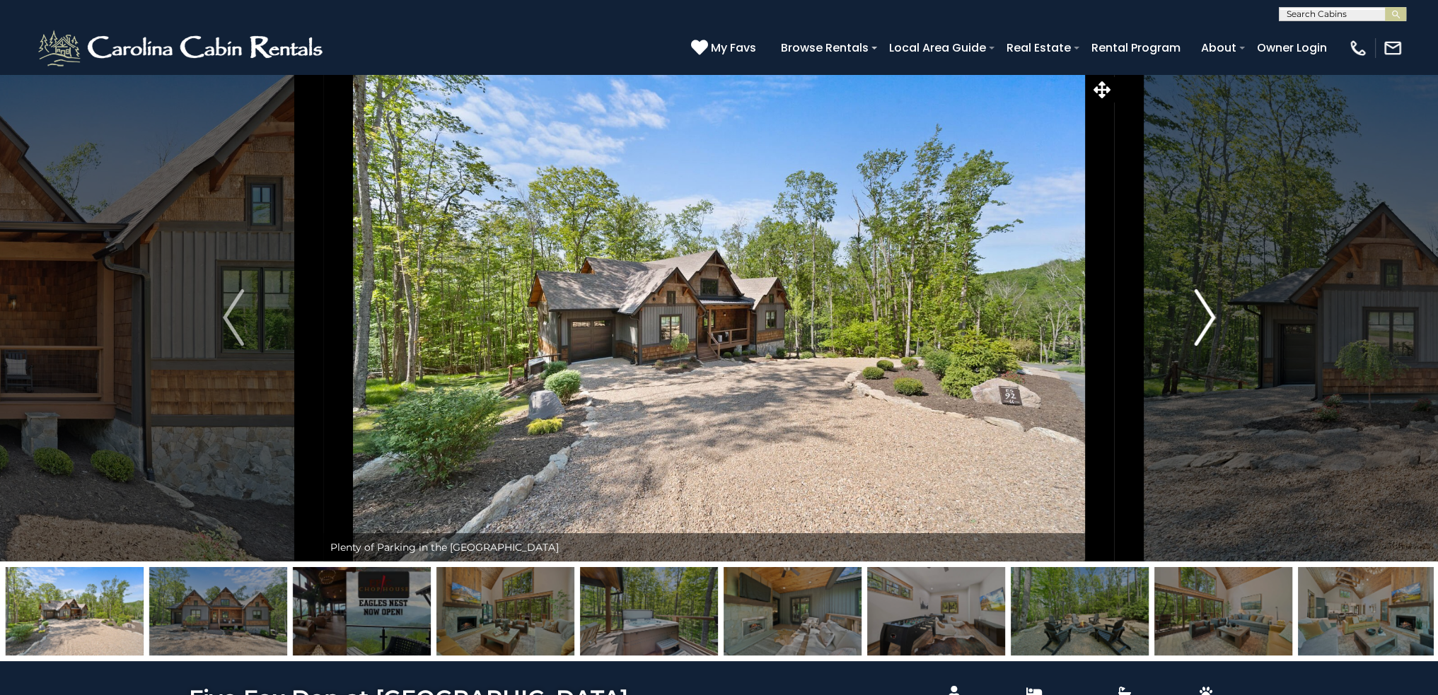
click at [1207, 317] on img "Next" at bounding box center [1204, 317] width 21 height 57
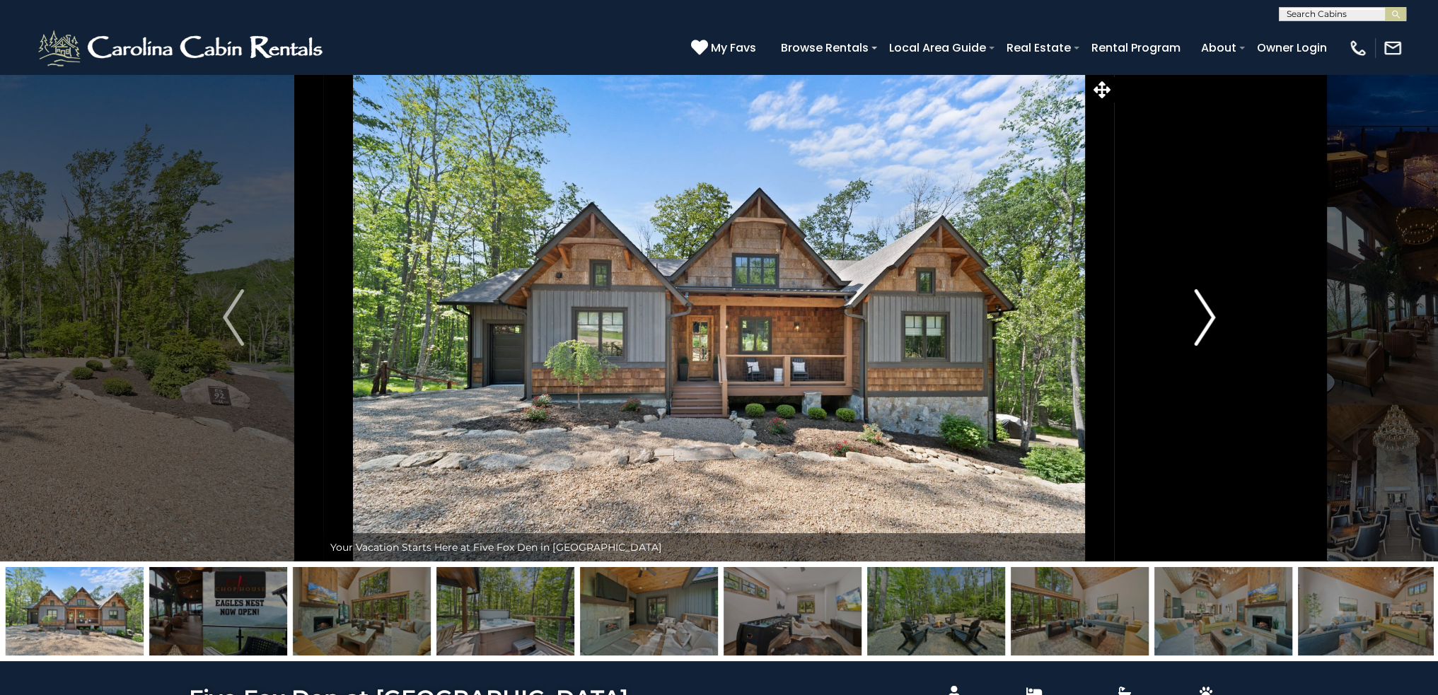
click at [1207, 317] on img "Next" at bounding box center [1204, 317] width 21 height 57
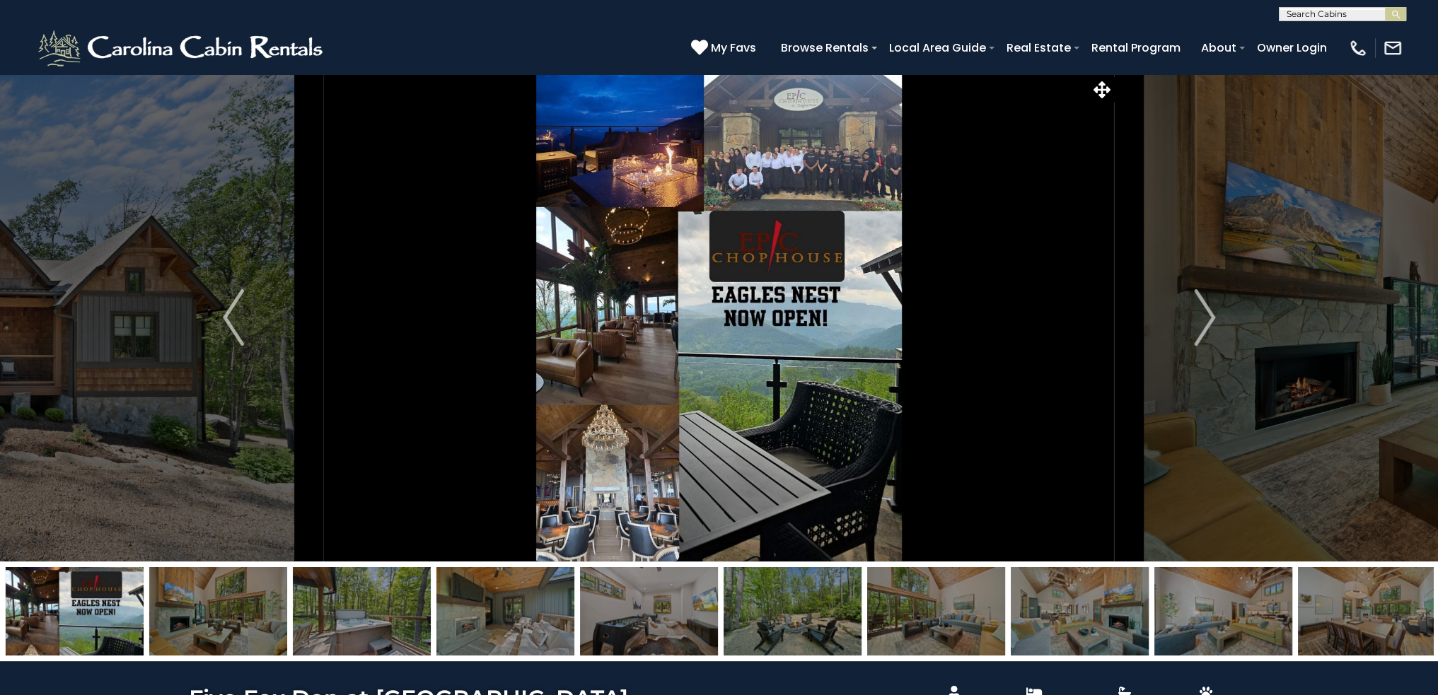
drag, startPoint x: 580, startPoint y: 339, endPoint x: 600, endPoint y: 303, distance: 41.8
click at [586, 328] on img at bounding box center [718, 318] width 791 height 488
click at [1204, 312] on img "Next" at bounding box center [1204, 317] width 21 height 57
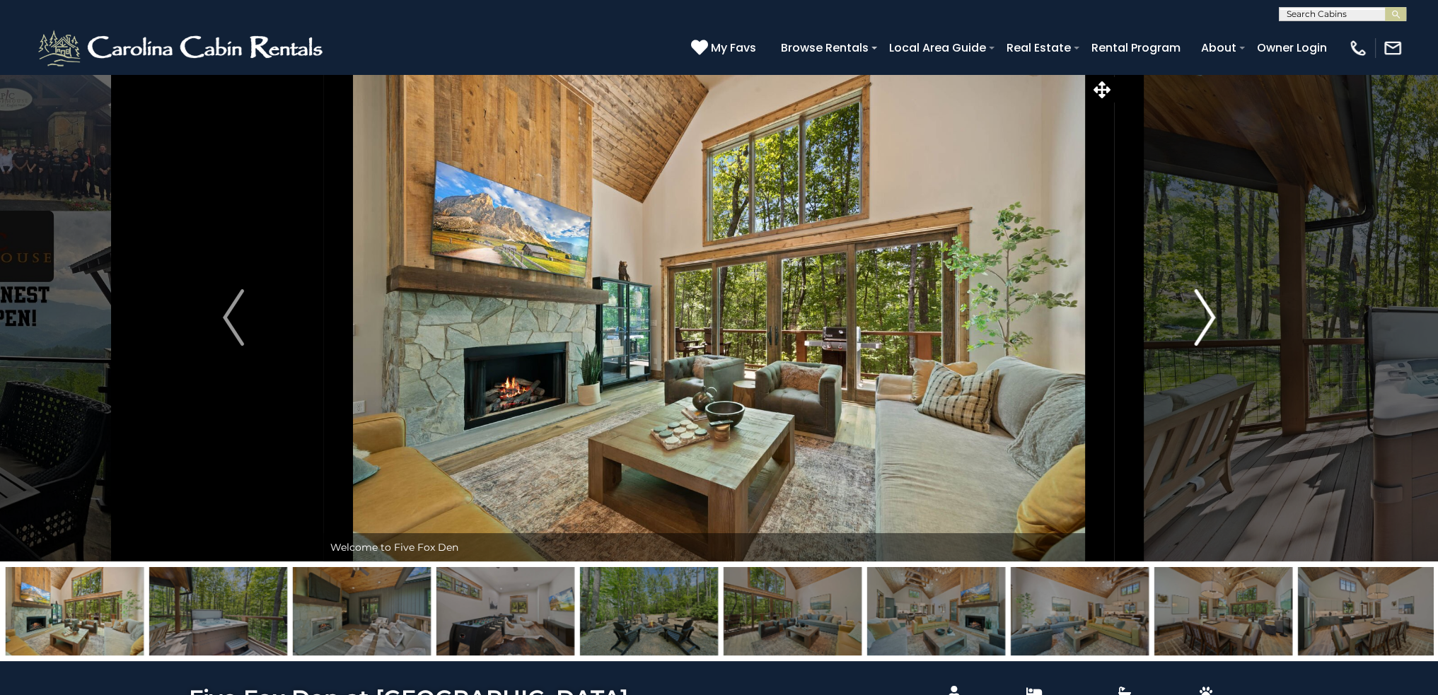
click at [1207, 323] on img "Next" at bounding box center [1204, 317] width 21 height 57
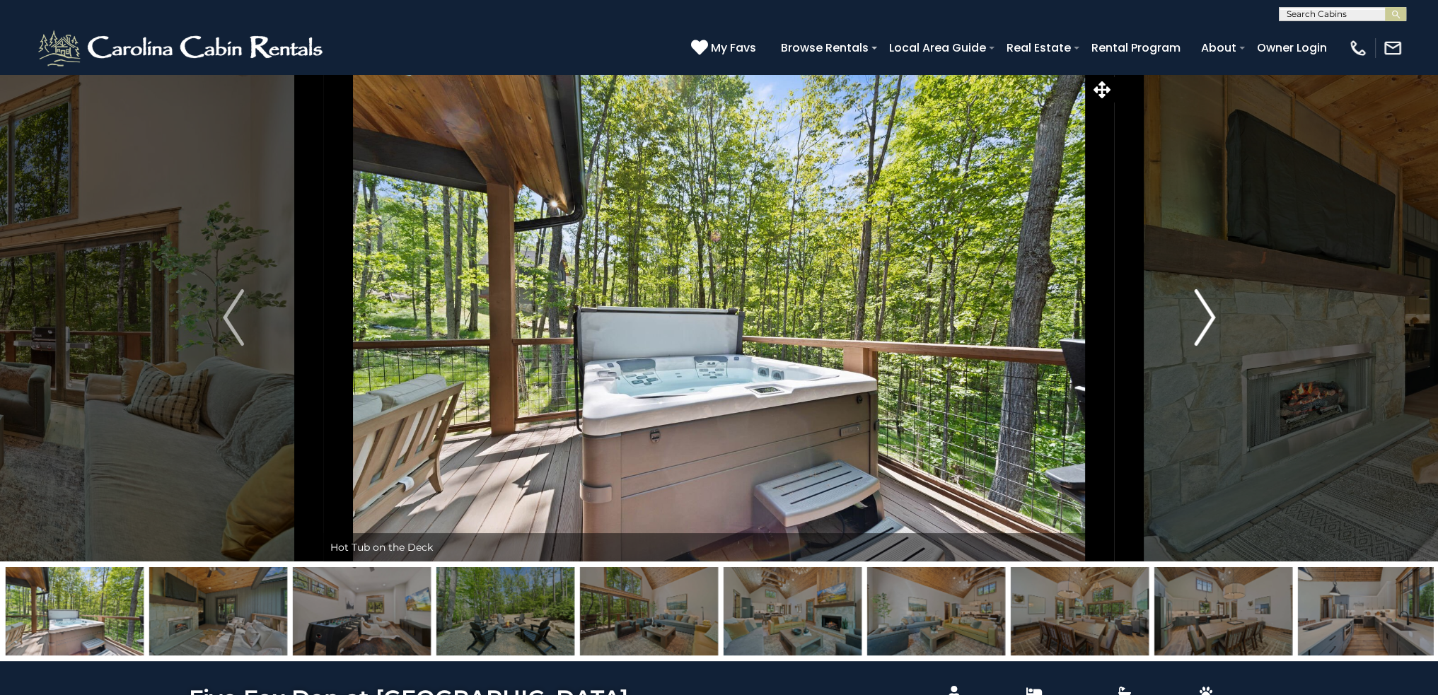
click at [1207, 322] on img "Next" at bounding box center [1204, 317] width 21 height 57
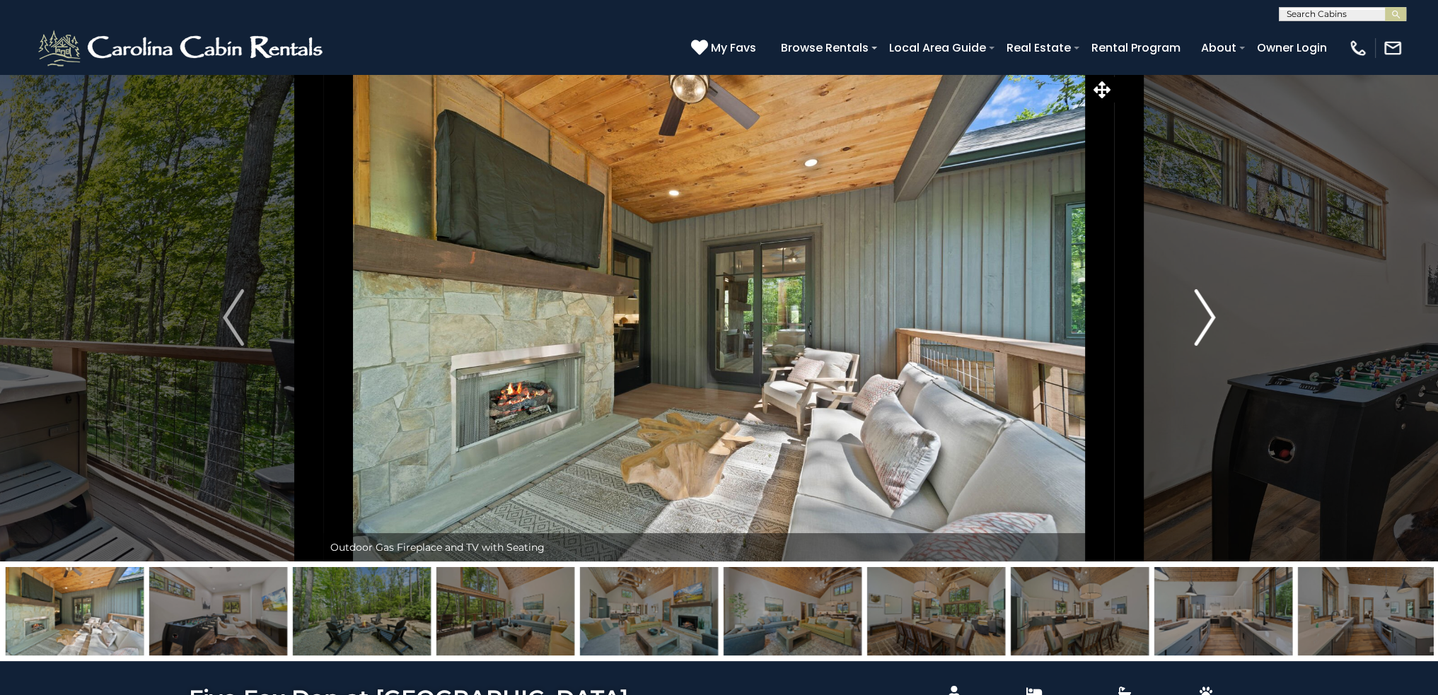
click at [1204, 311] on img "Next" at bounding box center [1204, 317] width 21 height 57
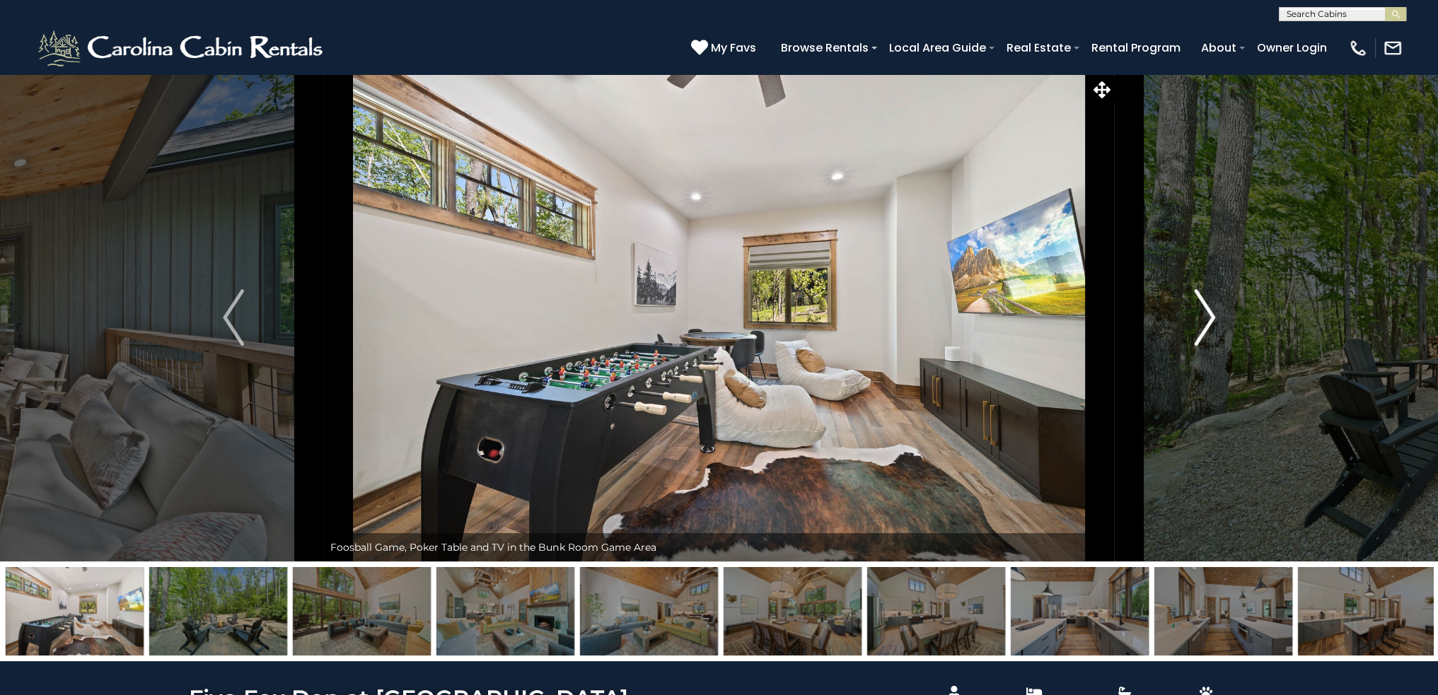
click at [1205, 315] on img "Next" at bounding box center [1204, 317] width 21 height 57
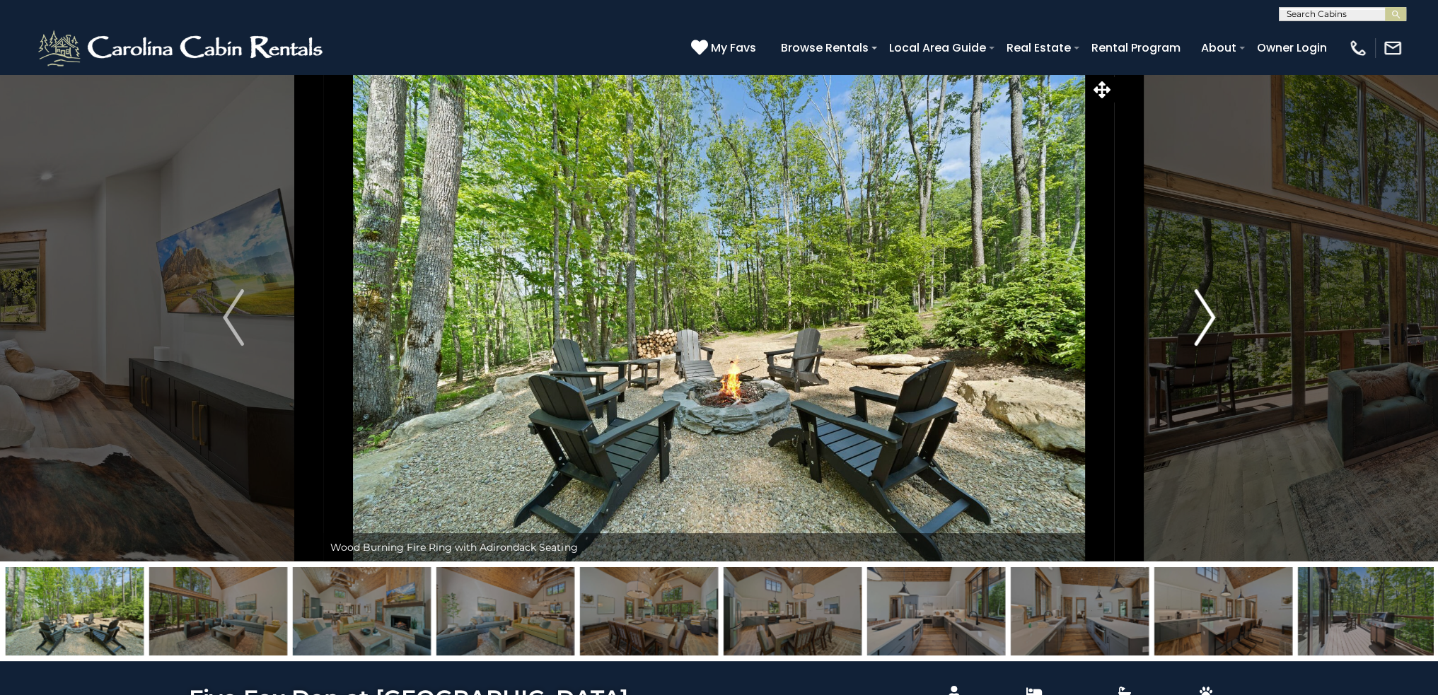
click at [1202, 313] on img "Next" at bounding box center [1204, 317] width 21 height 57
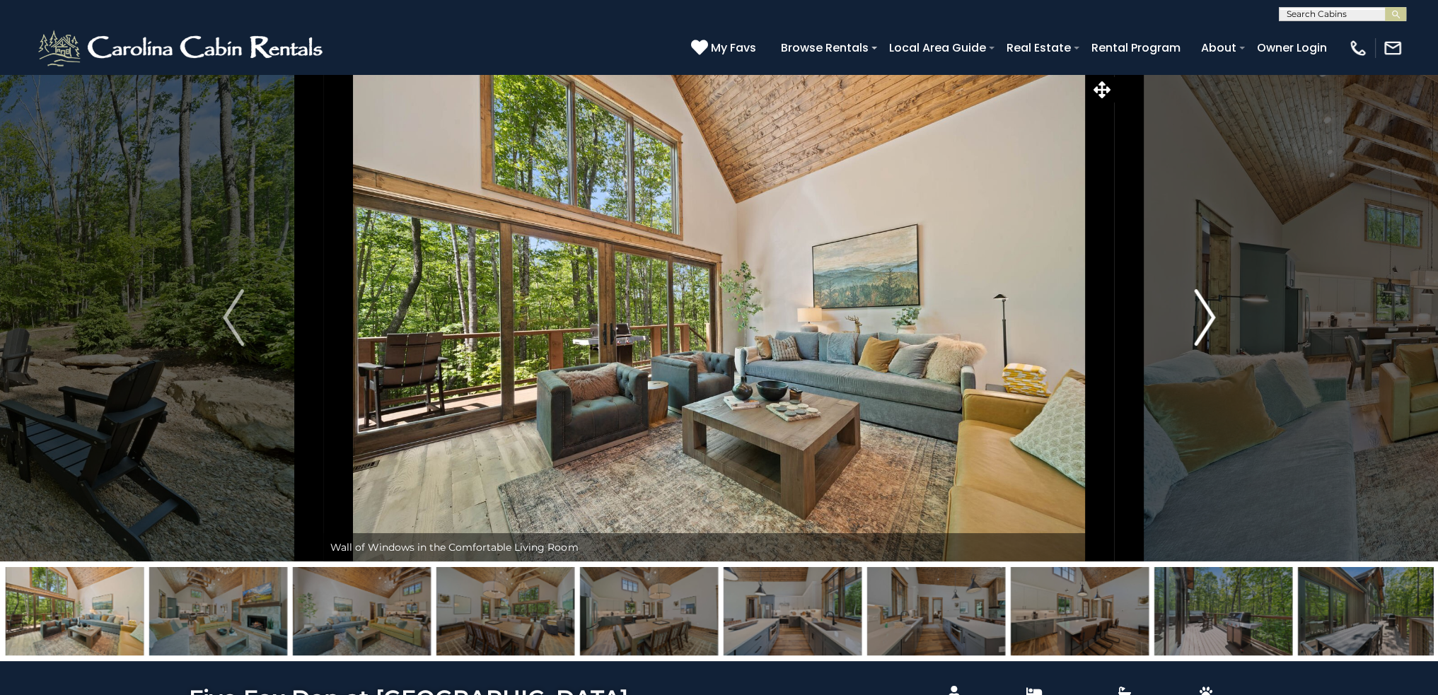
click at [1199, 313] on img "Next" at bounding box center [1204, 317] width 21 height 57
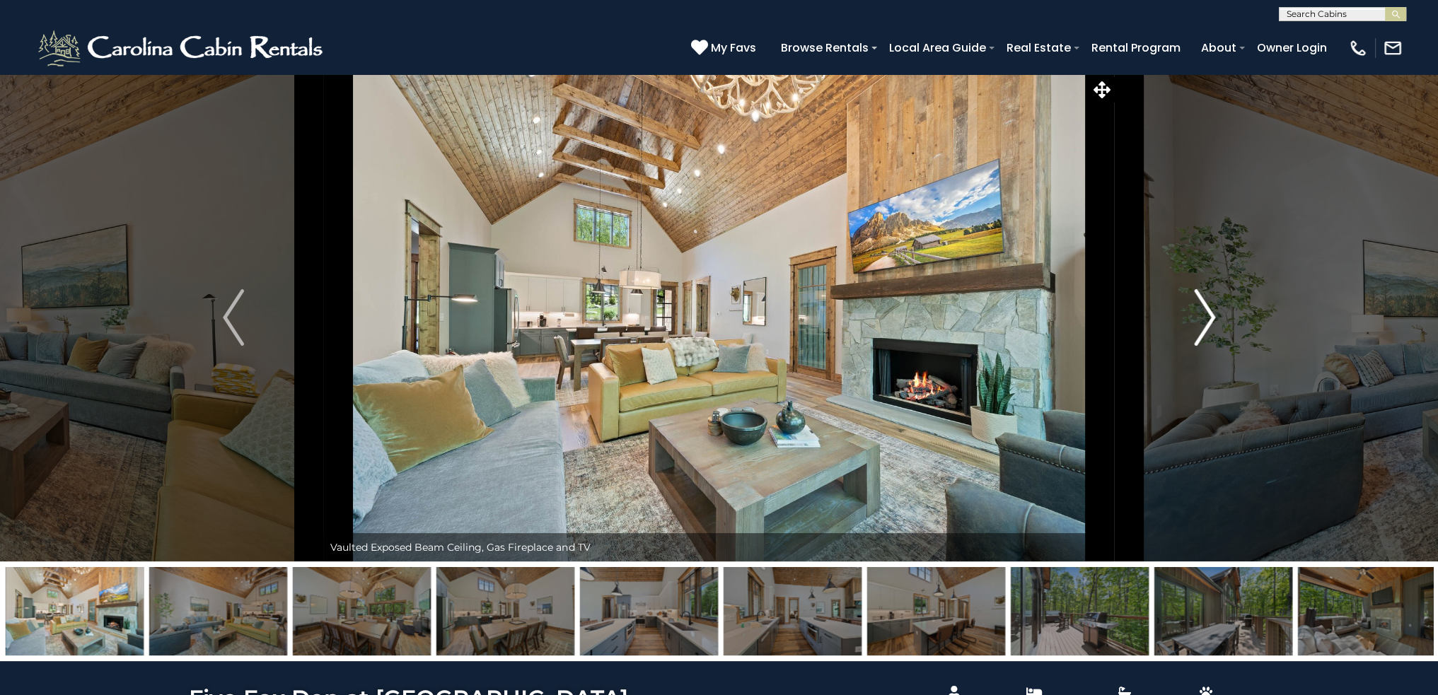
click at [1183, 306] on button "Next" at bounding box center [1205, 318] width 180 height 488
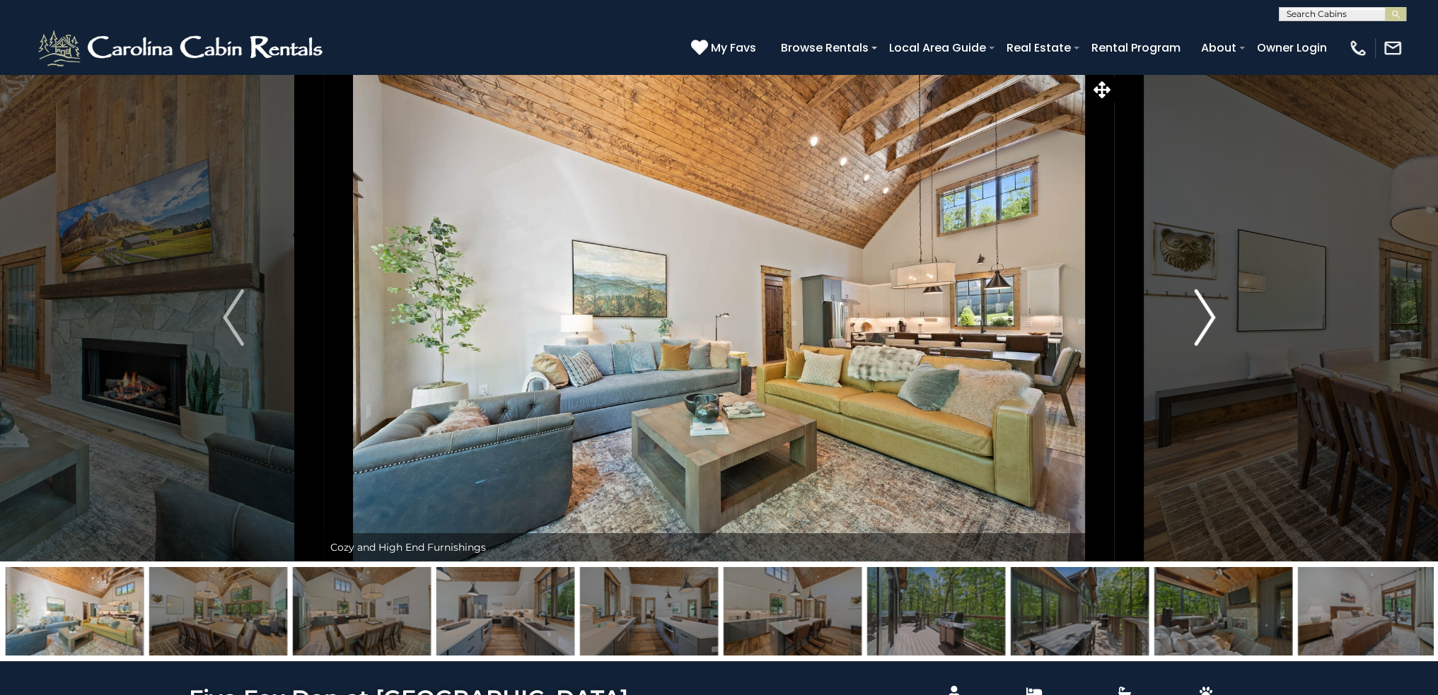
click at [1183, 306] on button "Next" at bounding box center [1205, 318] width 180 height 488
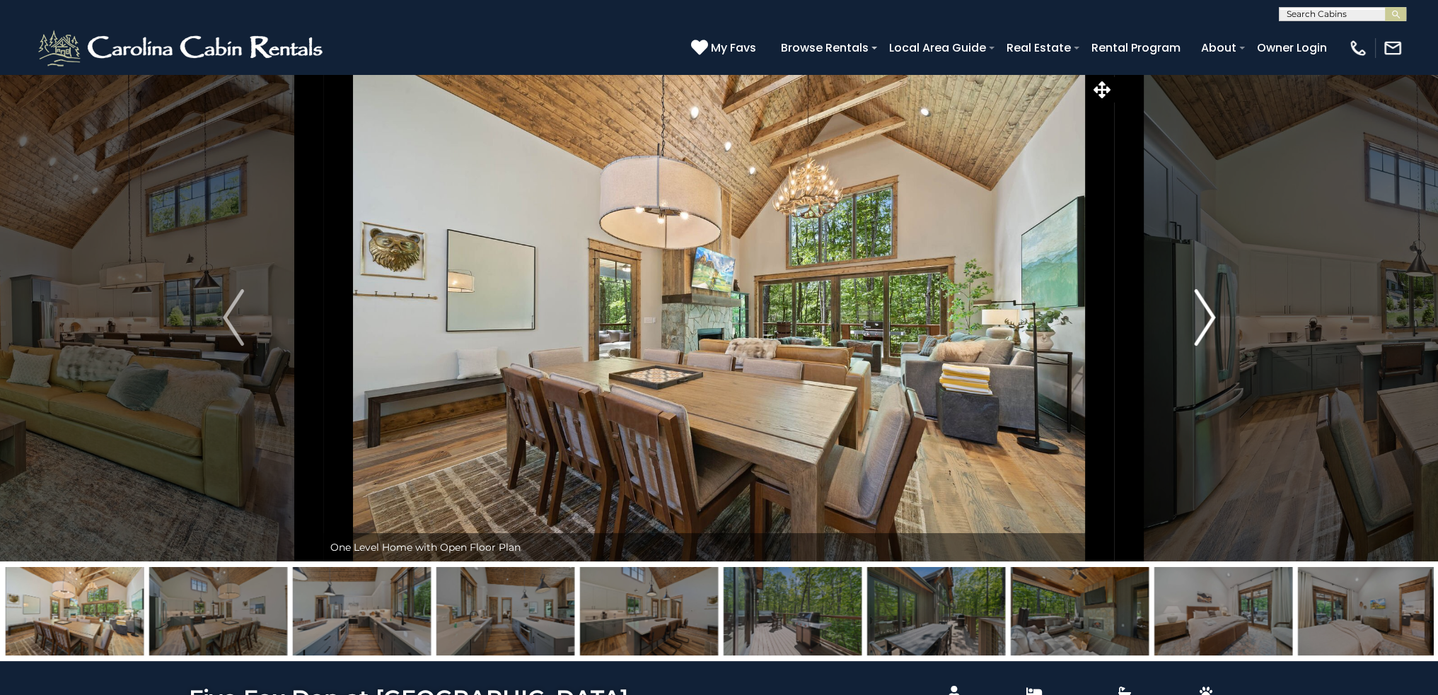
click at [1183, 306] on button "Next" at bounding box center [1205, 318] width 180 height 488
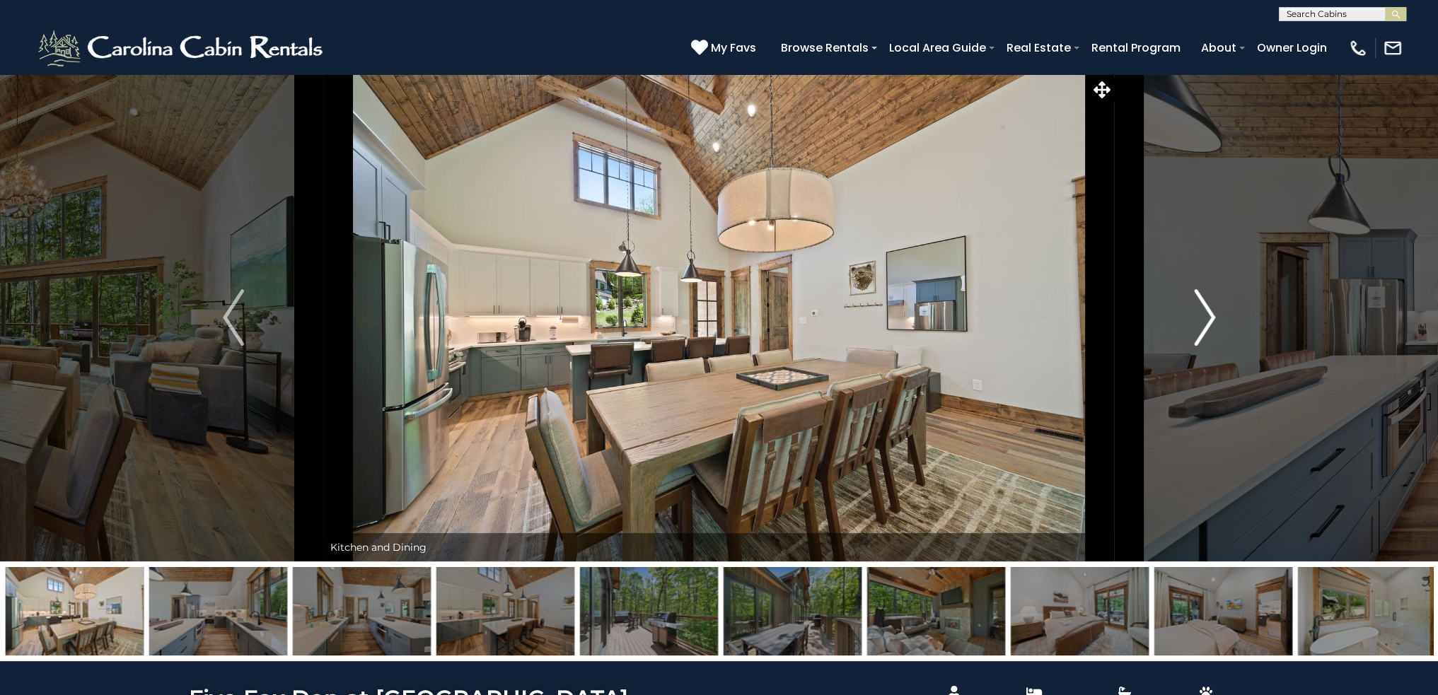
click at [1196, 314] on img "Next" at bounding box center [1204, 317] width 21 height 57
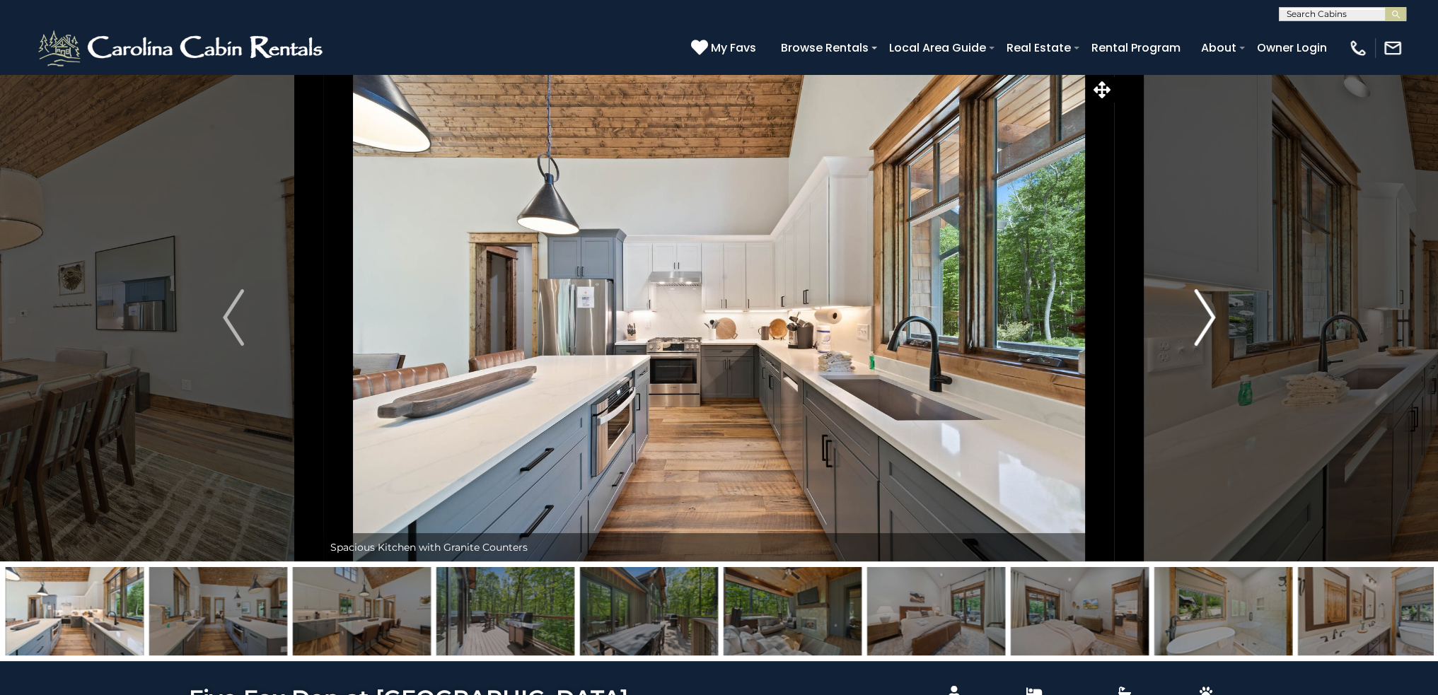
click at [1194, 325] on img "Next" at bounding box center [1204, 317] width 21 height 57
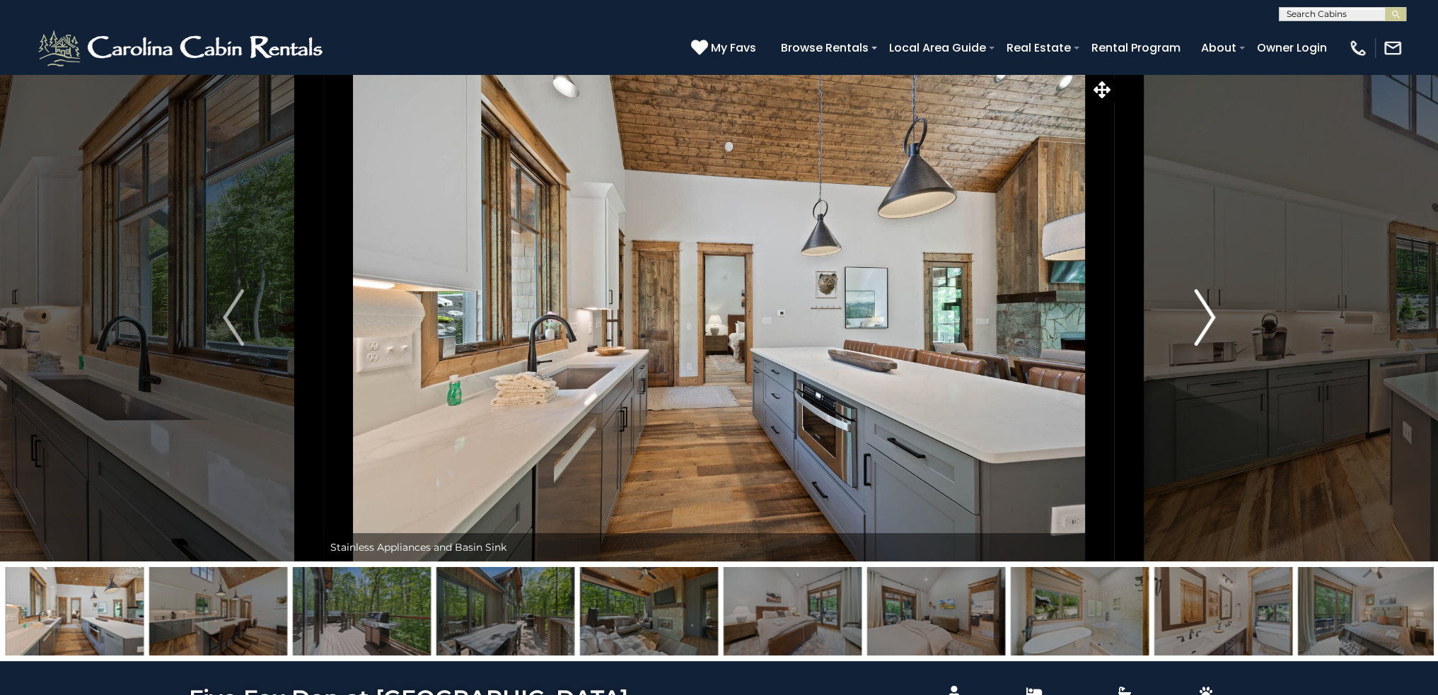
click at [1199, 311] on img "Next" at bounding box center [1204, 317] width 21 height 57
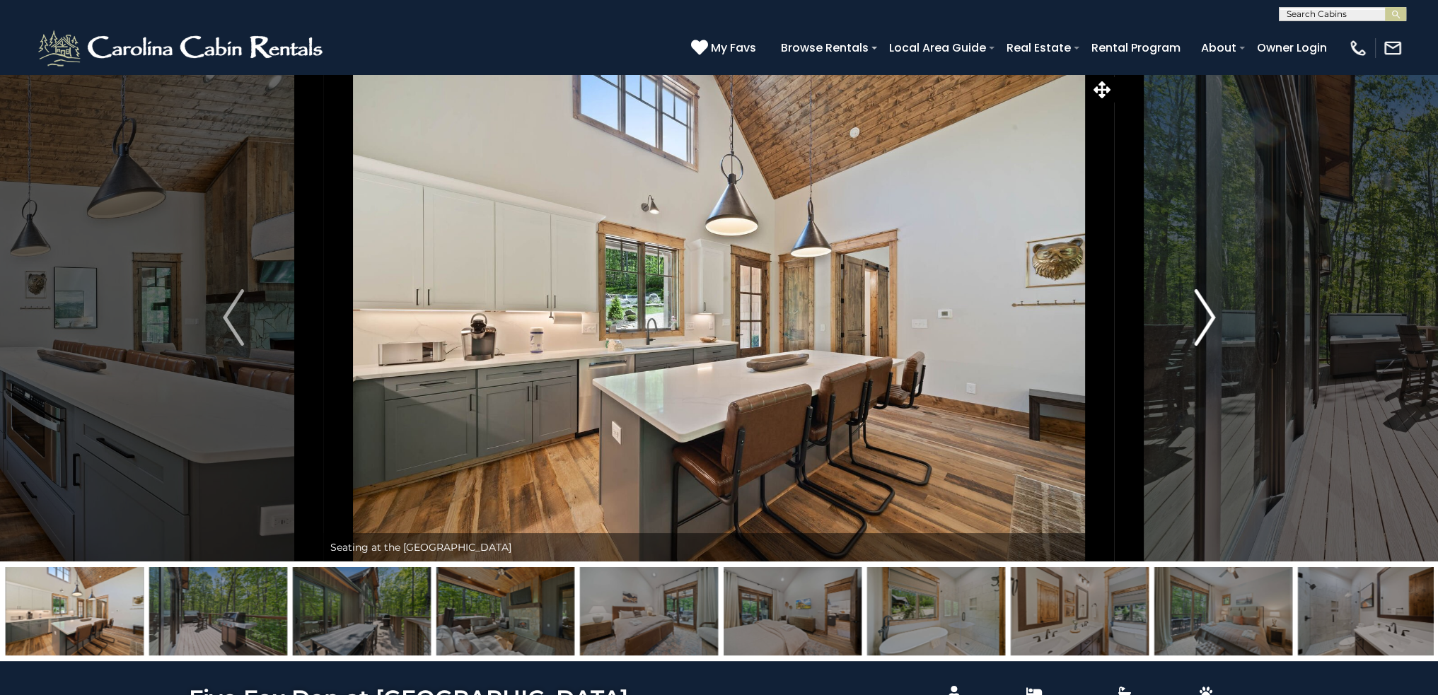
click at [1209, 316] on img "Next" at bounding box center [1204, 317] width 21 height 57
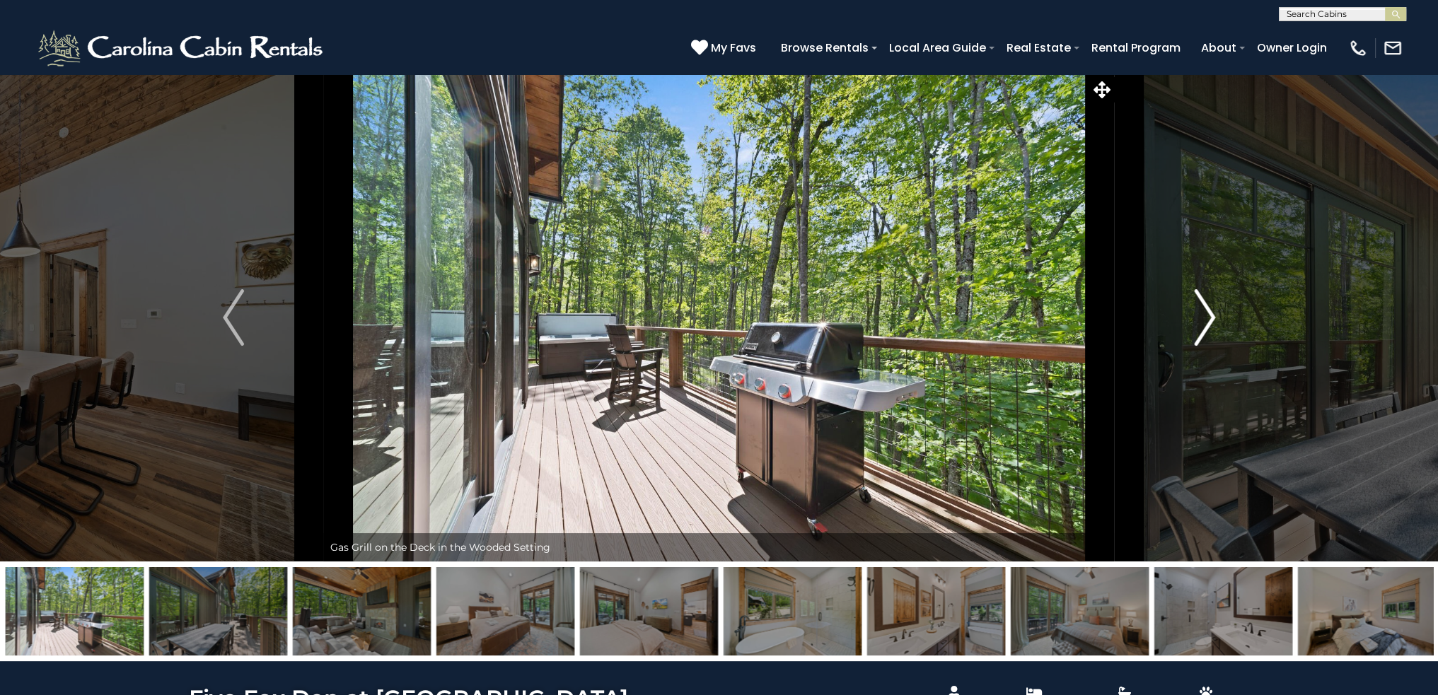
click at [1201, 313] on img "Next" at bounding box center [1204, 317] width 21 height 57
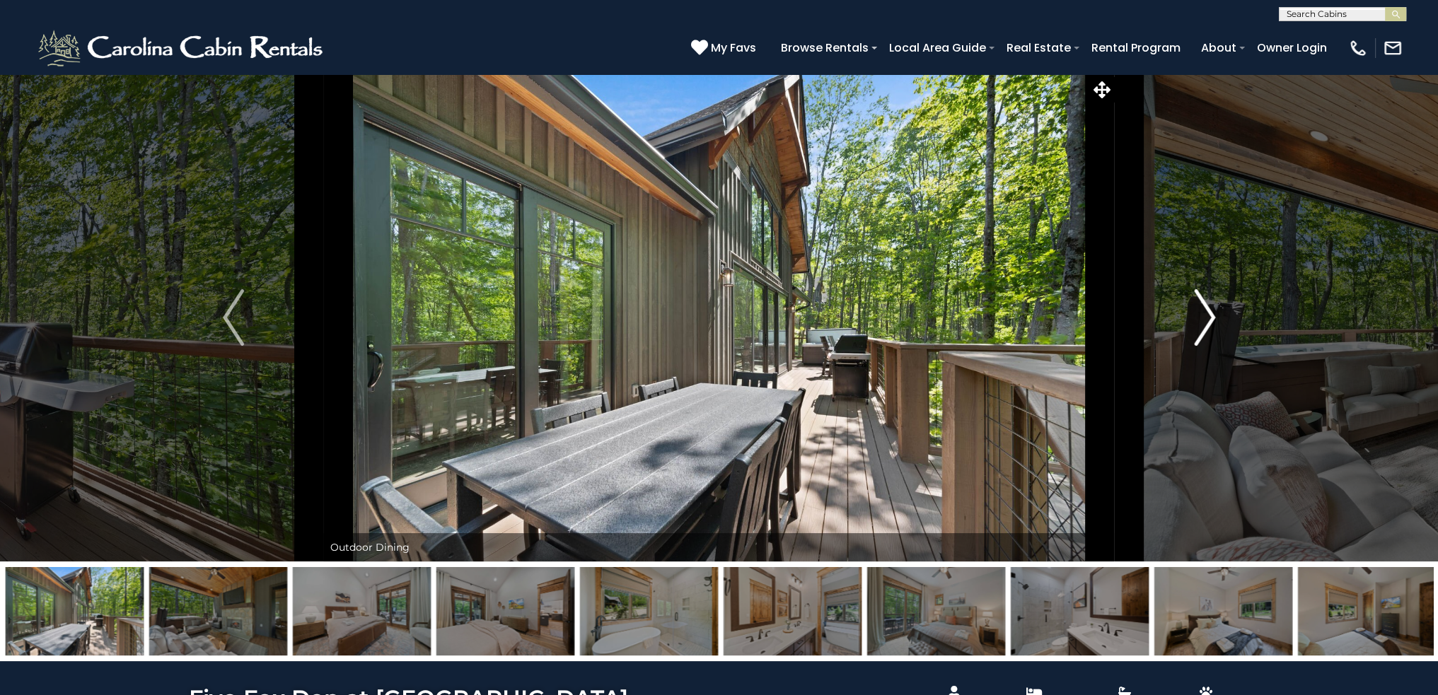
click at [1200, 313] on img "Next" at bounding box center [1204, 317] width 21 height 57
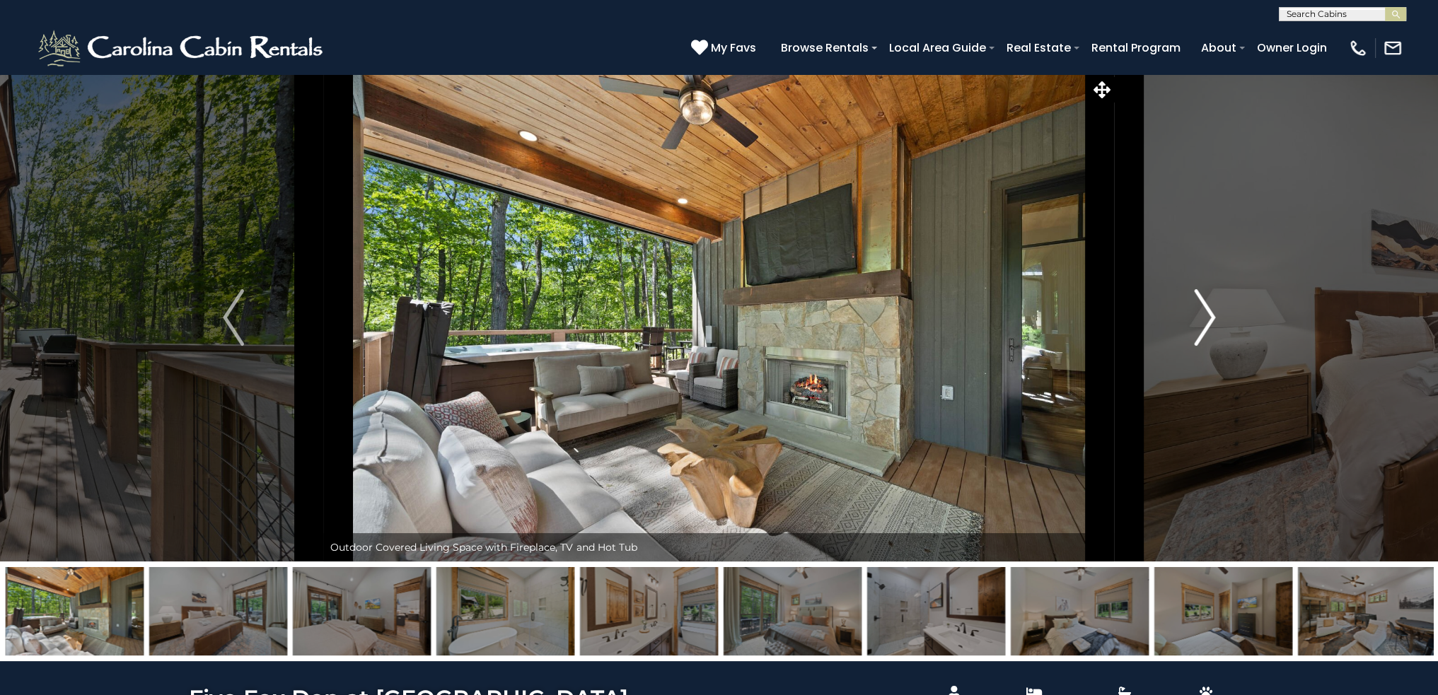
click at [1204, 320] on img "Next" at bounding box center [1204, 317] width 21 height 57
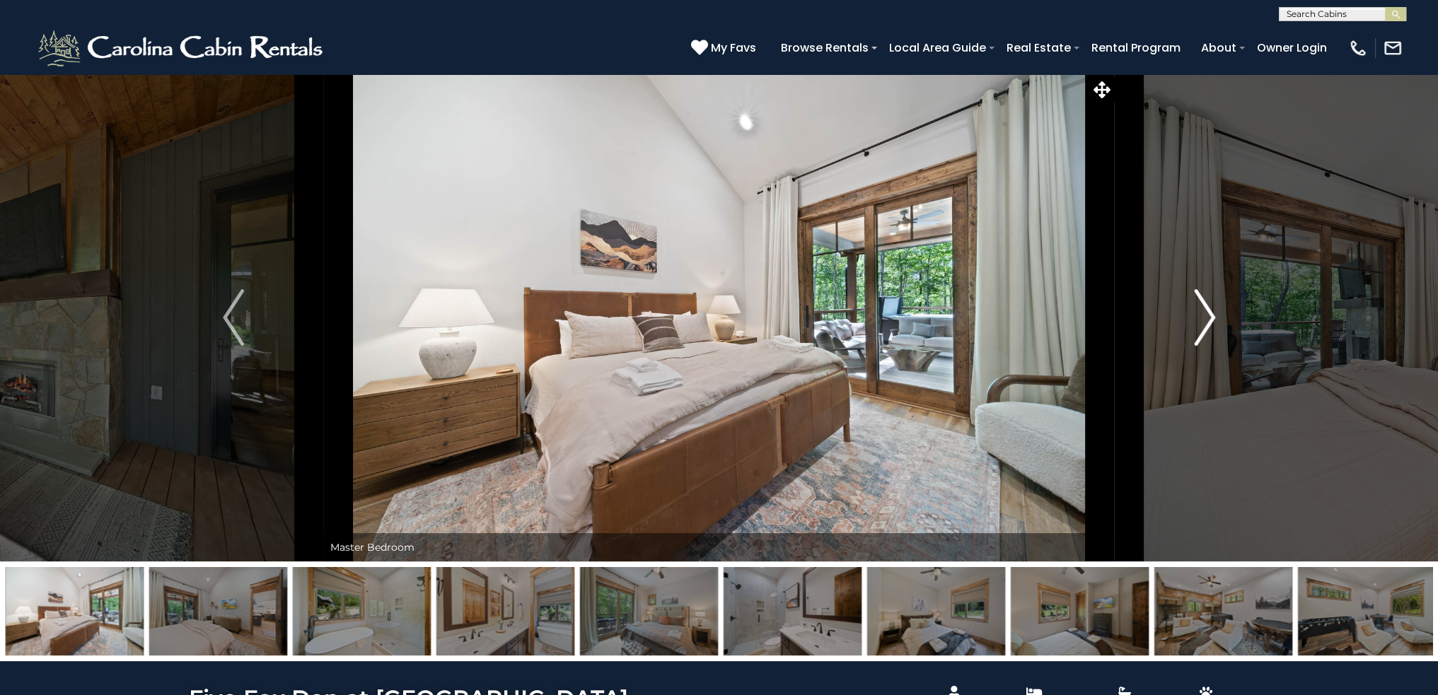
click at [1204, 320] on img "Next" at bounding box center [1204, 317] width 21 height 57
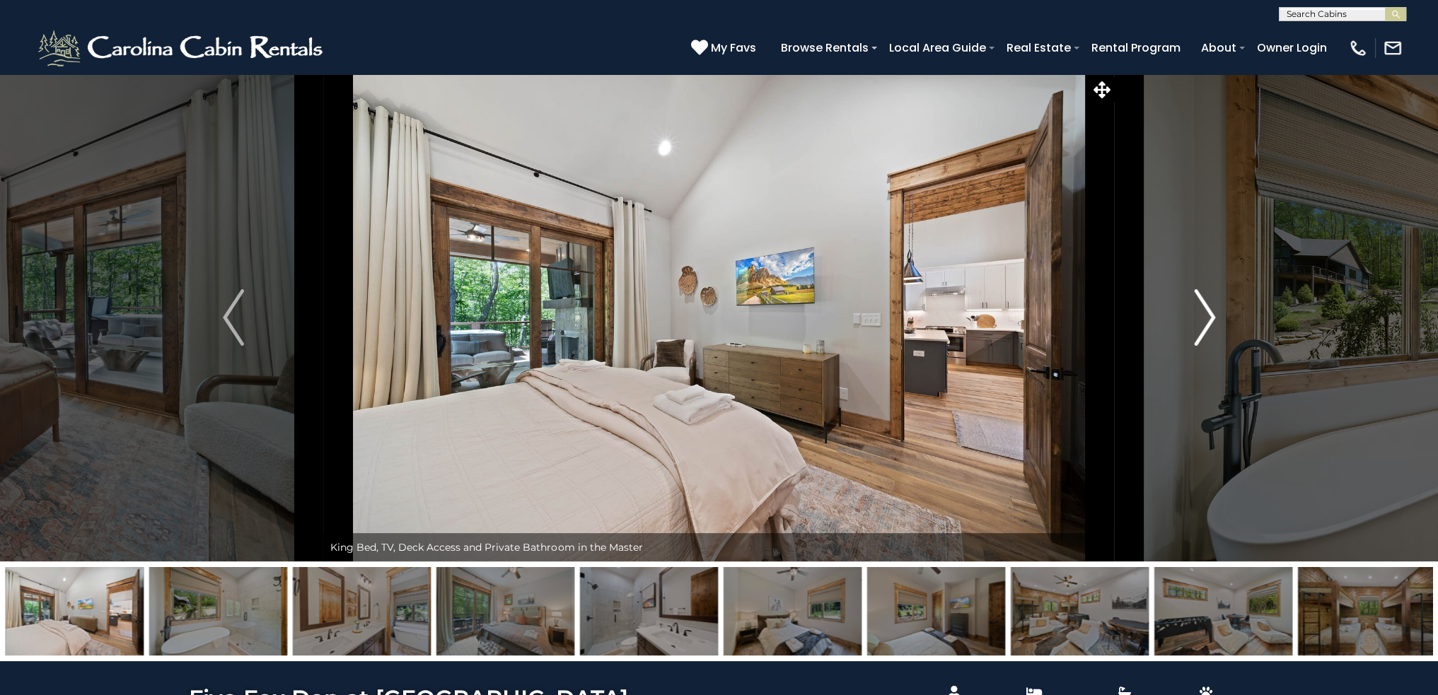
click at [1204, 320] on img "Next" at bounding box center [1204, 317] width 21 height 57
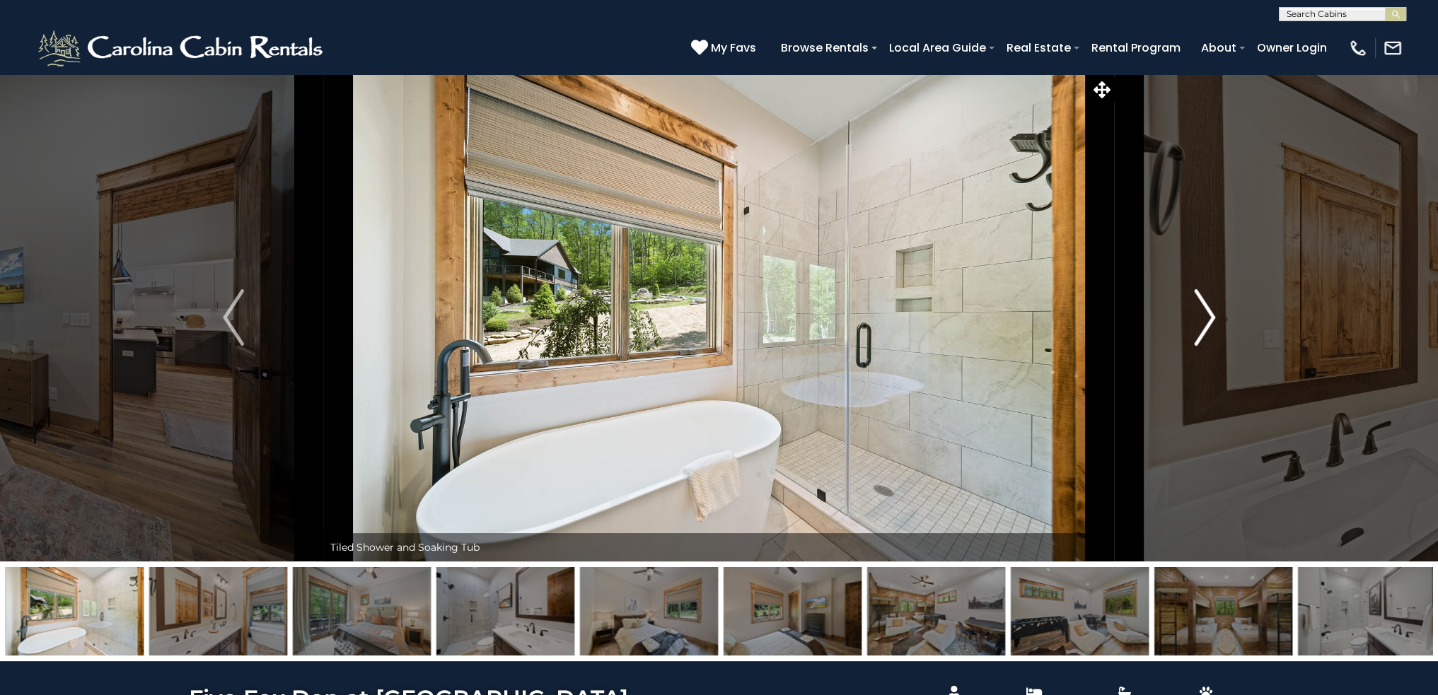
click at [1203, 325] on img "Next" at bounding box center [1204, 317] width 21 height 57
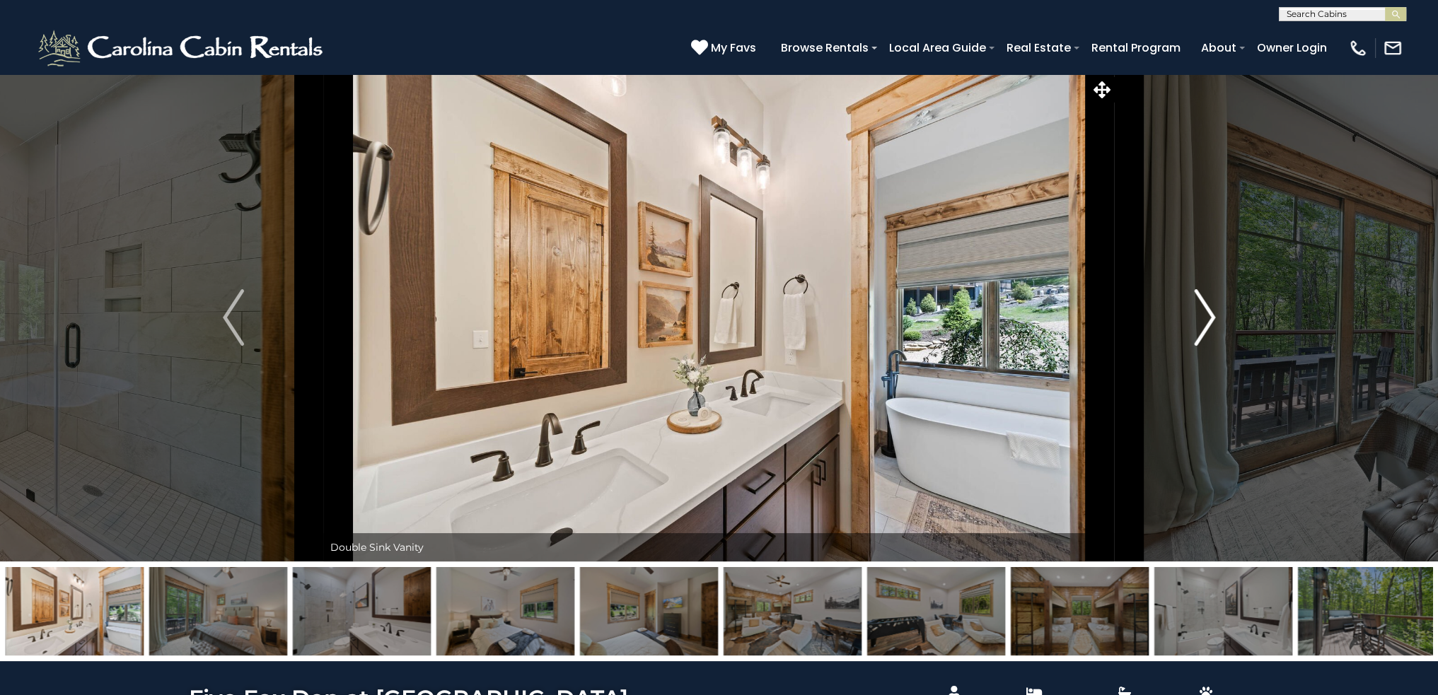
click at [1203, 325] on img "Next" at bounding box center [1204, 317] width 21 height 57
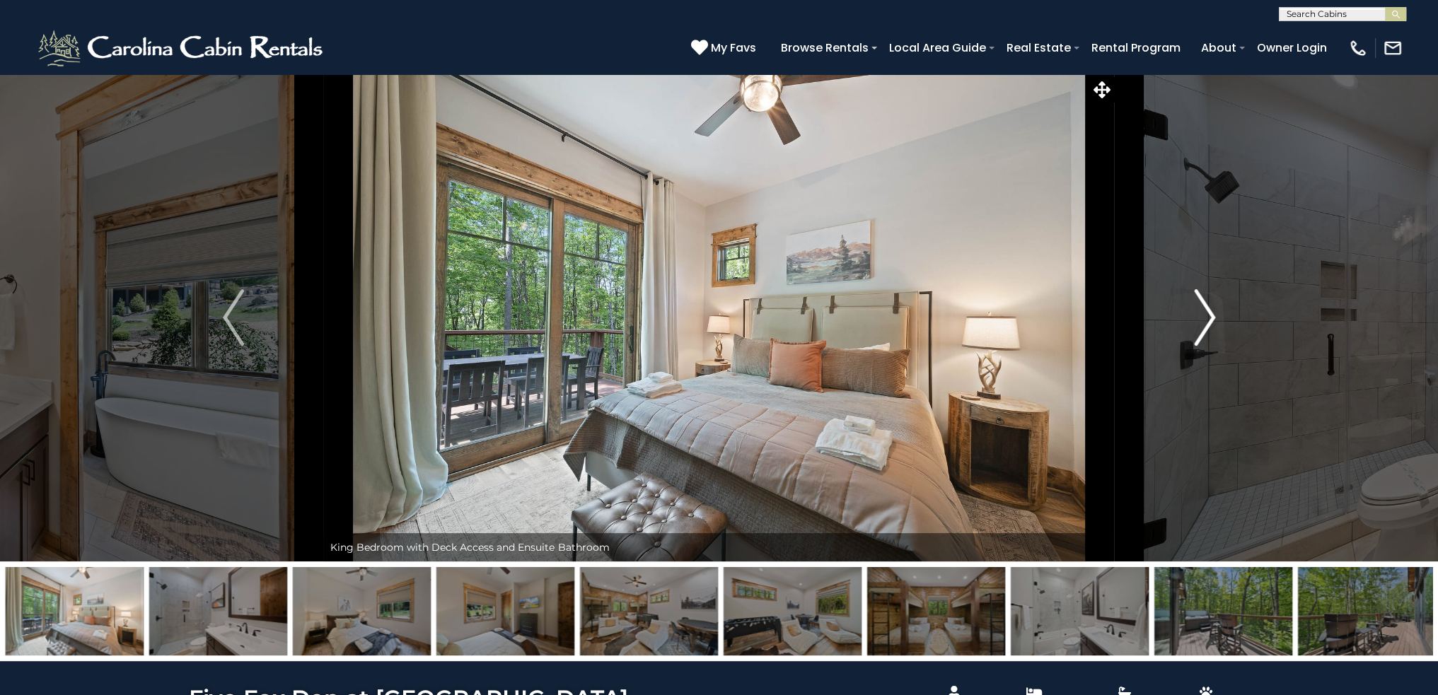
click at [1203, 325] on img "Next" at bounding box center [1204, 317] width 21 height 57
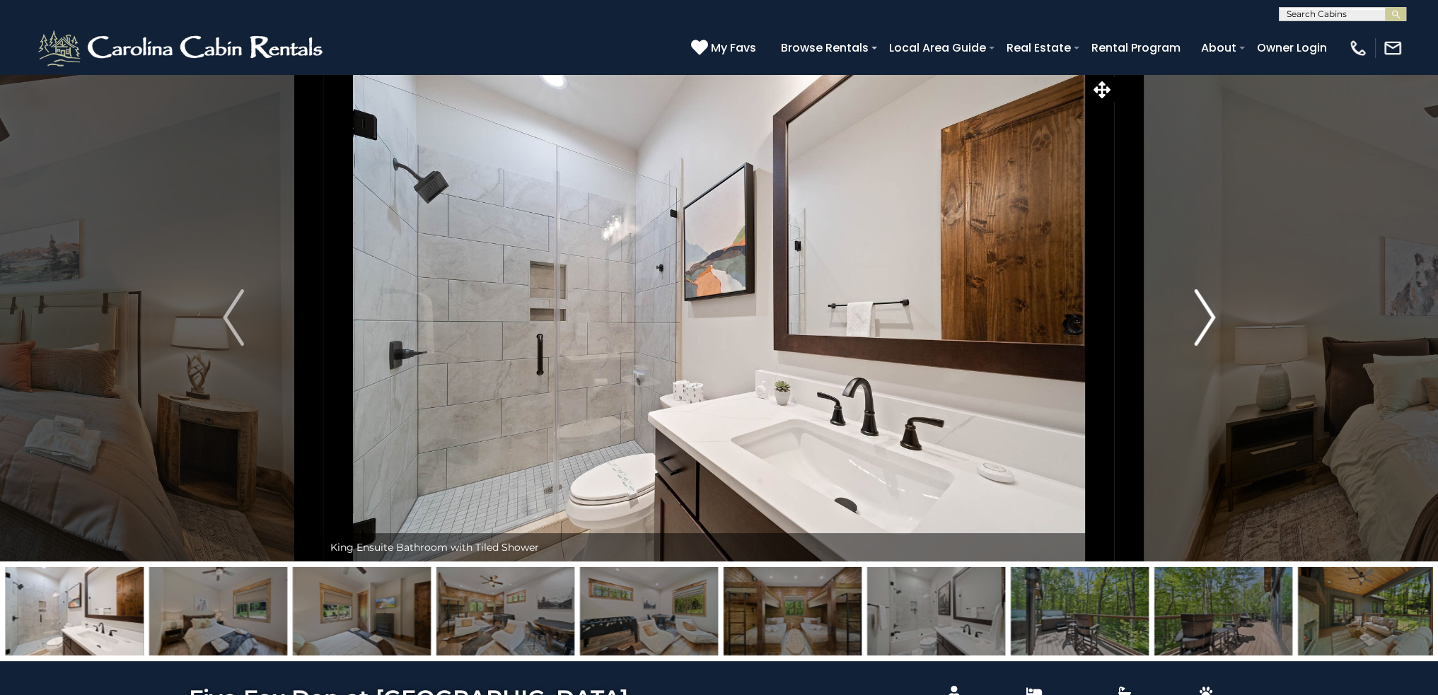
click at [1203, 325] on img "Next" at bounding box center [1204, 317] width 21 height 57
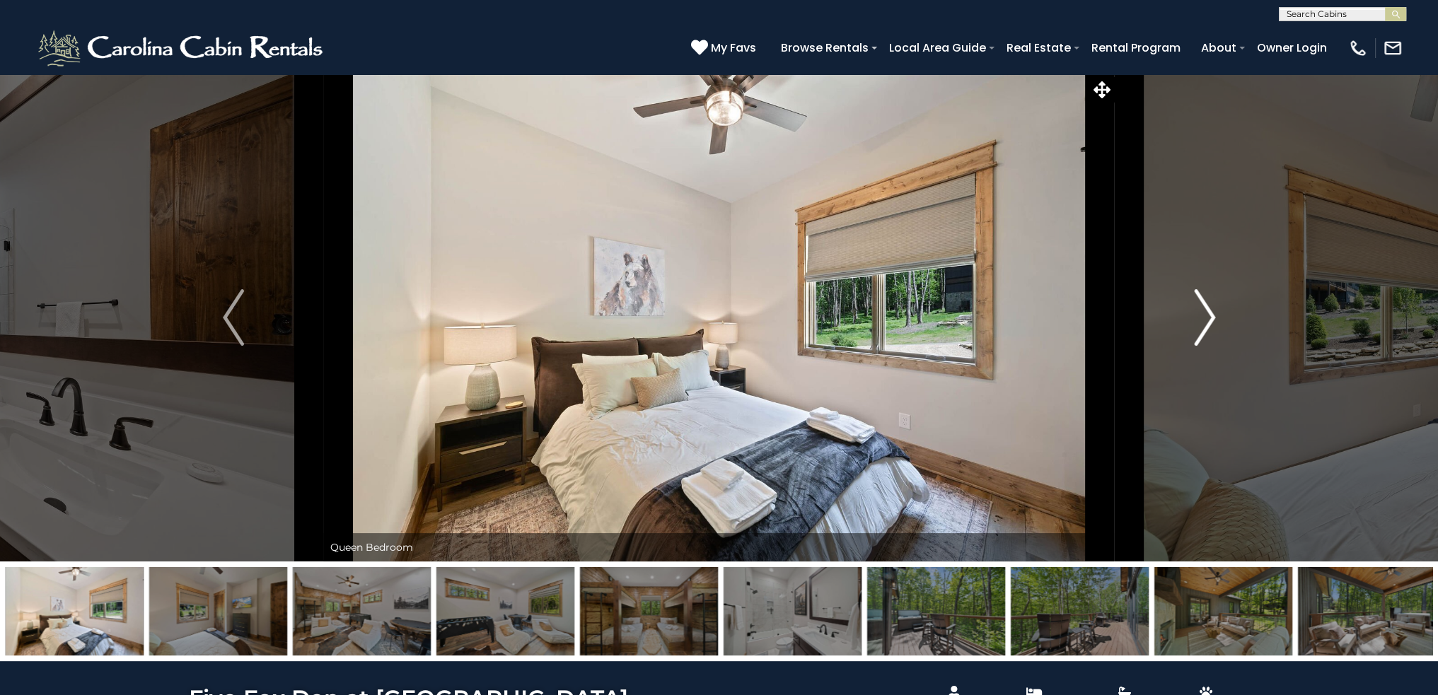
click at [1203, 325] on img "Next" at bounding box center [1204, 317] width 21 height 57
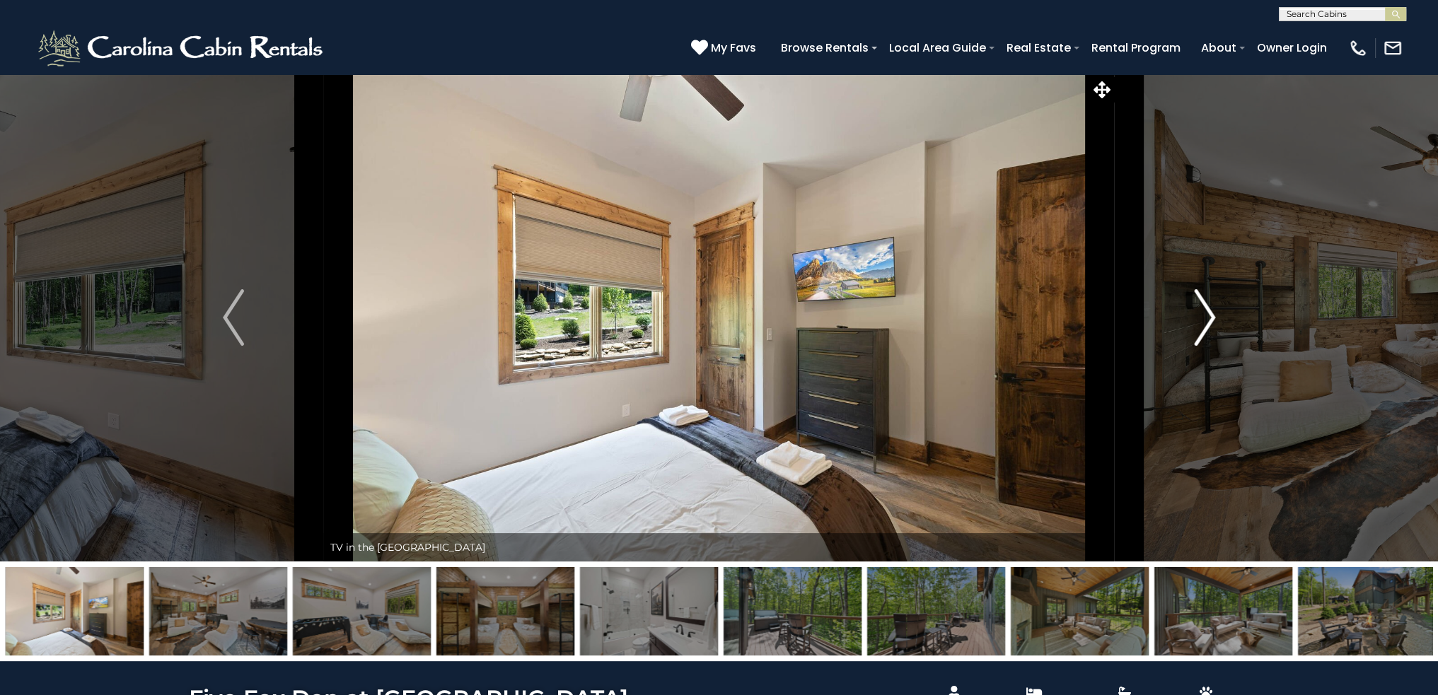
click at [1203, 325] on img "Next" at bounding box center [1204, 317] width 21 height 57
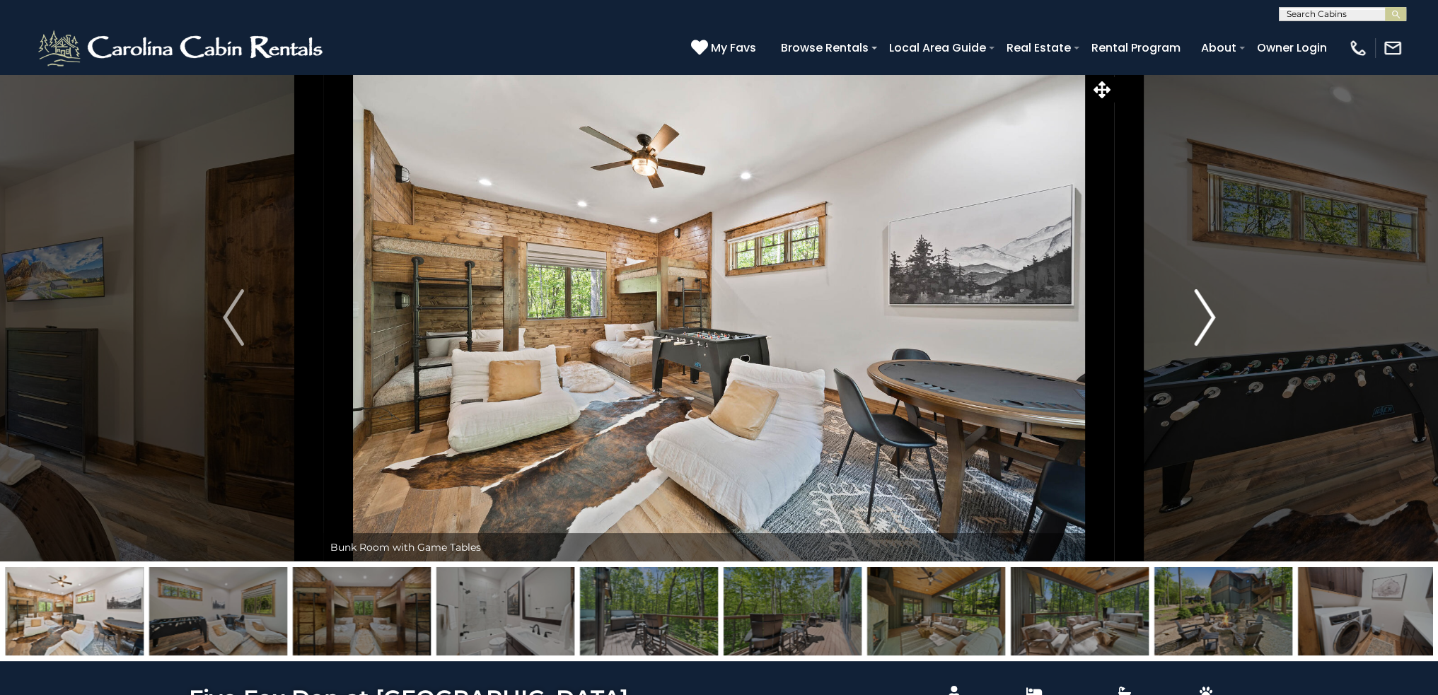
click at [1209, 316] on img "Next" at bounding box center [1204, 317] width 21 height 57
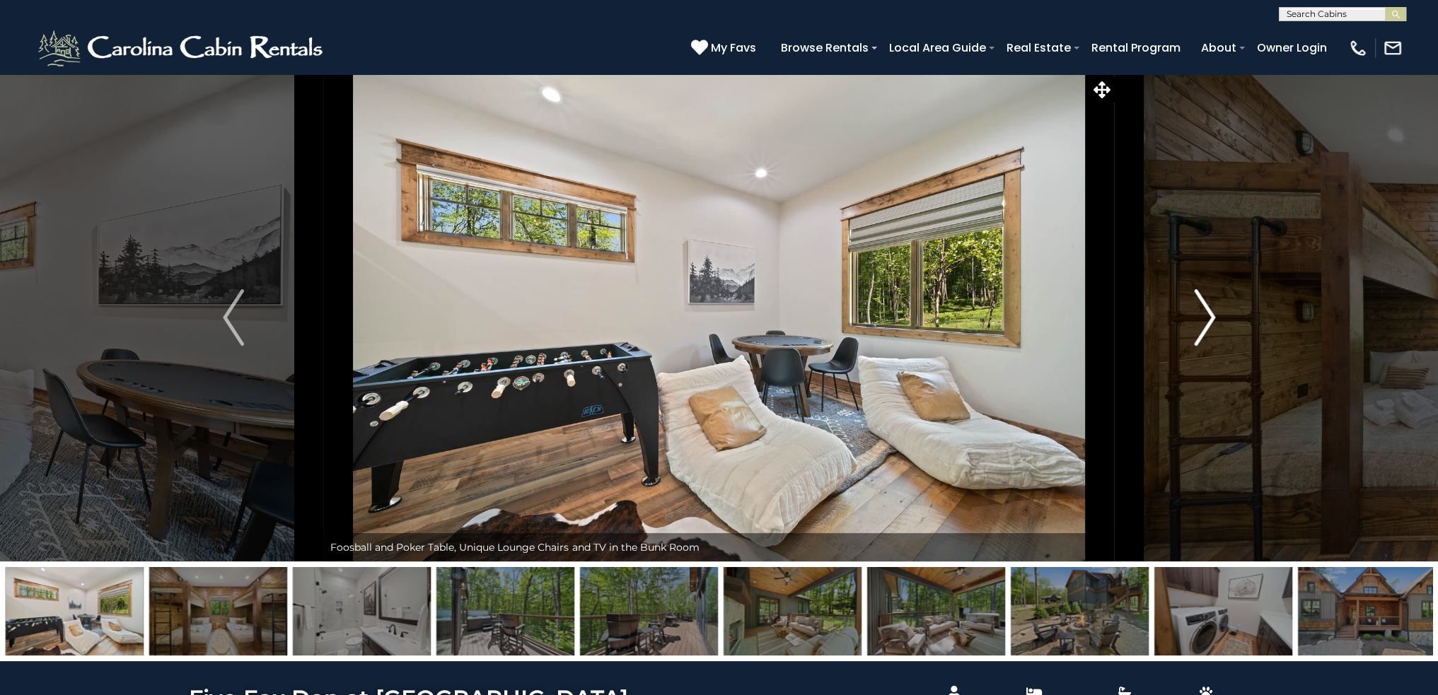
click at [1208, 316] on img "Next" at bounding box center [1204, 317] width 21 height 57
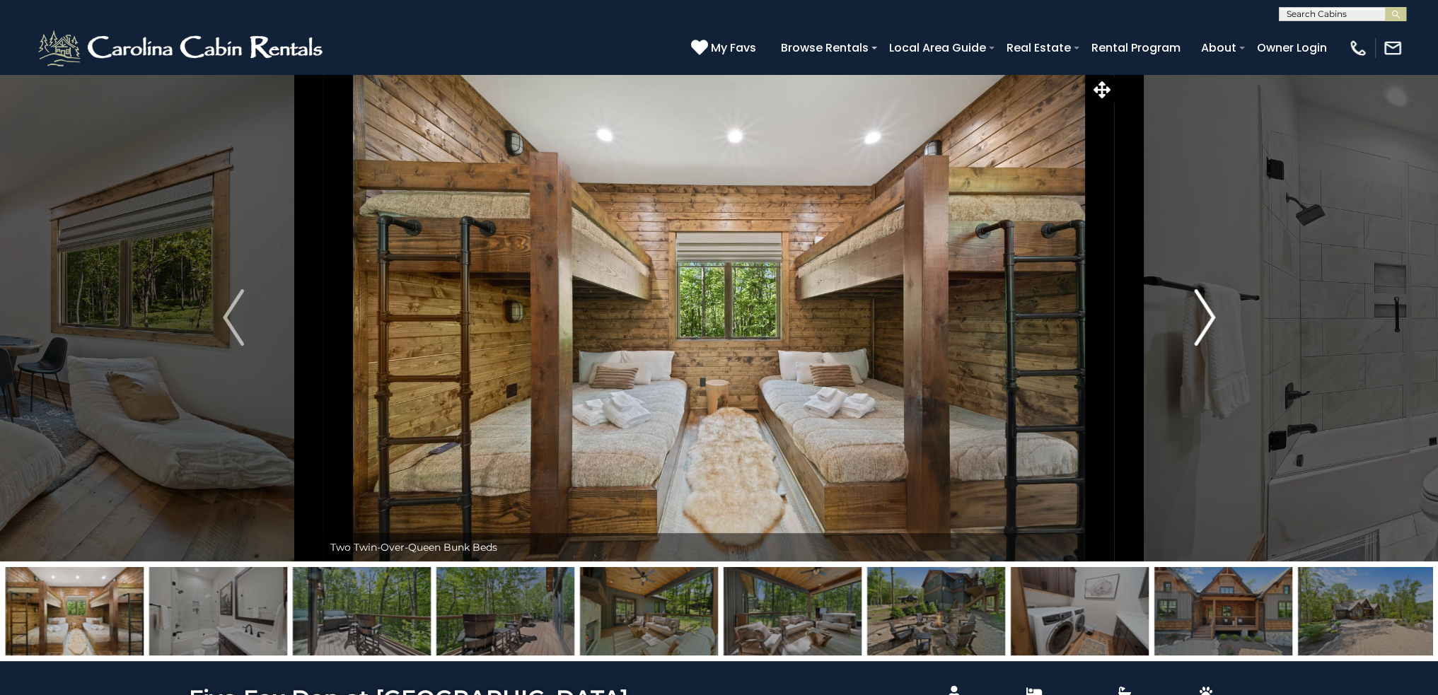
click at [1208, 316] on img "Next" at bounding box center [1204, 317] width 21 height 57
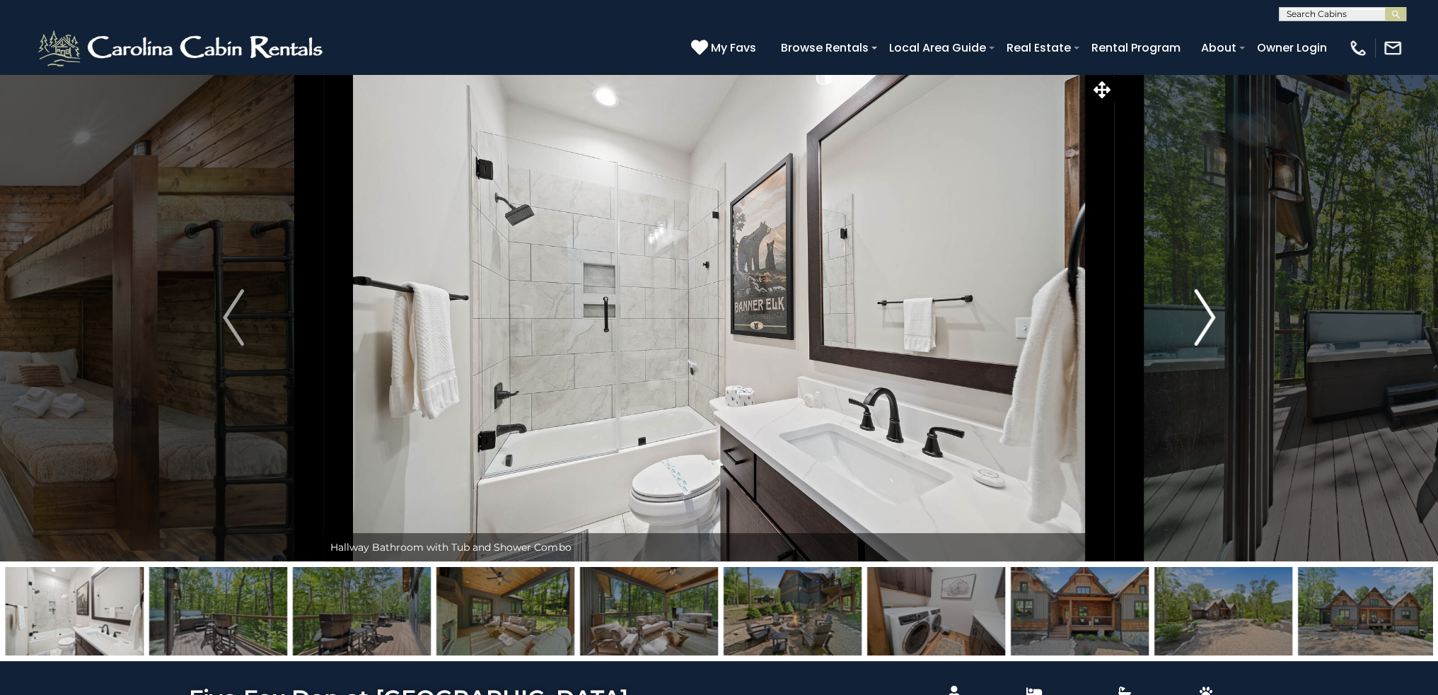
click at [1208, 316] on img "Next" at bounding box center [1204, 317] width 21 height 57
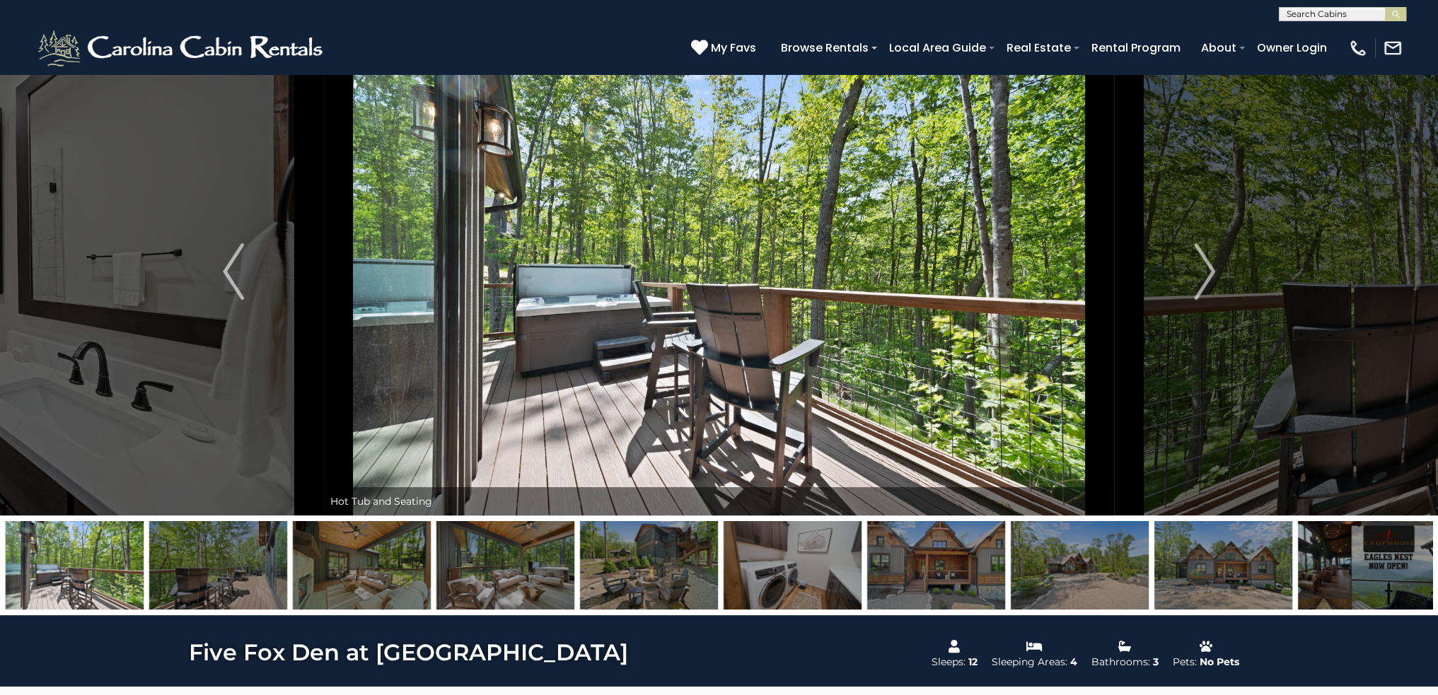
scroll to position [71, 0]
